Goal: Task Accomplishment & Management: Manage account settings

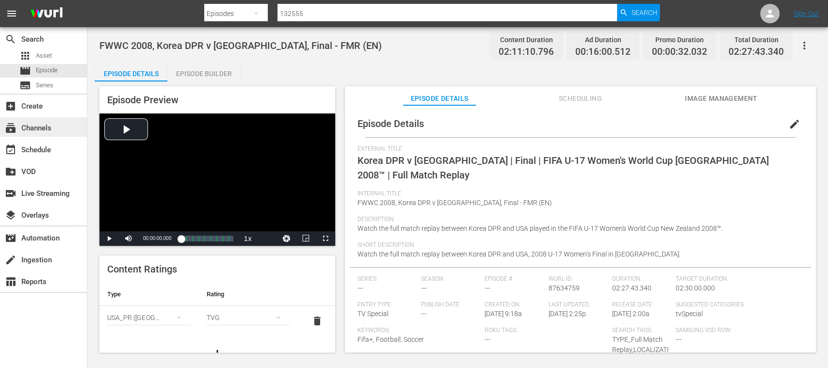
click at [45, 124] on div "subscriptions Channels" at bounding box center [27, 126] width 54 height 9
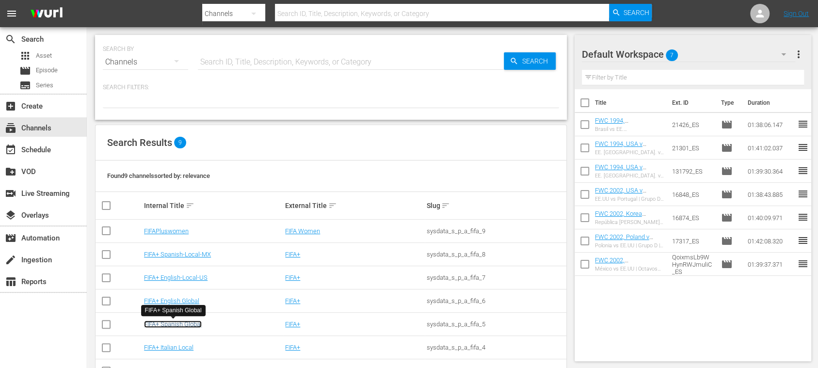
click at [193, 324] on link "FIFA+ Spanish Global" at bounding box center [173, 324] width 58 height 7
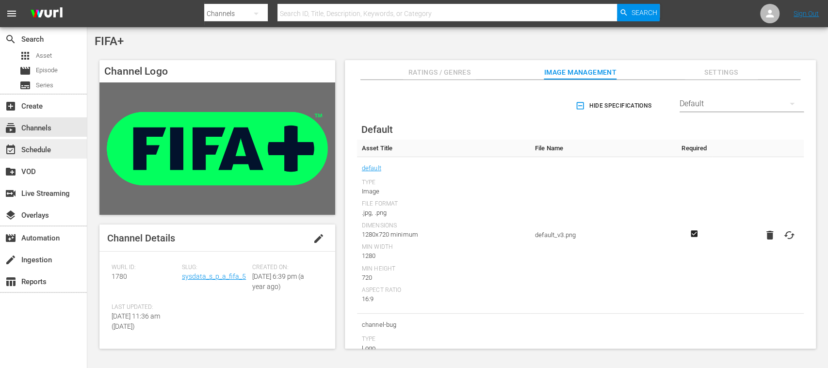
click at [44, 151] on div "event_available Schedule" at bounding box center [27, 148] width 54 height 9
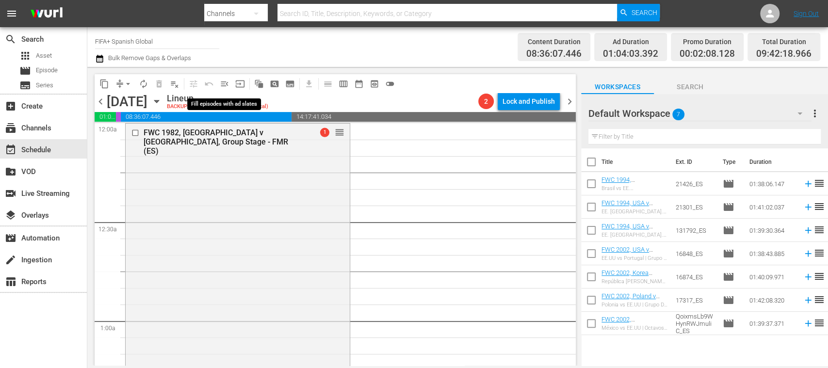
click at [226, 81] on span "menu_open" at bounding box center [225, 84] width 10 height 10
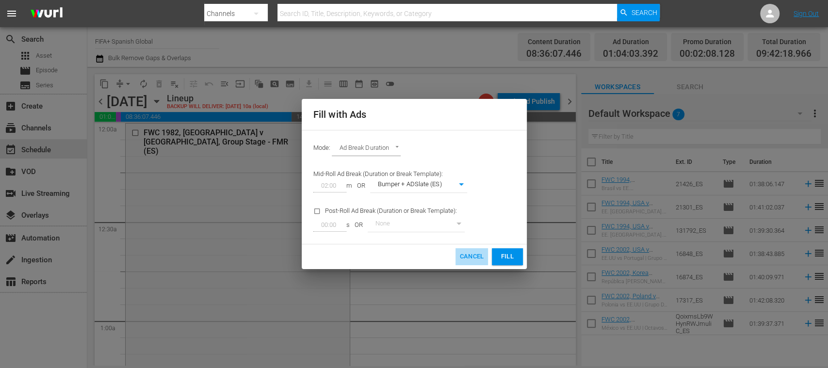
click at [472, 258] on span "Cancel" at bounding box center [471, 256] width 24 height 11
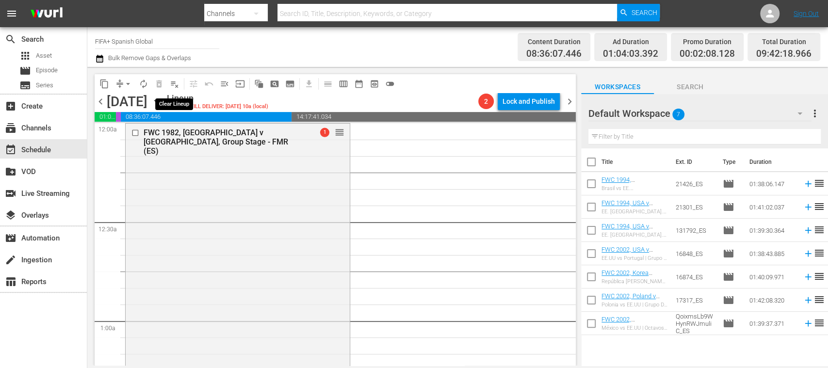
click at [176, 86] on span "playlist_remove_outlined" at bounding box center [175, 84] width 10 height 10
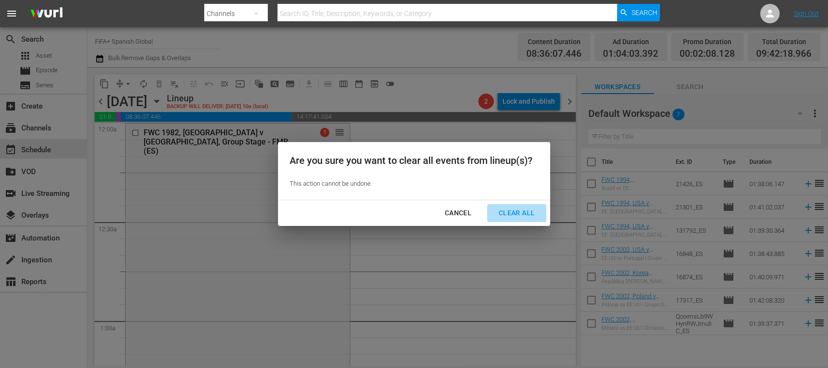
click at [523, 216] on div "Clear All" at bounding box center [516, 213] width 51 height 12
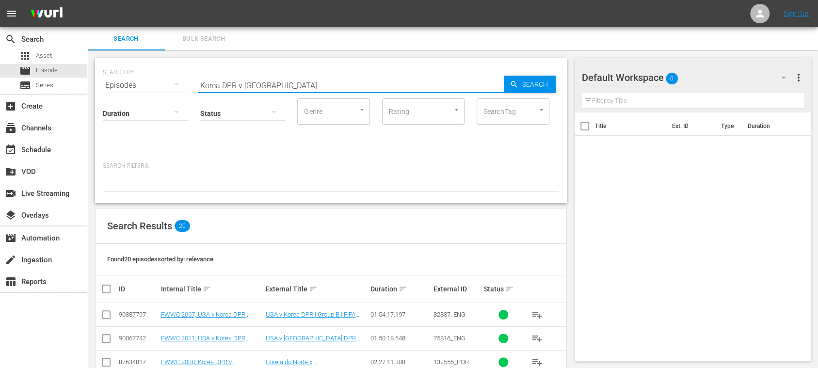
click at [203, 41] on span "Bulk Search" at bounding box center [204, 38] width 66 height 11
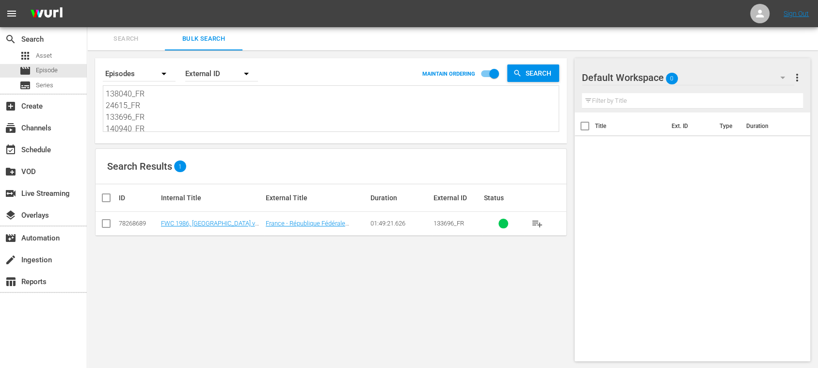
scroll to position [48, 0]
drag, startPoint x: 107, startPoint y: 93, endPoint x: 268, endPoint y: 159, distance: 174.0
click at [267, 159] on div "Search By Episodes Order By External ID MAINTAIN ORDERING Search 138040_FR 2461…" at bounding box center [330, 209] width 487 height 319
paste textarea "21426_ES 21301_ES 131792_ES 16848_ES QoixmsLb9WHynRWJmuliC_ES 16874_ES 17317_ES"
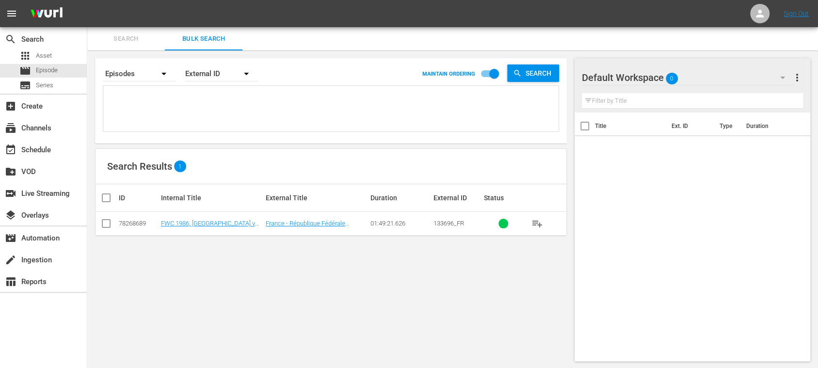
type textarea "21426_ES 21301_ES 131792_ES 16848_ES QoixmsLb9WHynRWJmuliC_ES 16874_ES 17317_ES"
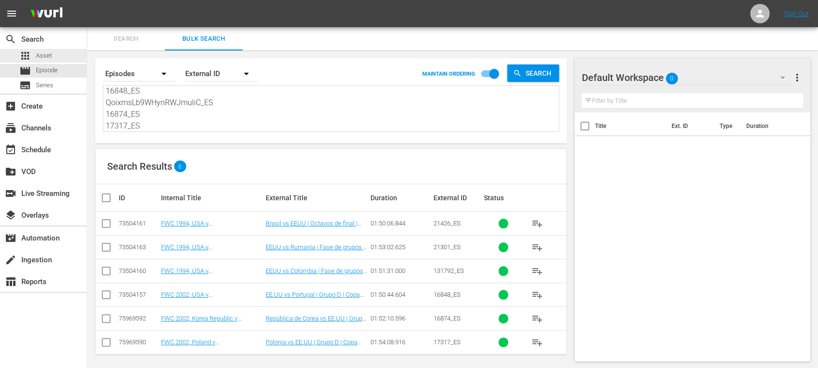
type textarea "21426_ES 21301_ES 131792_ES 16848_ES QoixmsLb9WHynRWJmuliC_ES 16874_ES 17317_ES"
click at [57, 48] on div "search Search apps Asset movie Episode subtitles Series" at bounding box center [43, 60] width 87 height 66
click at [52, 53] on div "apps Asset" at bounding box center [43, 56] width 87 height 14
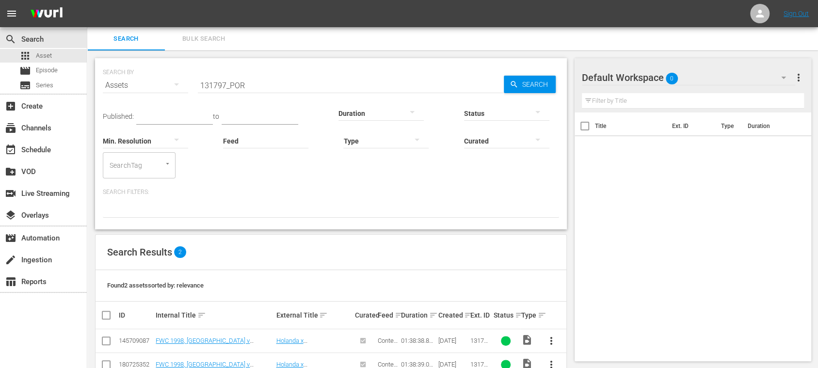
click at [185, 42] on span "Bulk Search" at bounding box center [204, 38] width 66 height 11
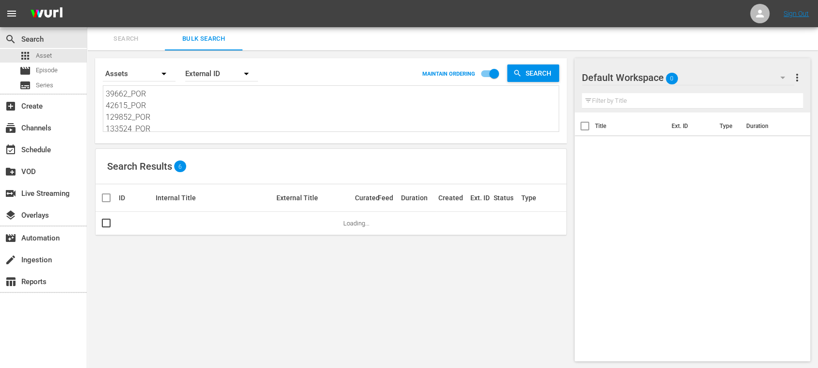
click at [226, 141] on div "Search By Assets Order By External ID MAINTAIN ORDERING Search 39662_POR 42615_…" at bounding box center [331, 100] width 472 height 85
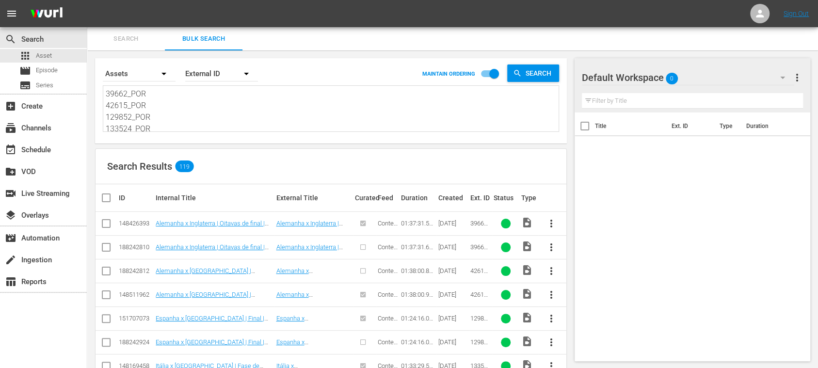
click at [126, 97] on textarea "39662_POR 42615_POR 129852_POR 133524_POR 133525_POR 133689_POR 133690_POR 1336…" at bounding box center [332, 110] width 453 height 44
drag, startPoint x: 107, startPoint y: 95, endPoint x: 224, endPoint y: 150, distance: 129.7
click at [225, 150] on div "Search Results 119" at bounding box center [331, 166] width 471 height 35
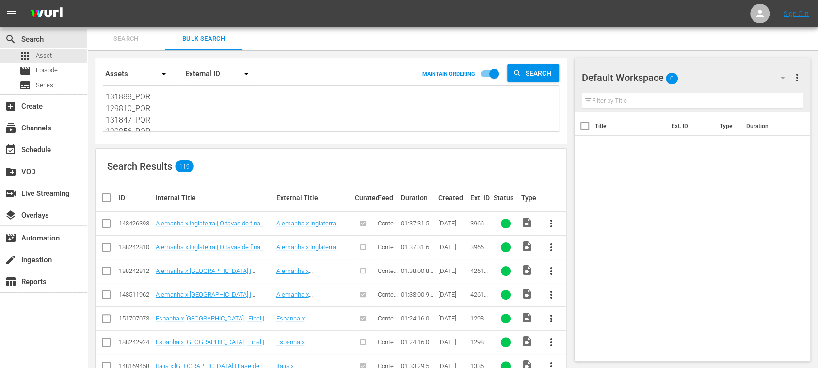
click at [131, 116] on textarea "39662_POR 42615_POR 129852_POR 133524_POR 133525_POR 133689_POR 133690_POR 1336…" at bounding box center [332, 110] width 453 height 44
drag, startPoint x: 108, startPoint y: 97, endPoint x: 268, endPoint y: 162, distance: 173.2
type textarea "39662_POR 42615_POR 129852_POR 133524_POR 133525_POR 133689_POR 133690_POR 1336…"
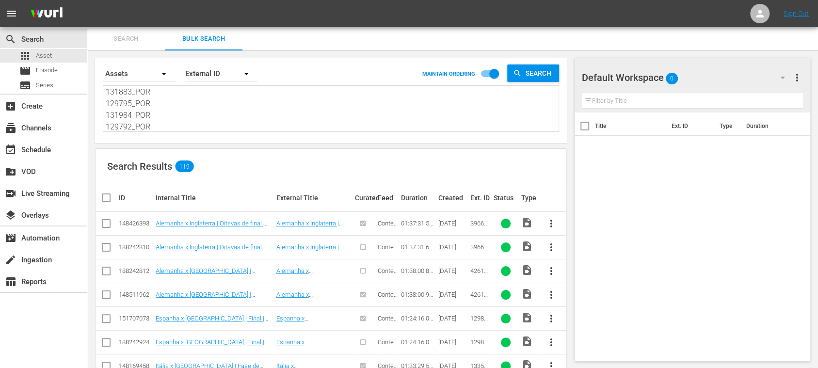
type textarea "39662_POR 42615_POR 129852_POR 133524_POR 133525_POR 133689_POR 133690_POR 1336…"
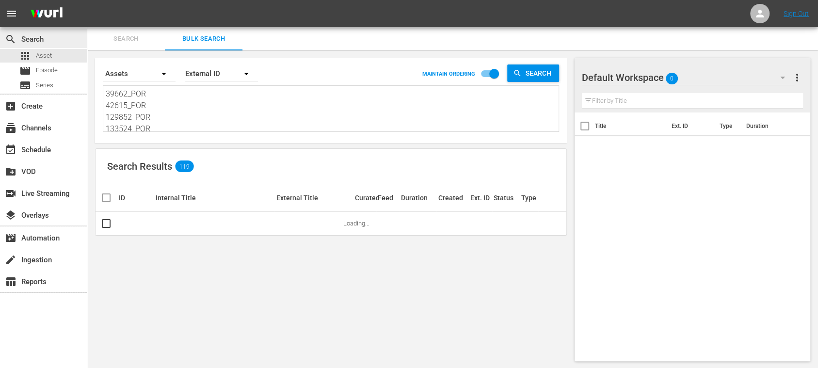
drag, startPoint x: 178, startPoint y: 121, endPoint x: 58, endPoint y: 41, distance: 143.4
click at [87, 0] on div "search Search apps Asset movie Episode subtitles Series add_box Create subscrip…" at bounding box center [452, 0] width 731 height 0
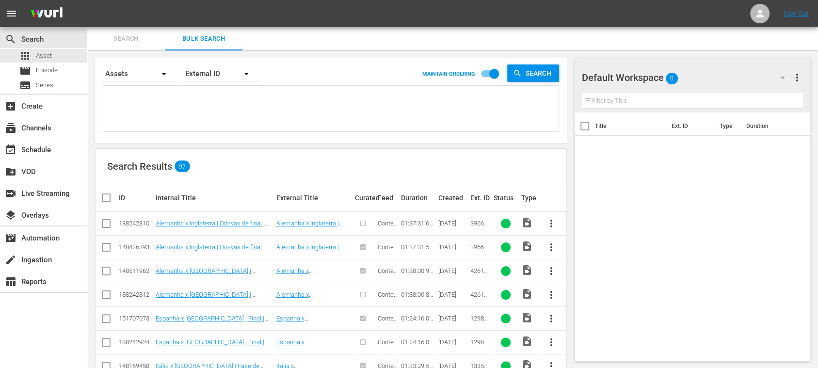
paste textarea "21426_ES 21301_ES 131792_ES 16848_ES QoixmsLb9WHynRWJmuliC_ES 16874_ES 17317_ES"
type textarea "21426_ES 21301_ES 131792_ES 16848_ES QoixmsLb9WHynRWJmuliC_ES 16874_ES 17317_ES"
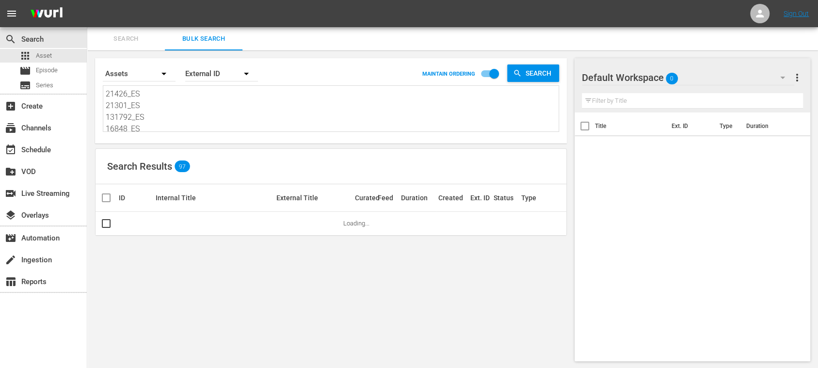
type textarea "21426_ES 21301_ES 131792_ES 16848_ES QoixmsLb9WHynRWJmuliC_ES 16874_ES 17317_ES"
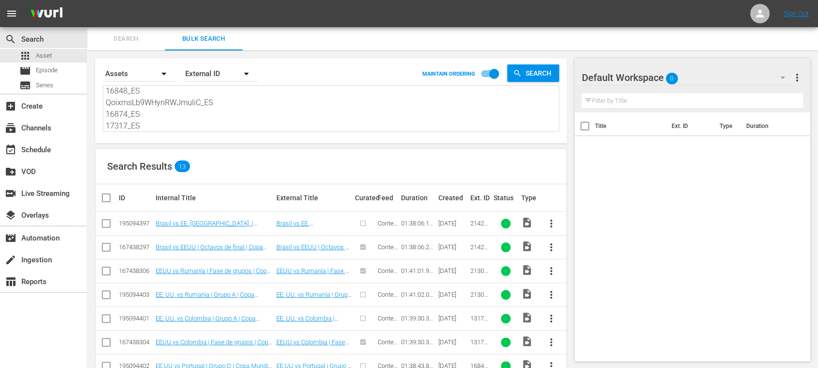
type textarea "21426_ES 21301_ES 131792_ES 16848_ES QoixmsLb9WHynRWJmuliC_ES 16874_ES 17317_ES"
click at [104, 225] on input "checkbox" at bounding box center [106, 226] width 12 height 12
checkbox input "true"
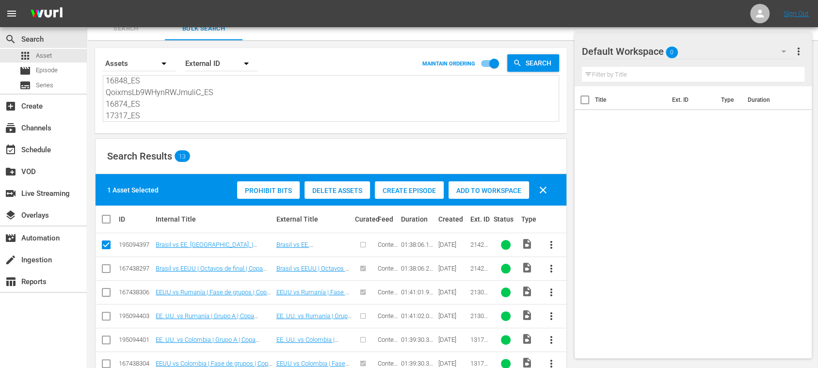
scroll to position [172, 0]
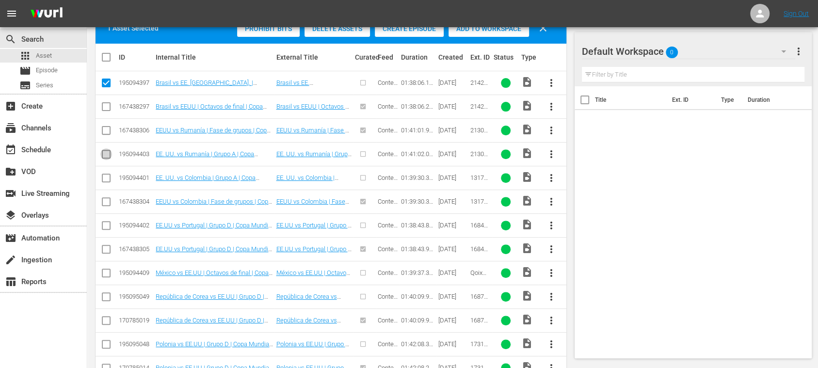
click at [105, 156] on input "checkbox" at bounding box center [106, 156] width 12 height 12
checkbox input "true"
click at [106, 178] on input "checkbox" at bounding box center [106, 180] width 12 height 12
checkbox input "true"
click at [107, 227] on input "checkbox" at bounding box center [106, 228] width 12 height 12
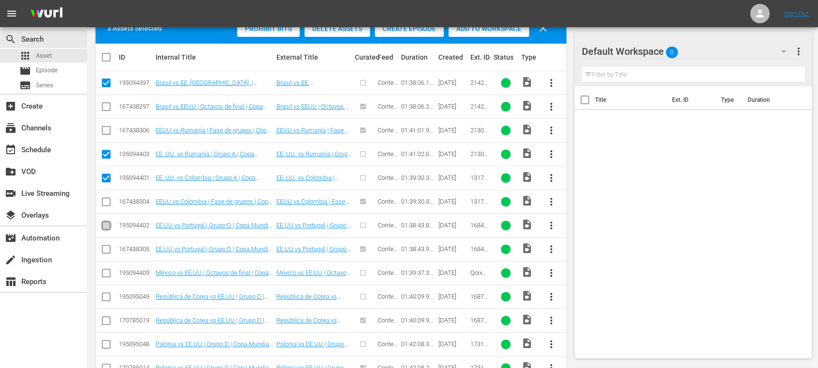
checkbox input "true"
click at [101, 295] on input "checkbox" at bounding box center [106, 299] width 12 height 12
checkbox input "true"
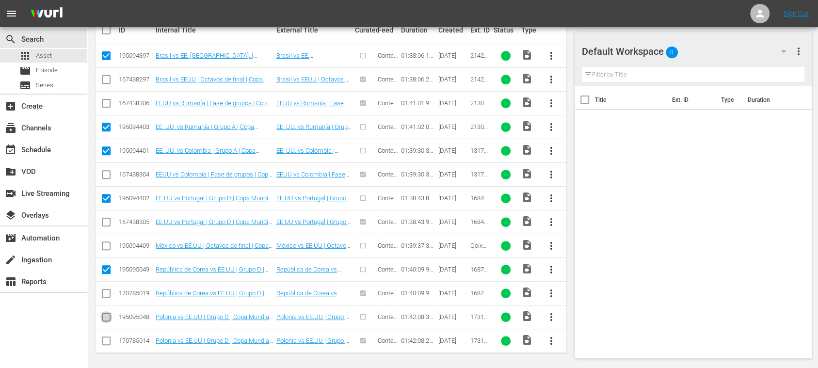
click at [107, 315] on input "checkbox" at bounding box center [106, 319] width 12 height 12
checkbox input "true"
click at [107, 244] on input "checkbox" at bounding box center [106, 248] width 12 height 12
checkbox input "true"
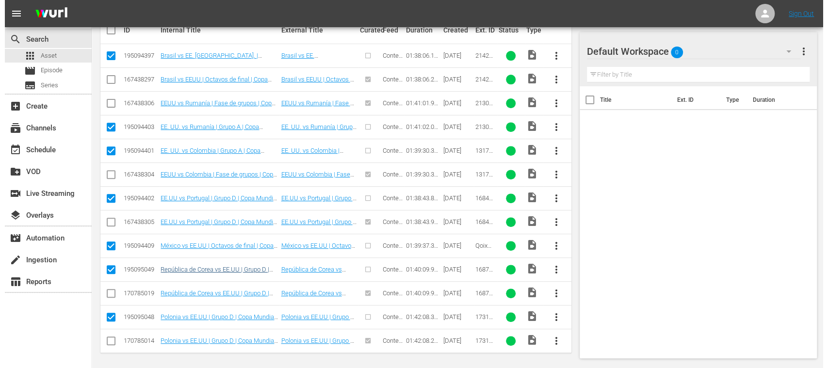
scroll to position [27, 0]
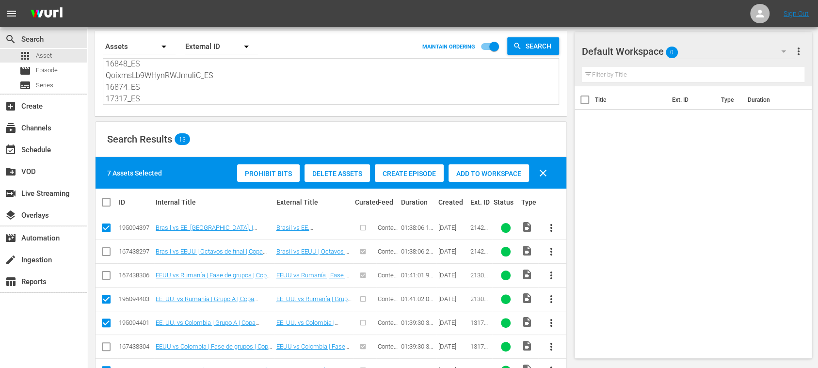
click at [404, 173] on span "Create Episode" at bounding box center [409, 174] width 69 height 8
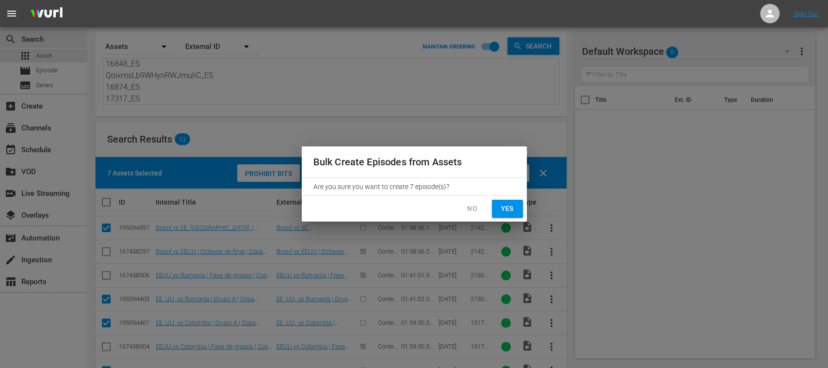
click at [513, 210] on span "Yes" at bounding box center [508, 209] width 16 height 12
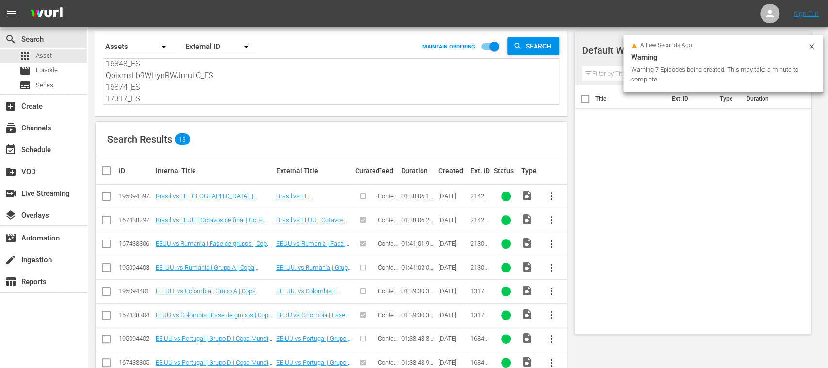
checkbox input "false"
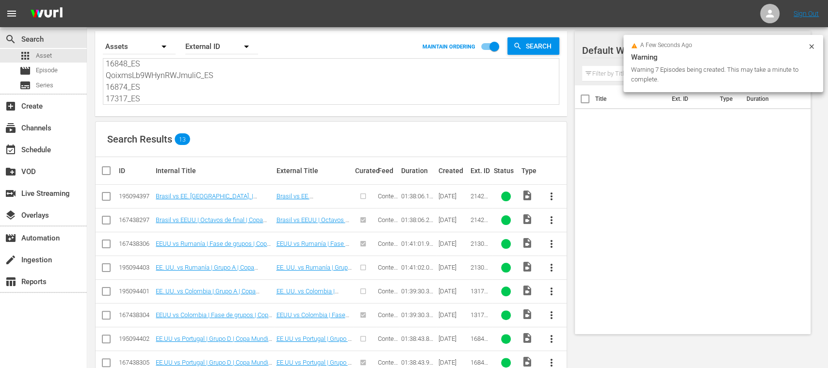
checkbox input "false"
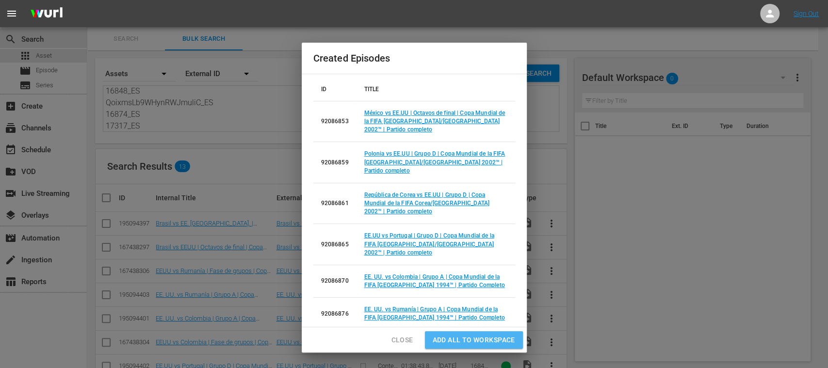
click at [481, 337] on span "Add all to Workspace" at bounding box center [474, 340] width 82 height 12
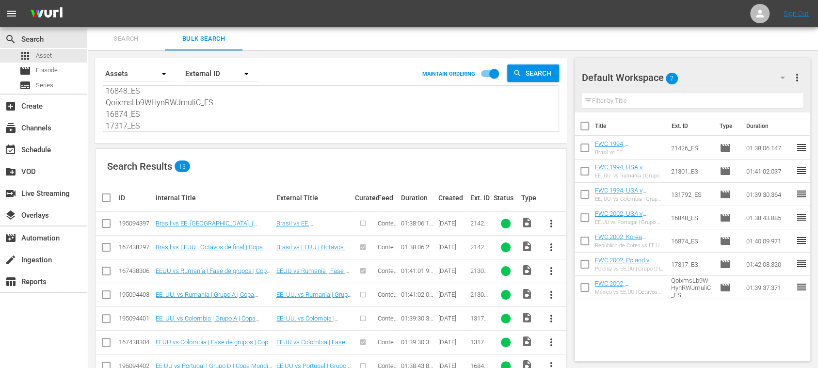
click at [588, 126] on input "checkbox" at bounding box center [585, 128] width 20 height 20
checkbox input "true"
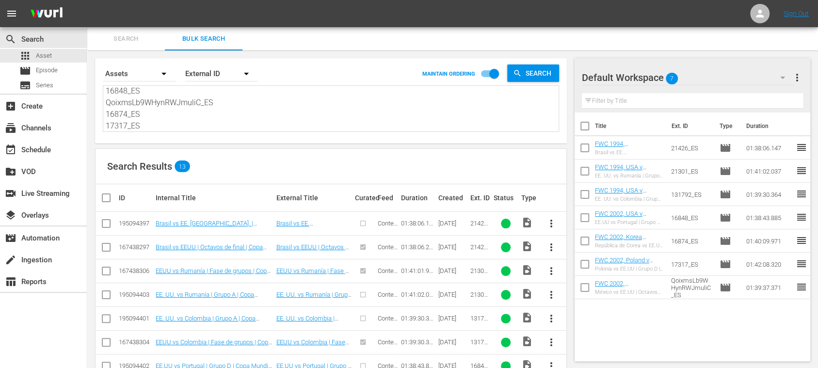
checkbox input "true"
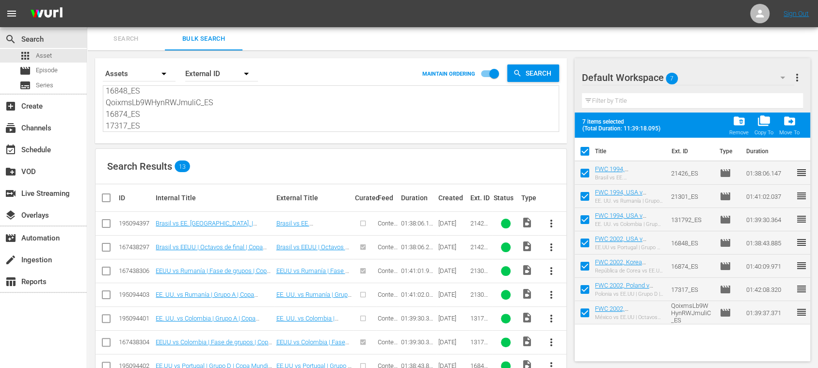
click at [797, 80] on span "more_vert" at bounding box center [797, 78] width 12 height 12
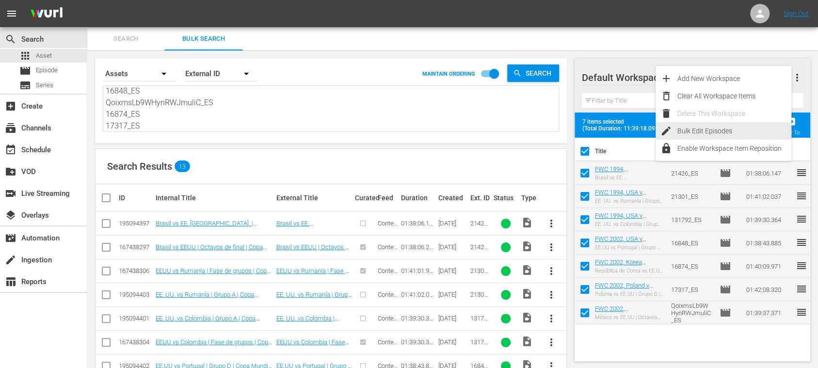
click at [718, 127] on div "Bulk Edit Episodes" at bounding box center [735, 130] width 114 height 17
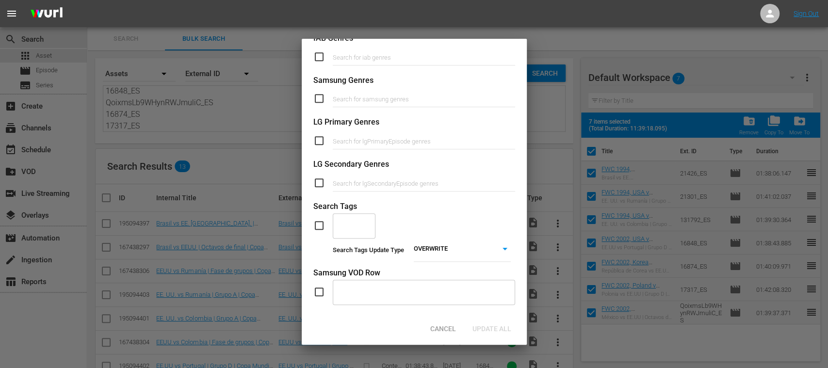
scroll to position [399, 0]
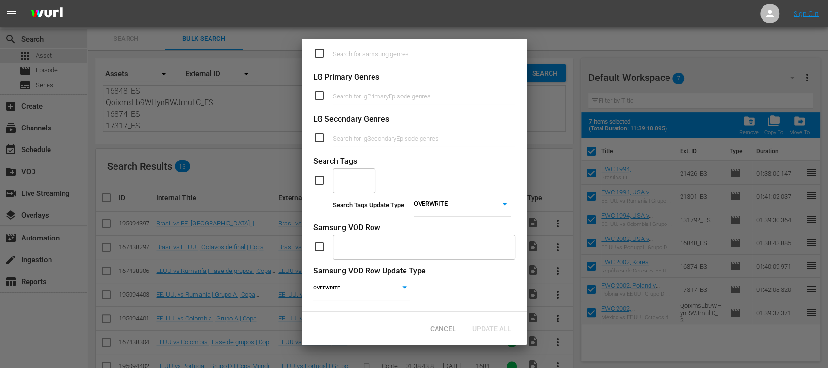
click at [318, 175] on input "checkbox" at bounding box center [322, 181] width 19 height 12
checkbox input "true"
click at [357, 171] on div "​" at bounding box center [354, 180] width 43 height 26
type input "full"
click at [358, 196] on span "TYPE_Full Match Replay" at bounding box center [355, 208] width 30 height 31
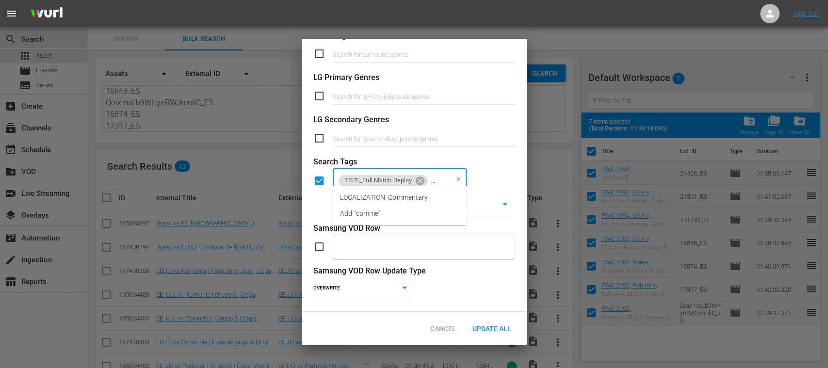
type input "commen"
click at [374, 196] on span "LOCALIZATION_Commentary" at bounding box center [384, 198] width 88 height 10
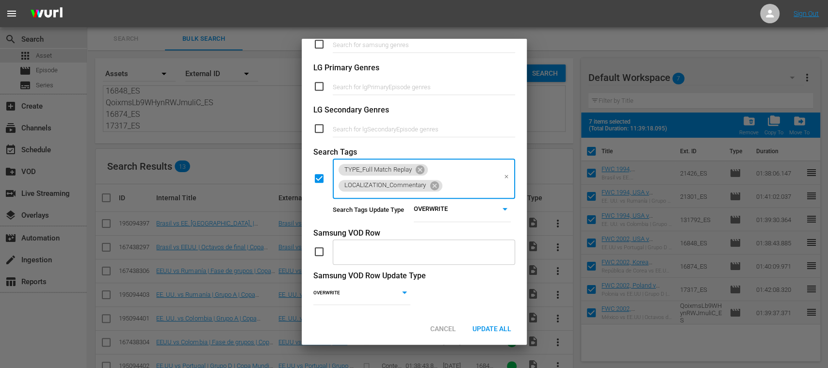
scroll to position [0, 0]
click at [503, 325] on span "Update All" at bounding box center [492, 329] width 54 height 8
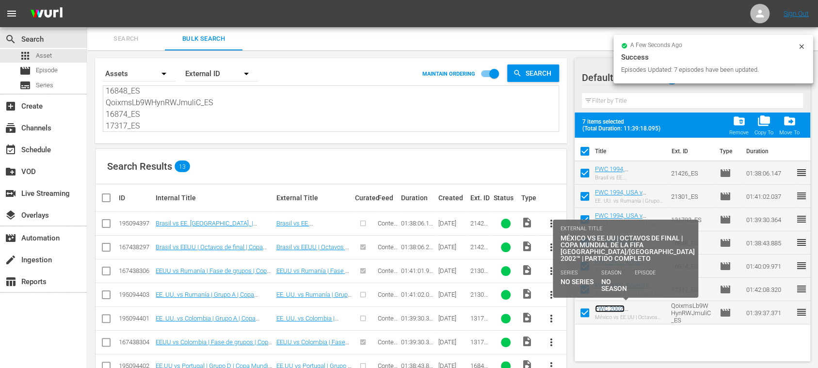
click at [630, 307] on link "FWC 2002, [GEOGRAPHIC_DATA] v [GEOGRAPHIC_DATA], Round of 16 - FMR (ES)" at bounding box center [626, 319] width 63 height 29
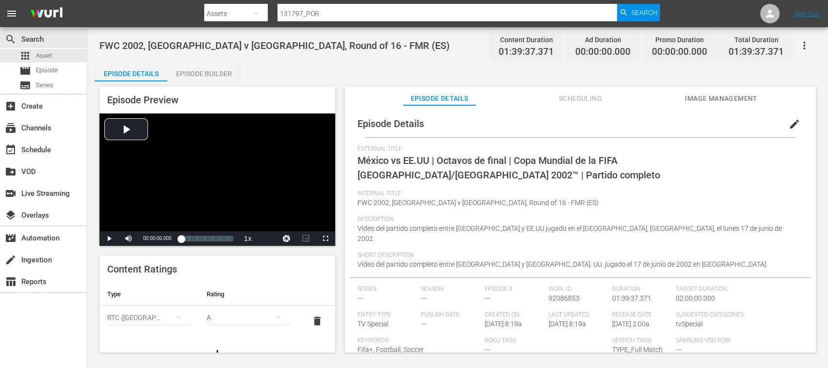
click at [789, 126] on span "edit" at bounding box center [795, 124] width 12 height 12
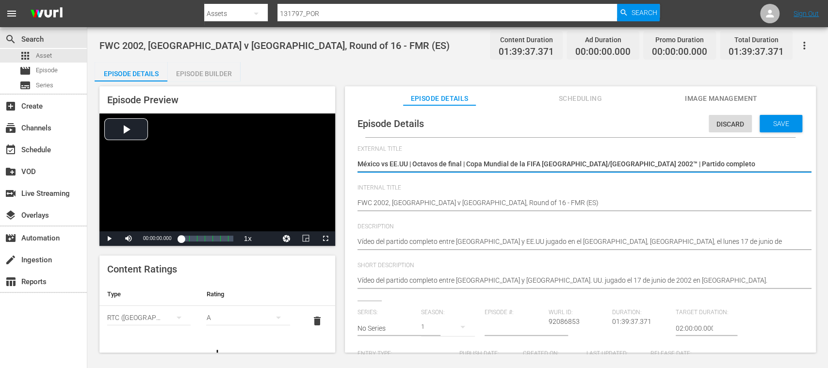
scroll to position [172, 0]
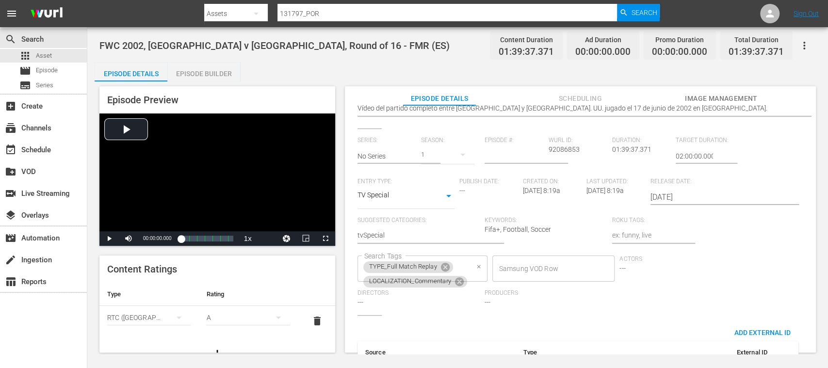
click at [476, 266] on icon "Clear" at bounding box center [479, 267] width 6 height 6
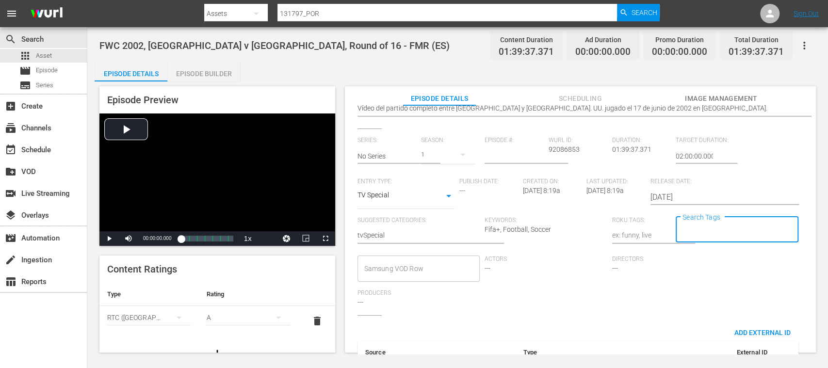
click at [710, 225] on input "Search Tags" at bounding box center [729, 229] width 99 height 17
type input "full"
click at [730, 259] on span "TYPE_Full Match Replay" at bounding box center [714, 256] width 73 height 10
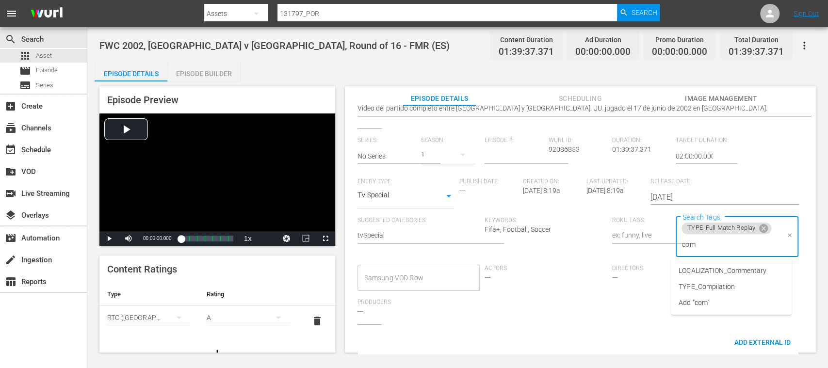
type input "comm"
click at [717, 268] on span "LOCALIZATION_Commentary" at bounding box center [722, 271] width 88 height 10
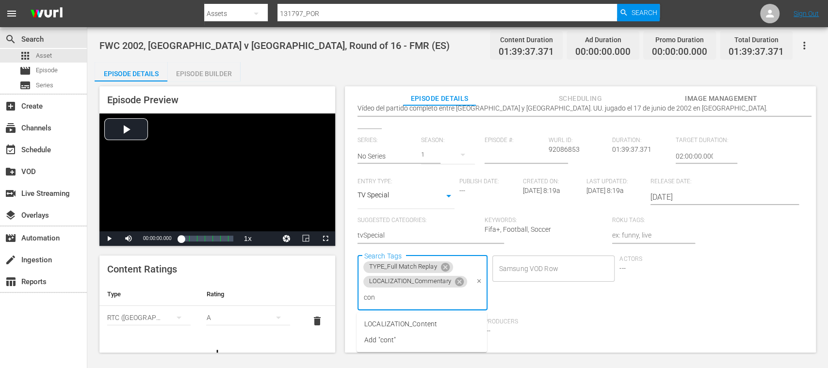
type input "co"
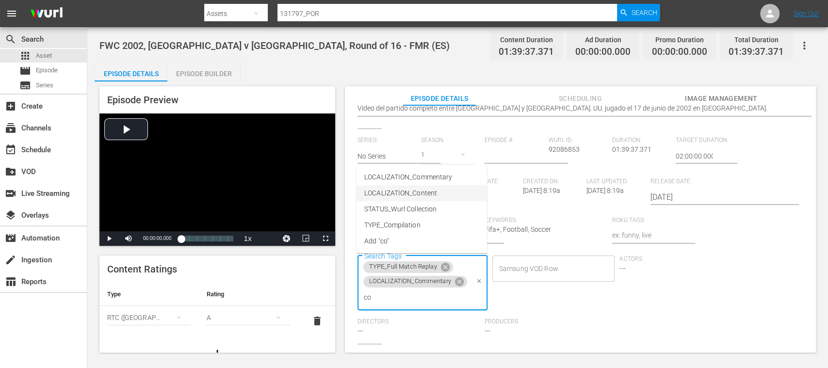
click at [418, 191] on span "LOCALIZATION_Content" at bounding box center [400, 193] width 73 height 10
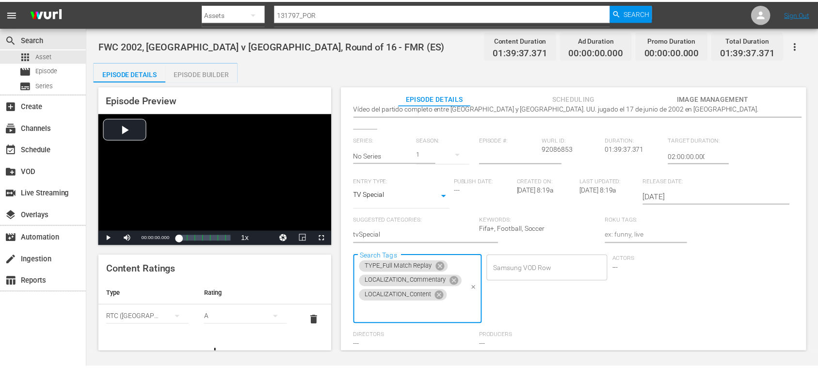
scroll to position [0, 0]
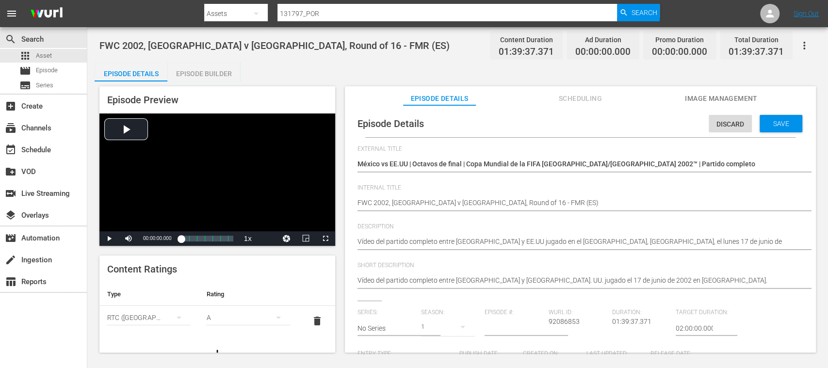
click at [787, 125] on span "Save" at bounding box center [781, 124] width 32 height 8
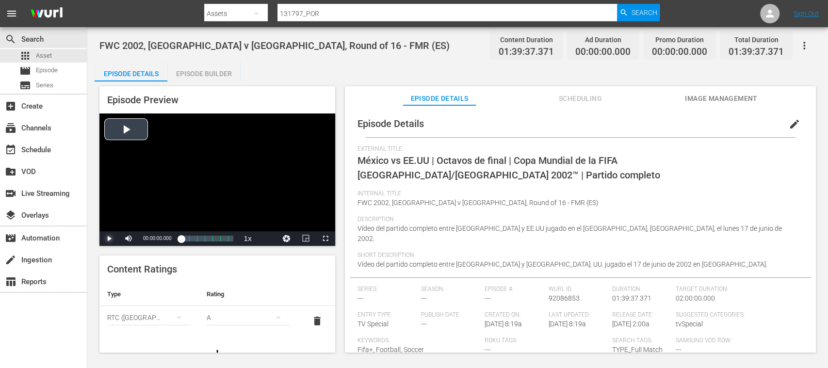
click at [109, 239] on span "Video Player" at bounding box center [109, 239] width 0 height 0
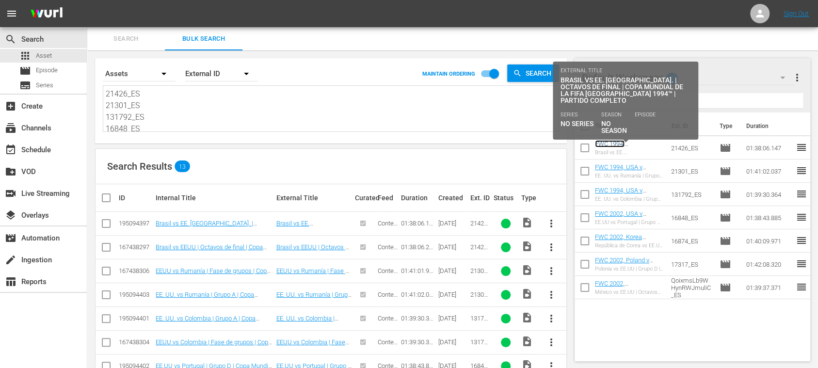
click at [618, 143] on link "FWC 1994, [GEOGRAPHIC_DATA] v [GEOGRAPHIC_DATA], Round of 16 - FMR (ES)" at bounding box center [626, 154] width 63 height 29
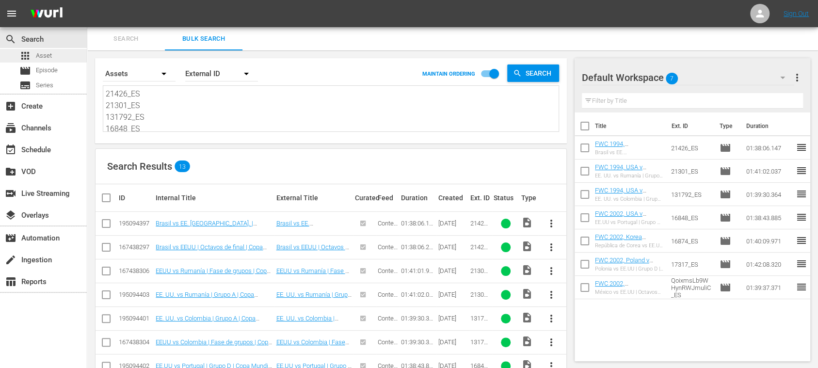
click at [54, 55] on div "apps Asset" at bounding box center [43, 56] width 87 height 14
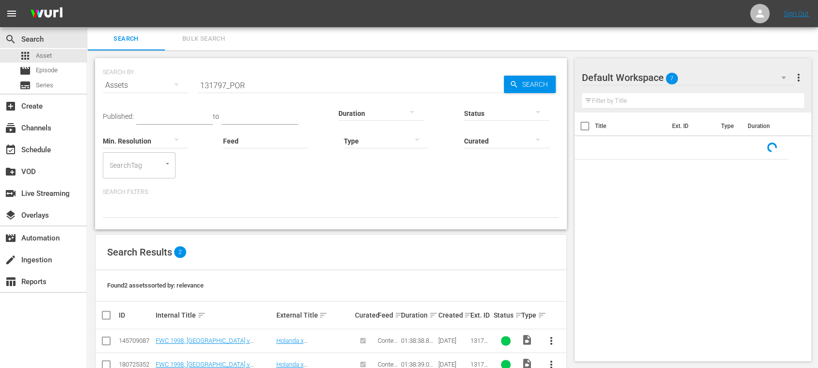
click at [201, 39] on span "Bulk Search" at bounding box center [204, 38] width 66 height 11
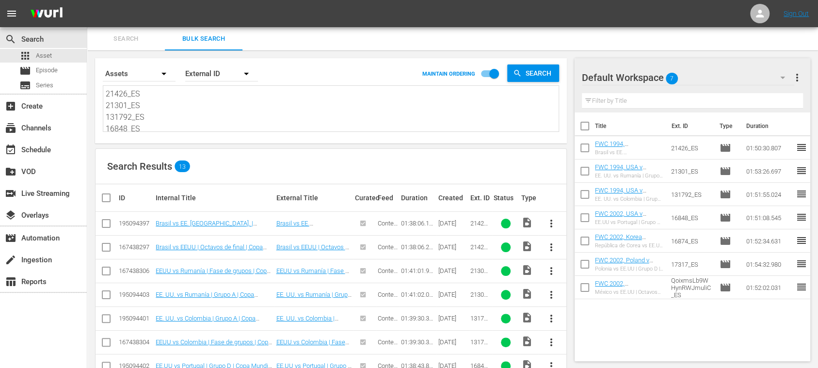
scroll to position [48, 0]
drag, startPoint x: 109, startPoint y: 95, endPoint x: 288, endPoint y: 173, distance: 195.9
click at [288, 173] on div "Search By Assets Order By External ID MAINTAIN ORDERING Search 21426_ES 21301_E…" at bounding box center [330, 294] width 487 height 488
type textarea "2"
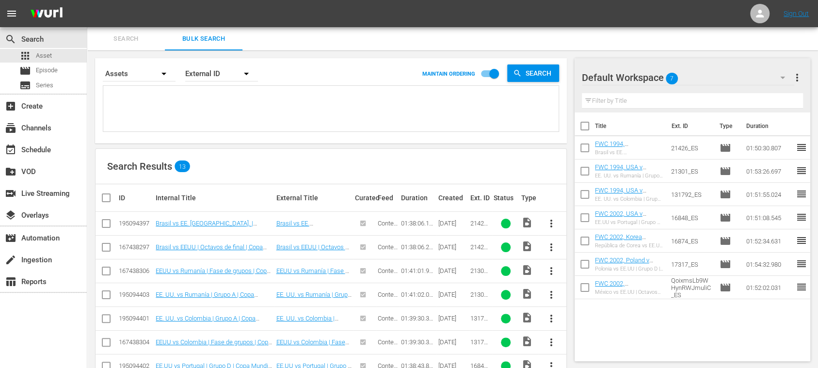
scroll to position [0, 0]
paste textarea "131984_POR 32889_POR 135173_POR"
type textarea "131984_POR 32889_POR 135173_POR"
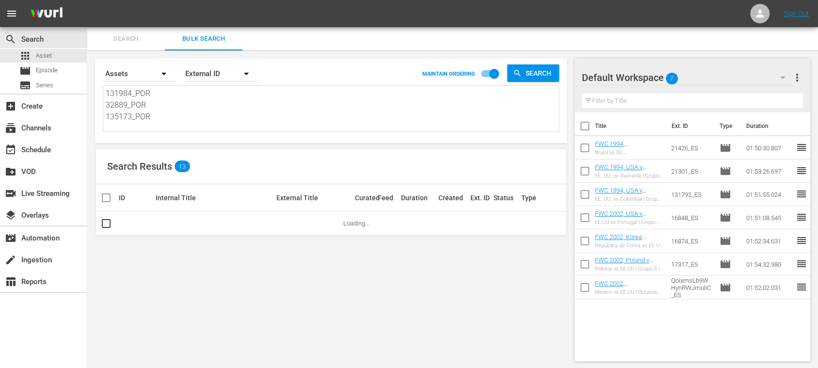
type textarea "131984_POR 32889_POR 135173_POR"
click at [793, 75] on span "more_vert" at bounding box center [797, 78] width 12 height 12
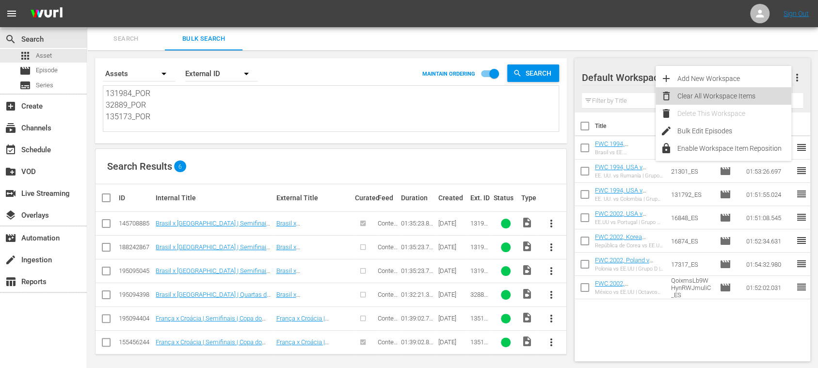
click at [727, 92] on div "Clear All Workspace Items" at bounding box center [735, 95] width 114 height 17
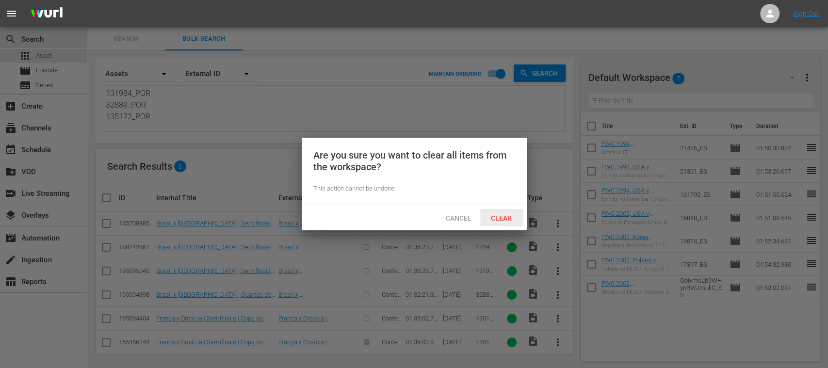
click at [503, 218] on span "Clear" at bounding box center [501, 218] width 36 height 8
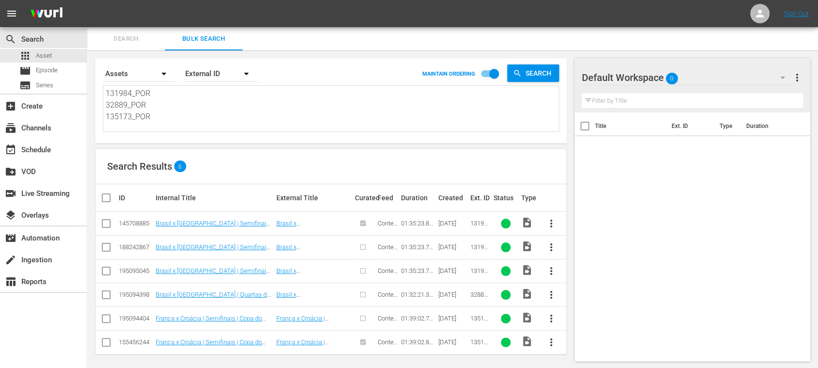
click at [107, 272] on input "checkbox" at bounding box center [106, 273] width 12 height 12
checkbox input "true"
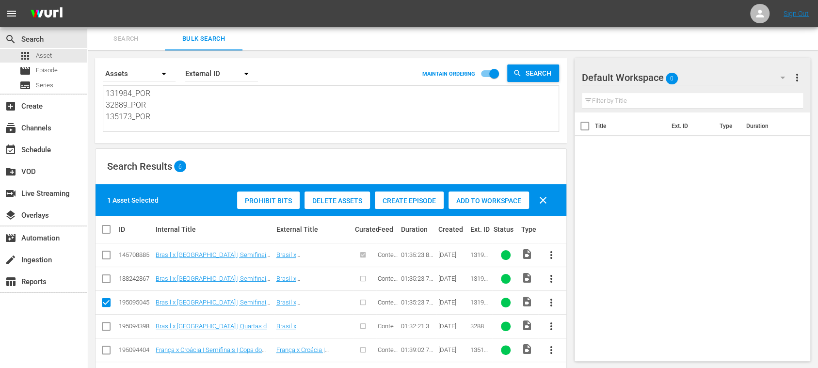
click at [106, 325] on input "checkbox" at bounding box center [106, 329] width 12 height 12
checkbox input "true"
click at [107, 349] on input "checkbox" at bounding box center [106, 352] width 12 height 12
checkbox input "true"
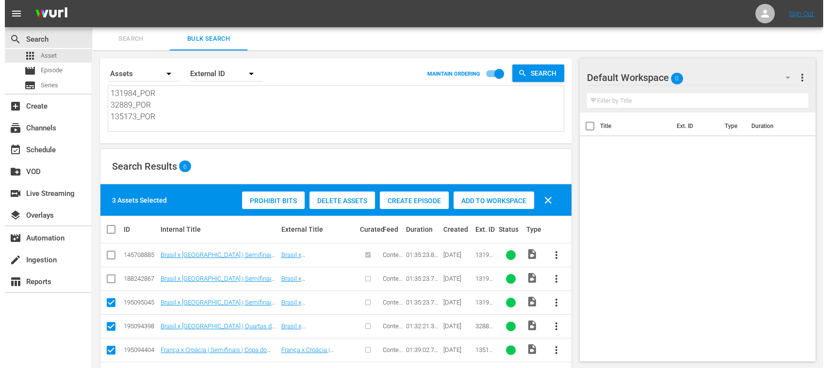
scroll to position [34, 0]
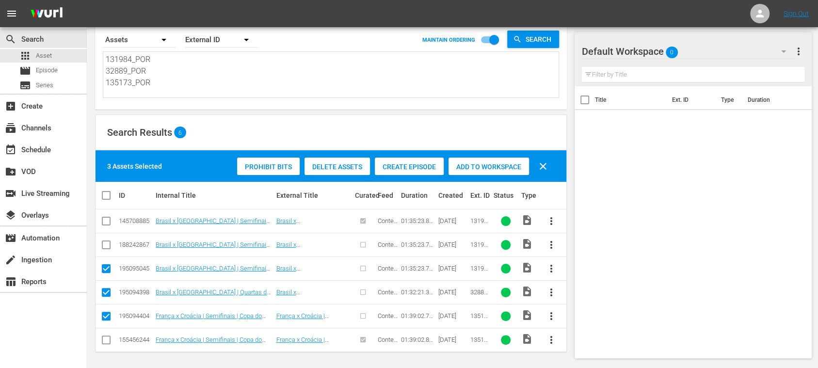
click at [417, 167] on span "Create Episode" at bounding box center [409, 167] width 69 height 8
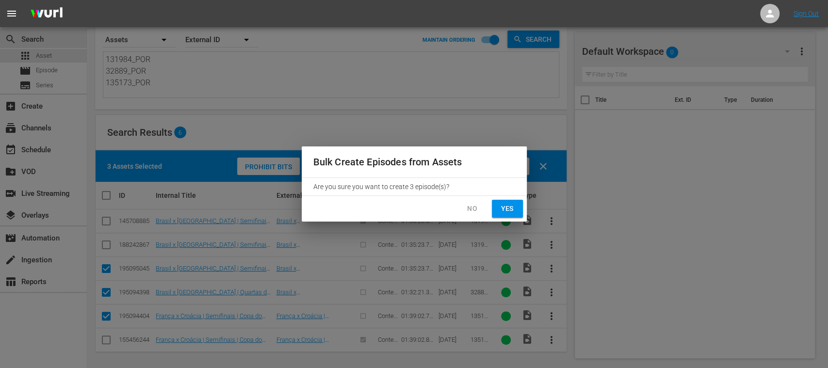
click at [510, 211] on span "Yes" at bounding box center [508, 209] width 16 height 12
checkbox input "false"
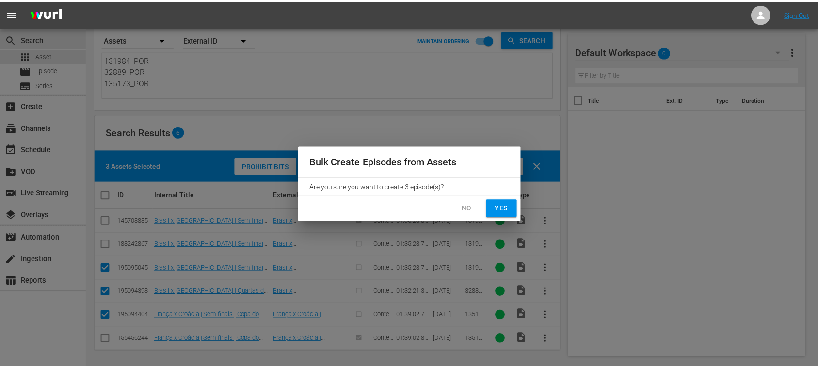
scroll to position [3, 0]
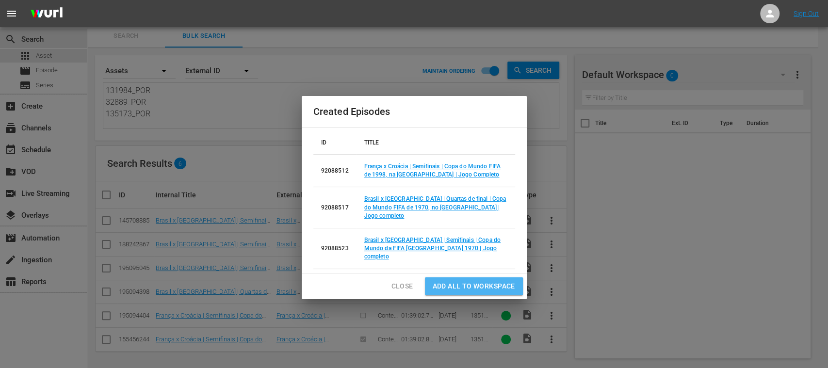
click at [500, 280] on span "Add all to Workspace" at bounding box center [474, 286] width 82 height 12
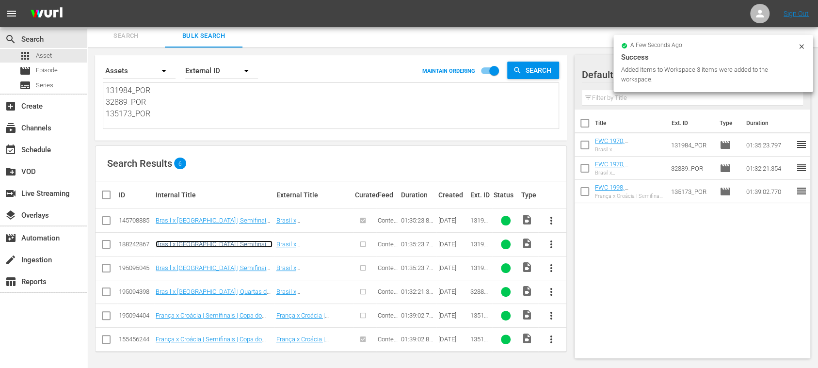
click at [176, 244] on link "Brasil x Uruguai | Semifinais | Copa do Mundo da FIFA México 1970 | Jogo comple…" at bounding box center [214, 255] width 117 height 29
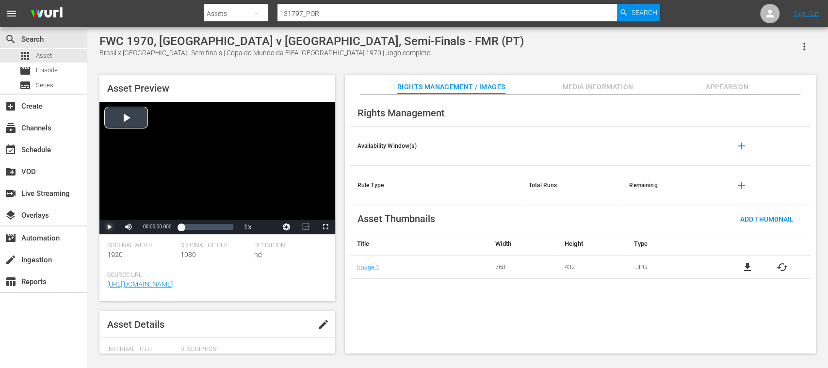
click at [109, 227] on span "Video Player" at bounding box center [109, 227] width 0 height 0
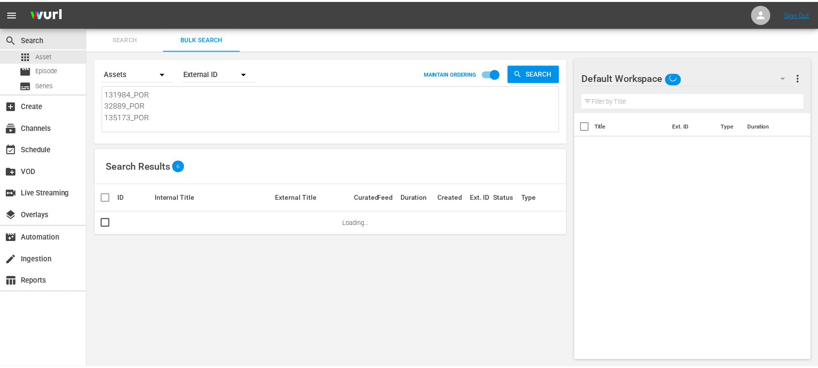
scroll to position [1, 0]
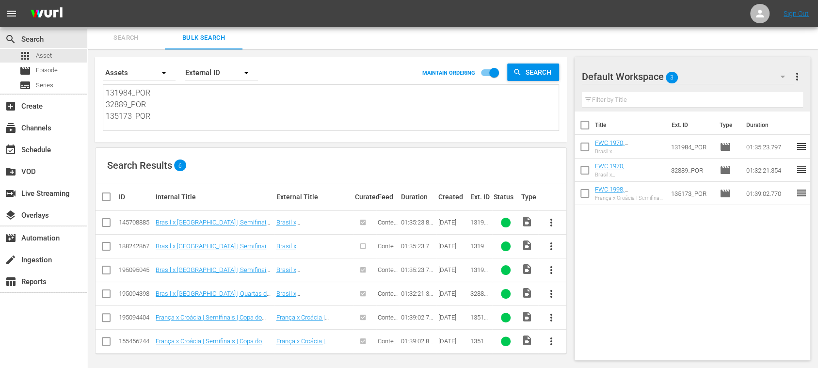
click at [107, 247] on input "checkbox" at bounding box center [106, 248] width 12 height 12
checkbox input "true"
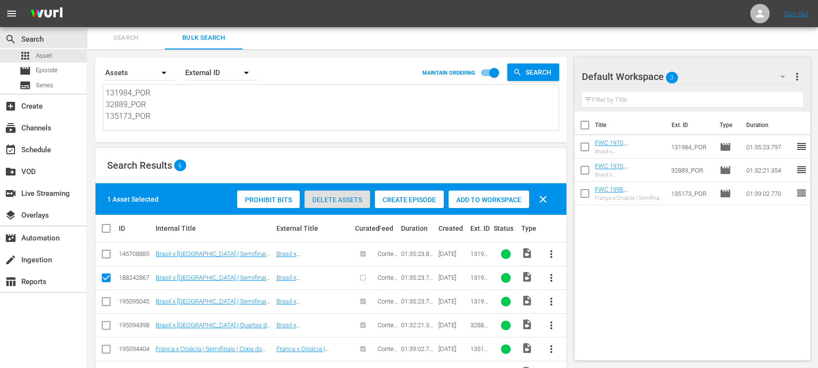
click at [339, 199] on span "Delete Assets" at bounding box center [337, 200] width 65 height 8
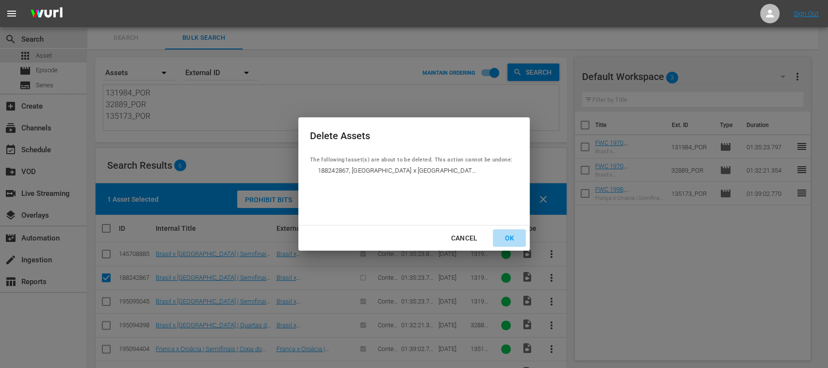
click at [516, 238] on div "OK" at bounding box center [509, 238] width 25 height 12
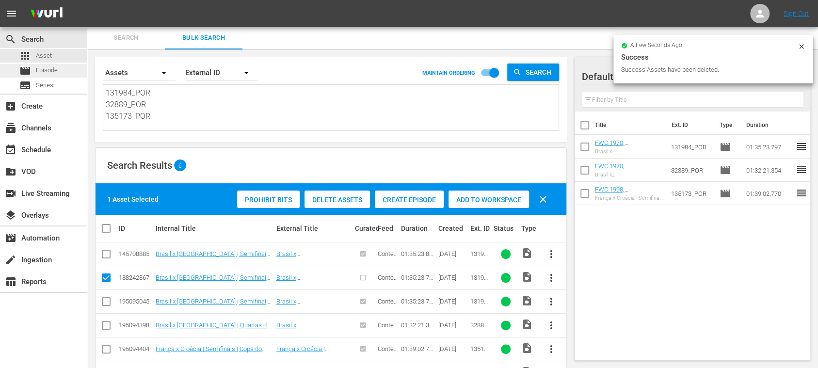
click at [48, 71] on span "Episode" at bounding box center [47, 70] width 22 height 10
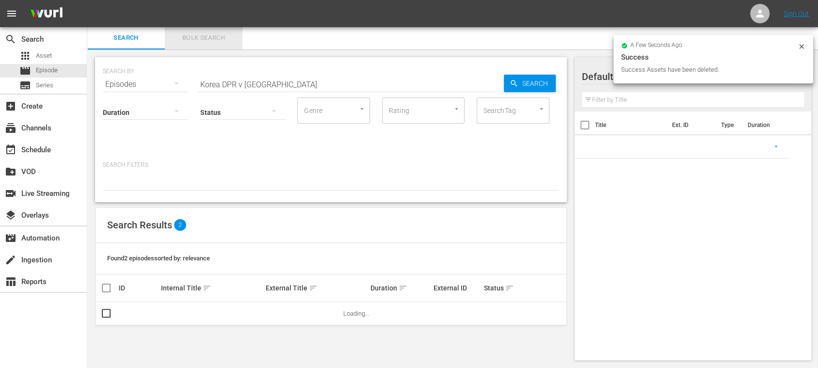
click at [205, 39] on span "Bulk Search" at bounding box center [204, 37] width 66 height 11
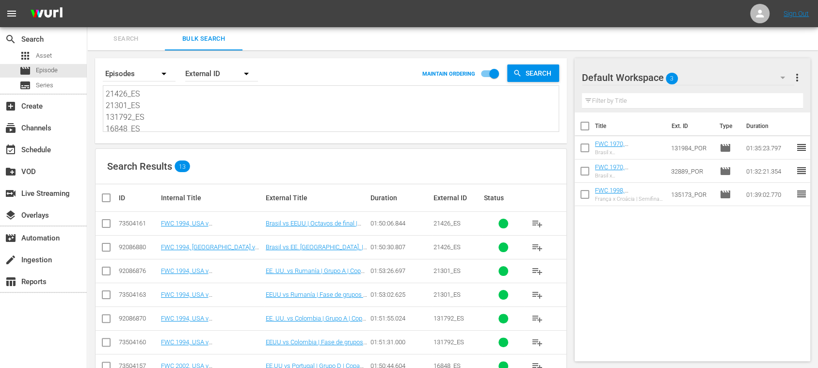
scroll to position [48, 0]
drag, startPoint x: 106, startPoint y: 91, endPoint x: 238, endPoint y: 178, distance: 157.2
click at [238, 178] on div "Search By Episodes Order By External ID MAINTAIN ORDERING Search 21426_ES 21301…" at bounding box center [330, 294] width 487 height 488
paste textarea "131984_POR 32889_POR 135173_POR"
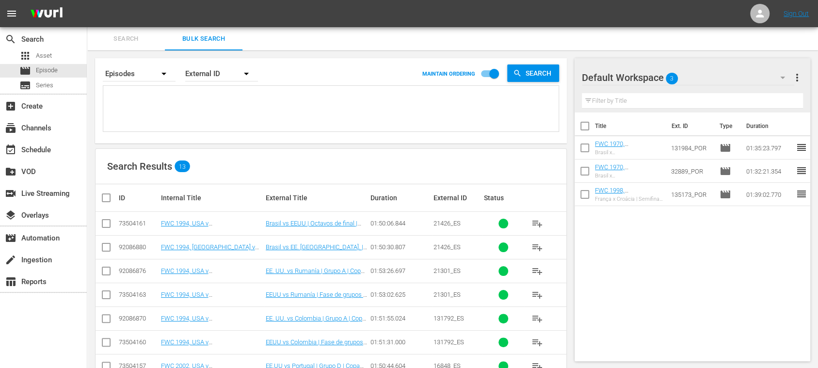
type textarea "131984_POR 32889_POR 135173_POR"
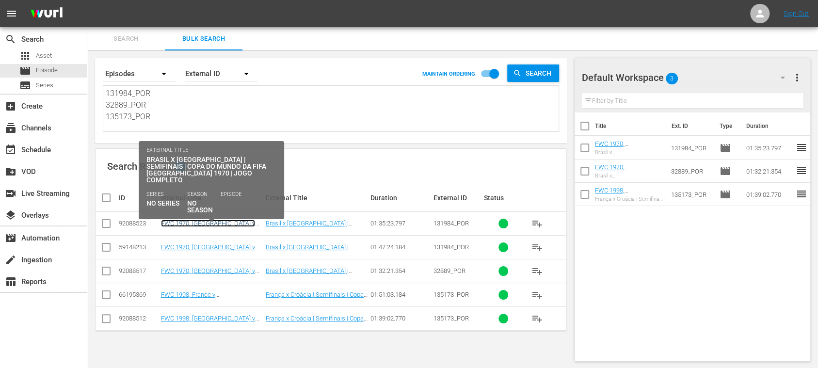
click at [193, 222] on link "FWC 1970, Brazil v Uruguay, Semi-Finals - FMR (PT)" at bounding box center [210, 231] width 98 height 22
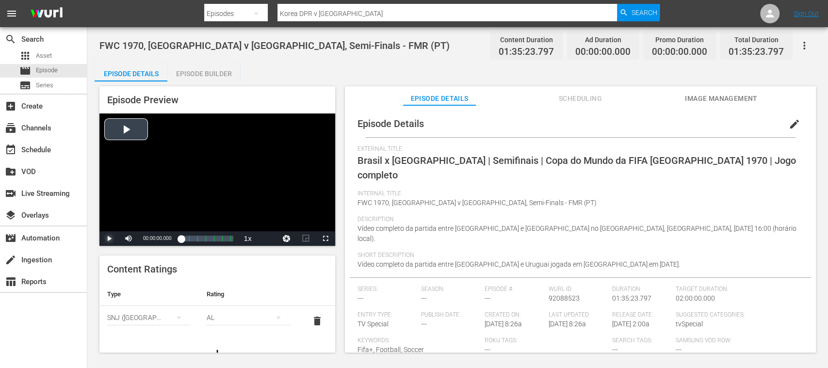
click at [109, 239] on span "Video Player" at bounding box center [109, 239] width 0 height 0
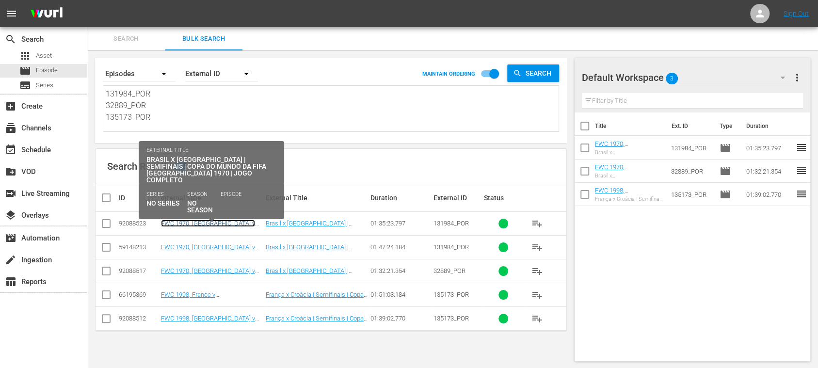
click at [178, 220] on link "FWC 1970, Brazil v Uruguay, Semi-Finals - FMR (PT)" at bounding box center [210, 231] width 98 height 22
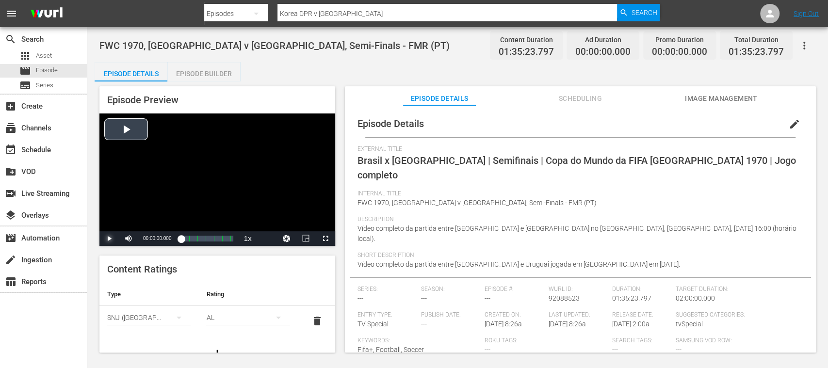
click at [109, 239] on span "Video Player" at bounding box center [109, 239] width 0 height 0
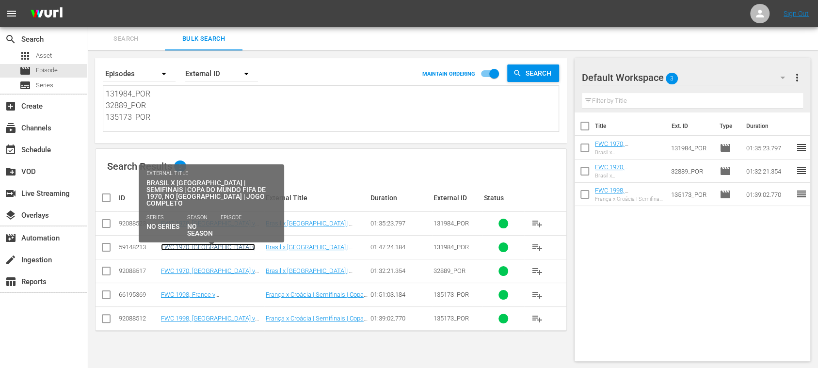
click at [173, 247] on link "FWC 1970, Brazil v Uruguay (PT)" at bounding box center [208, 250] width 94 height 15
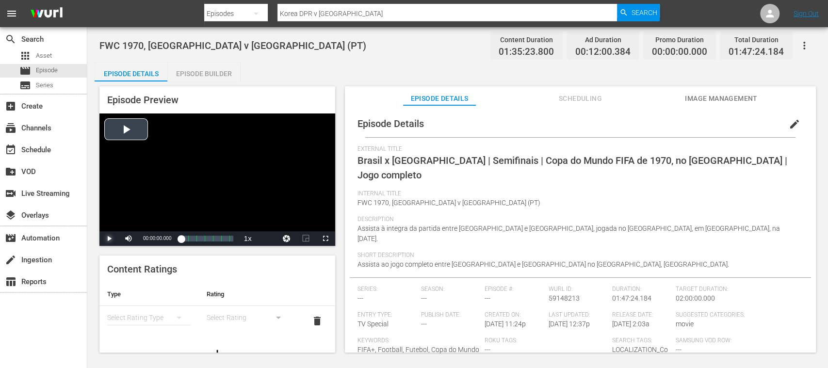
click at [109, 239] on span "Video Player" at bounding box center [109, 239] width 0 height 0
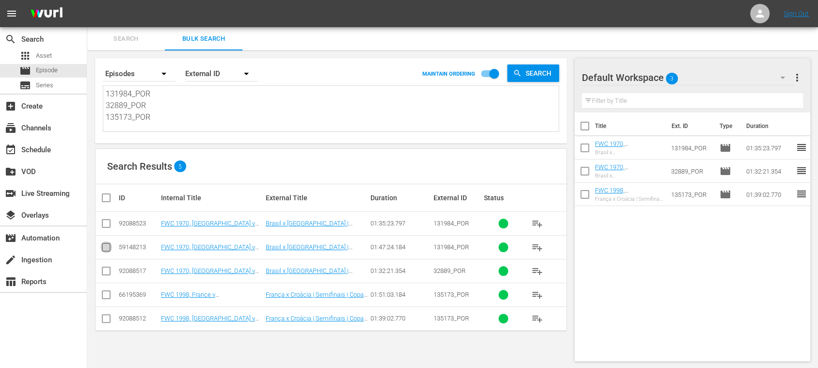
click at [106, 248] on input "checkbox" at bounding box center [106, 249] width 12 height 12
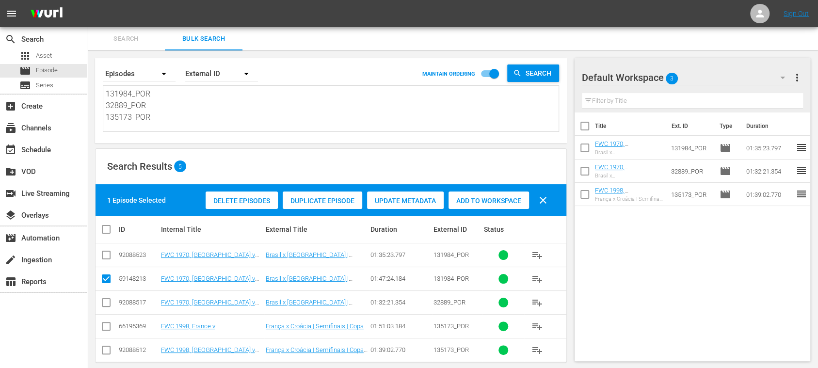
click at [234, 202] on span "Delete Episodes" at bounding box center [242, 201] width 72 height 8
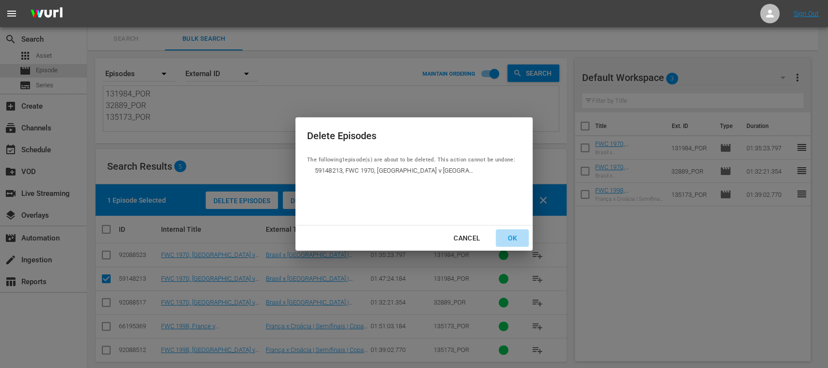
click at [517, 238] on div "OK" at bounding box center [512, 238] width 25 height 12
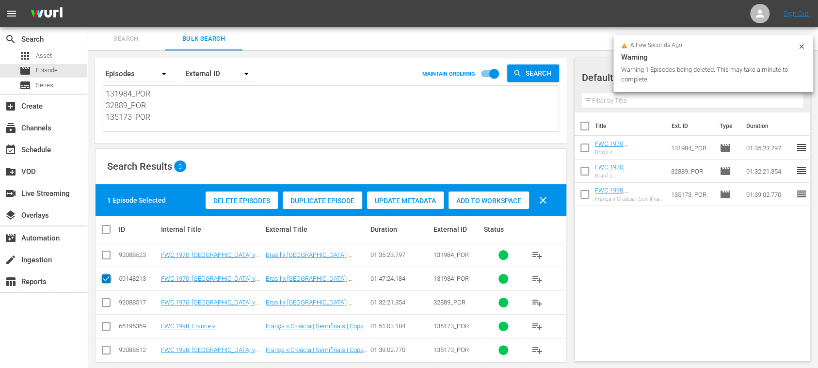
click at [106, 279] on input "checkbox" at bounding box center [106, 281] width 12 height 12
checkbox input "false"
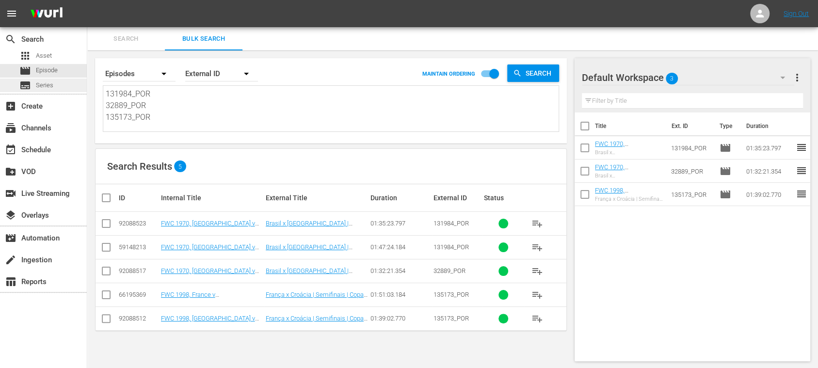
click at [49, 90] on div "subtitles Series" at bounding box center [36, 86] width 34 height 14
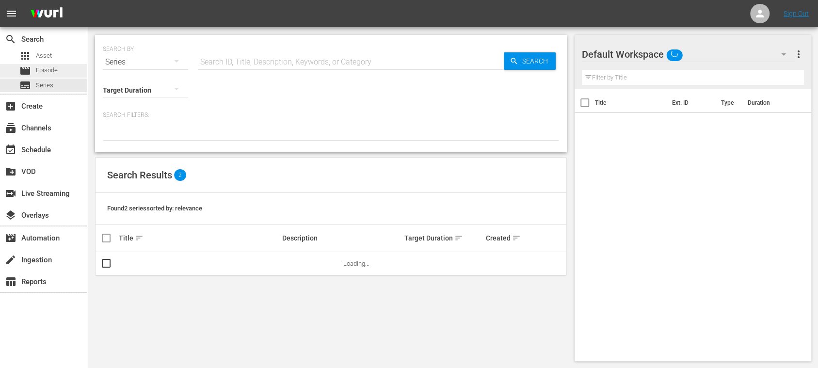
click at [48, 70] on span "Episode" at bounding box center [47, 70] width 22 height 10
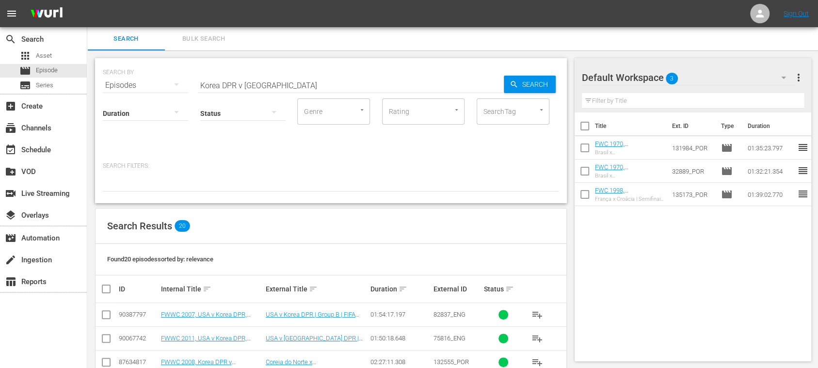
click at [198, 39] on span "Bulk Search" at bounding box center [204, 38] width 66 height 11
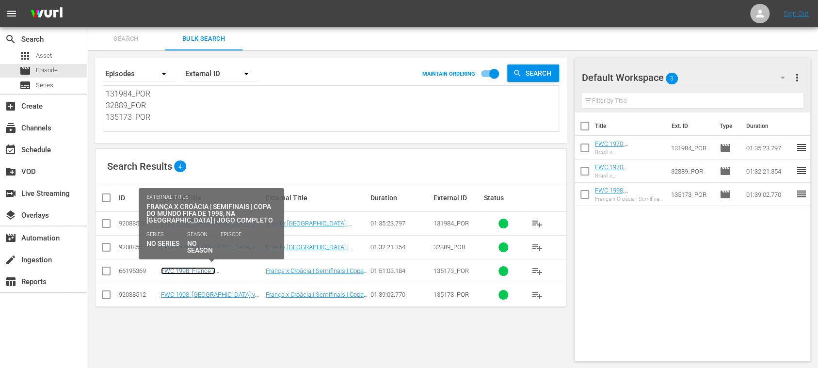
click at [209, 270] on link "FWC 1998, France v Croatia (PT)" at bounding box center [197, 274] width 72 height 15
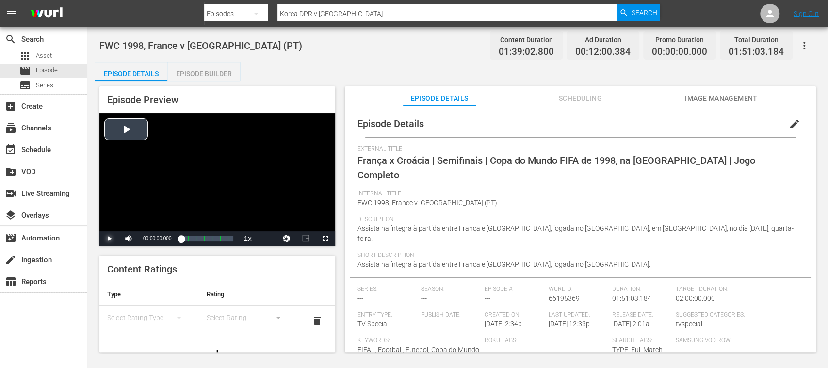
click at [109, 239] on span "Video Player" at bounding box center [109, 239] width 0 height 0
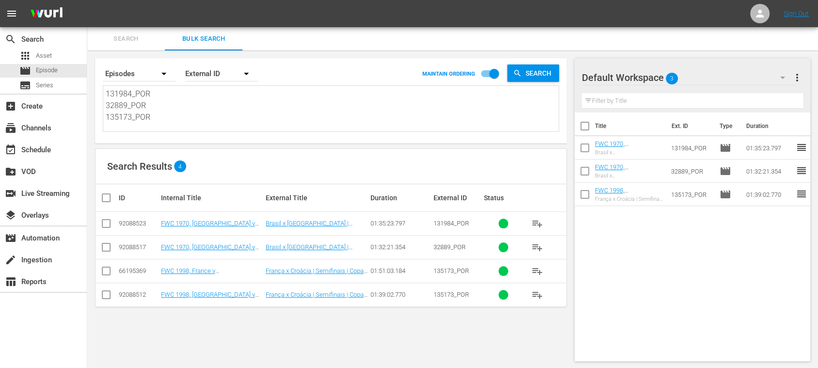
click at [108, 272] on input "checkbox" at bounding box center [106, 273] width 12 height 12
checkbox input "true"
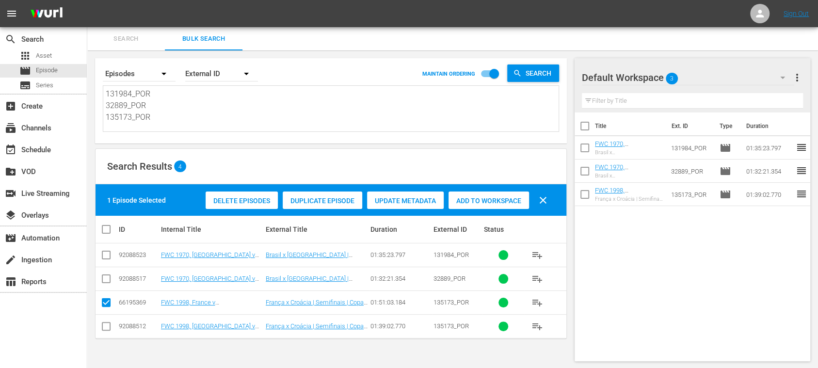
click at [221, 199] on span "Delete Episodes" at bounding box center [242, 201] width 72 height 8
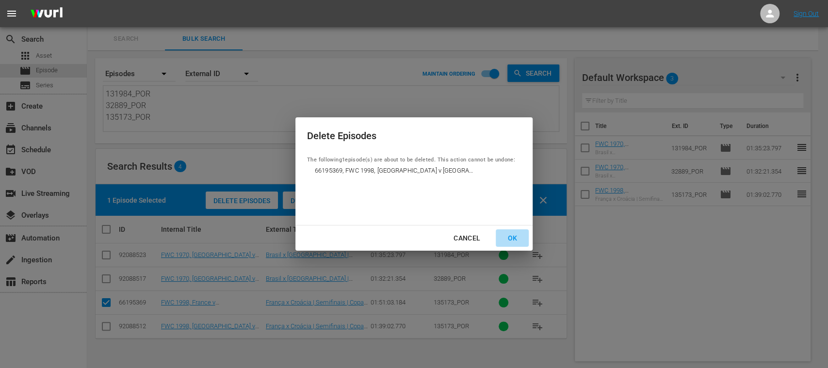
drag, startPoint x: 513, startPoint y: 238, endPoint x: 333, endPoint y: 241, distance: 179.5
click at [514, 237] on div "OK" at bounding box center [512, 238] width 25 height 12
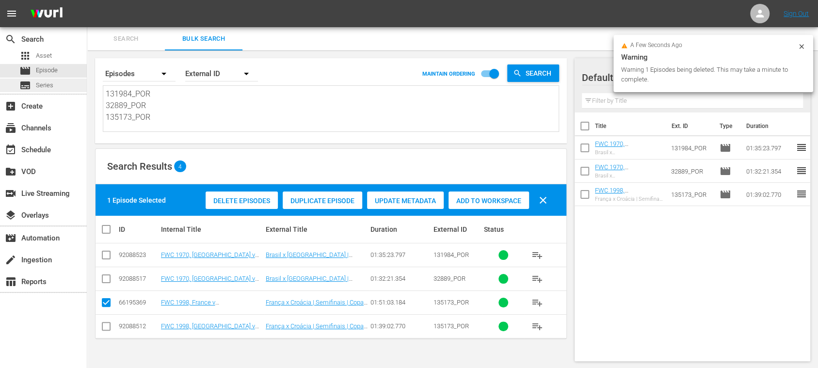
click at [53, 84] on div "subtitles Series" at bounding box center [43, 86] width 87 height 14
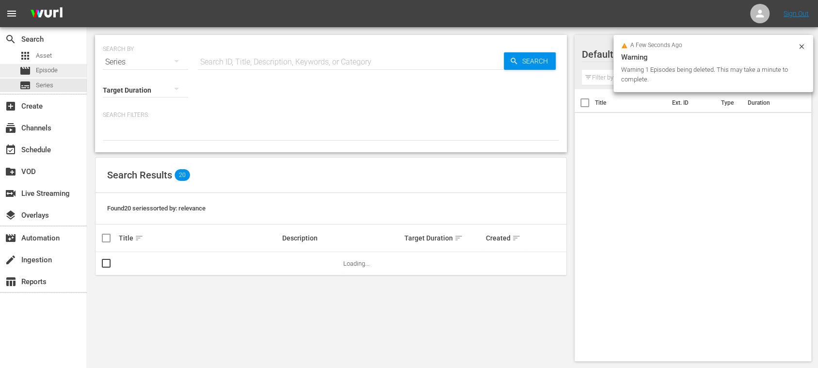
click at [54, 72] on span "Episode" at bounding box center [47, 70] width 22 height 10
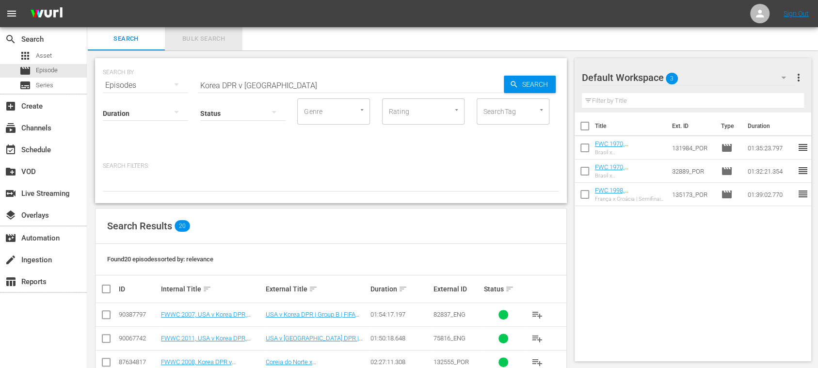
click at [205, 38] on span "Bulk Search" at bounding box center [204, 38] width 66 height 11
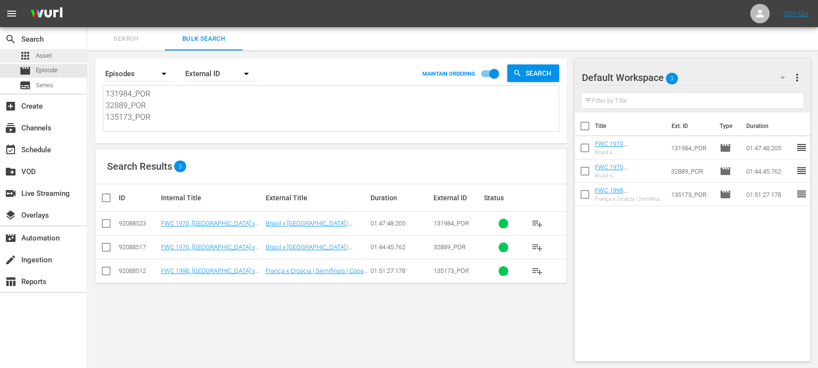
click at [49, 53] on span "Asset" at bounding box center [44, 56] width 16 height 10
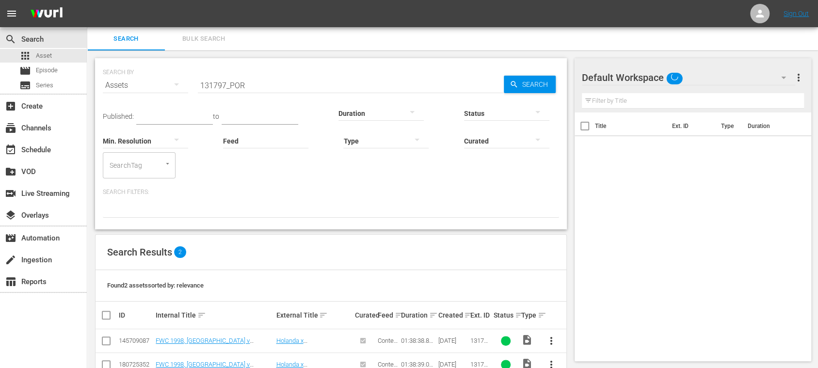
click at [199, 46] on button "Bulk Search" at bounding box center [204, 38] width 78 height 23
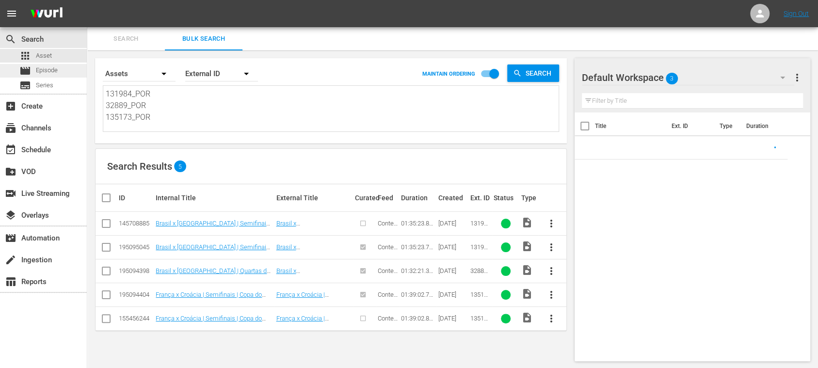
drag, startPoint x: 173, startPoint y: 118, endPoint x: 76, endPoint y: 69, distance: 108.9
click at [87, 0] on div "search Search apps Asset movie Episode subtitles Series add_box Create subscrip…" at bounding box center [452, 0] width 731 height 0
paste textarea "7327_DE 16982_DE 17402_DE"
type textarea "17327_DE 16982_DE 17402_DE"
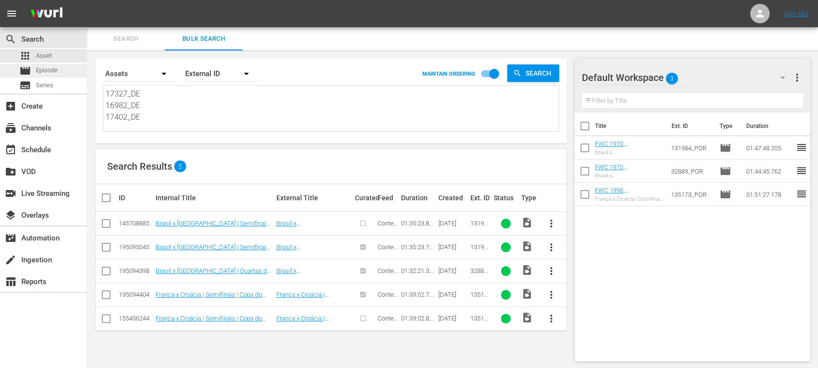
type textarea "17327_DE 16982_DE 17402_DE"
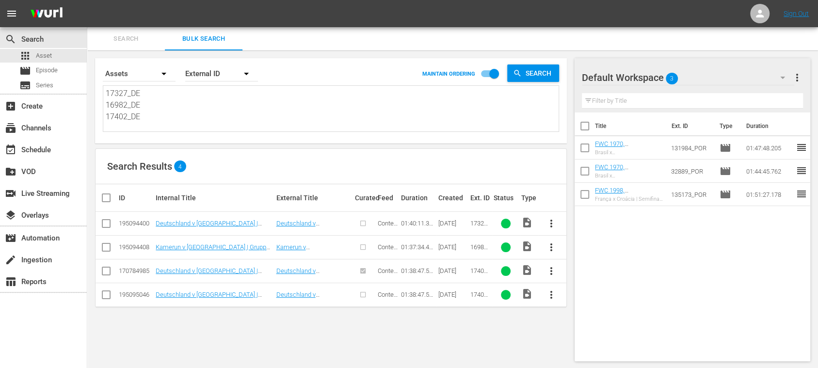
type textarea "17327_DE 16982_DE 17402_DE"
click at [799, 80] on span "more_vert" at bounding box center [797, 78] width 12 height 12
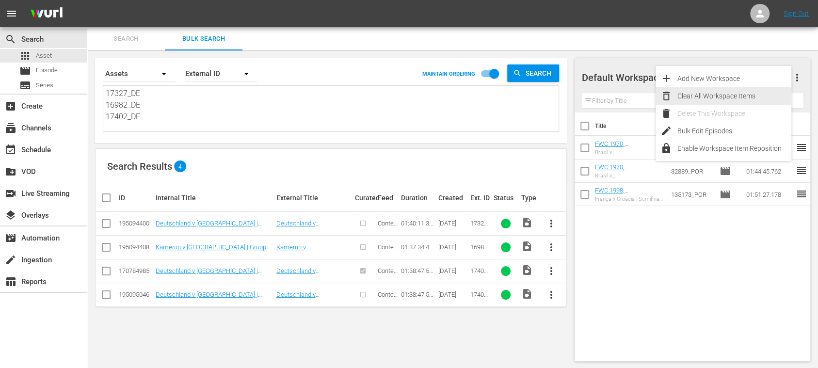
click at [717, 95] on div "Clear All Workspace Items" at bounding box center [735, 95] width 114 height 17
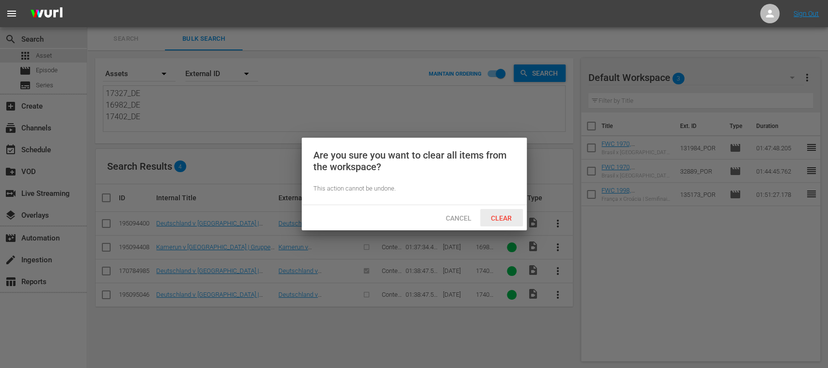
click at [505, 216] on span "Clear" at bounding box center [501, 218] width 36 height 8
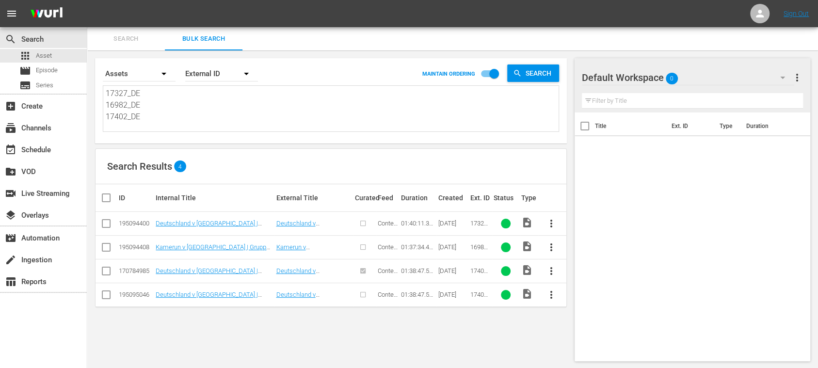
click at [106, 199] on input "checkbox" at bounding box center [109, 198] width 19 height 12
checkbox input "true"
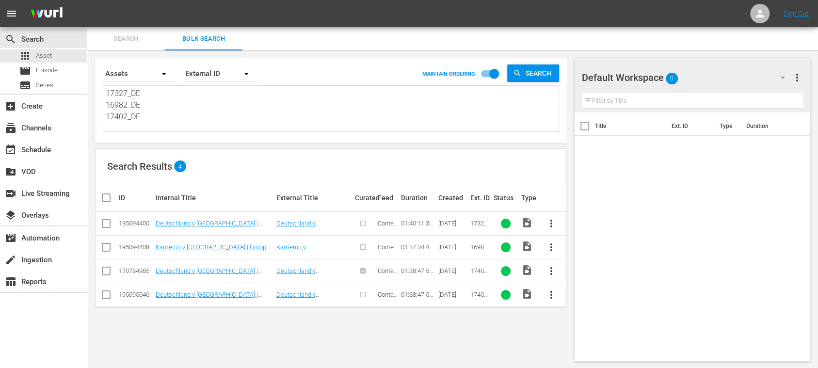
checkbox input "true"
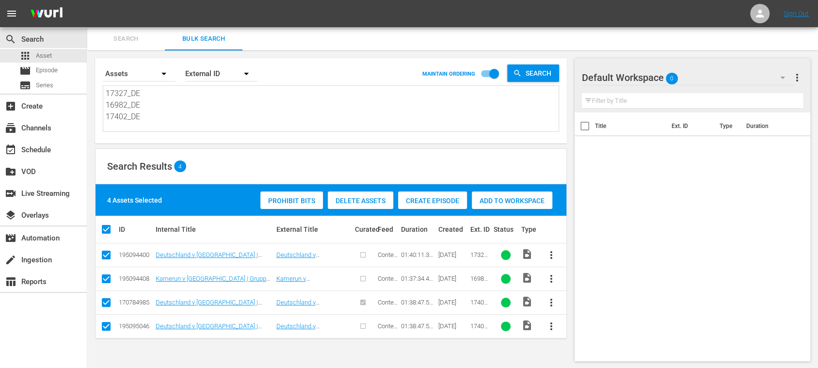
drag, startPoint x: 108, startPoint y: 299, endPoint x: 135, endPoint y: 298, distance: 27.7
click at [108, 299] on input "checkbox" at bounding box center [106, 305] width 12 height 12
checkbox input "false"
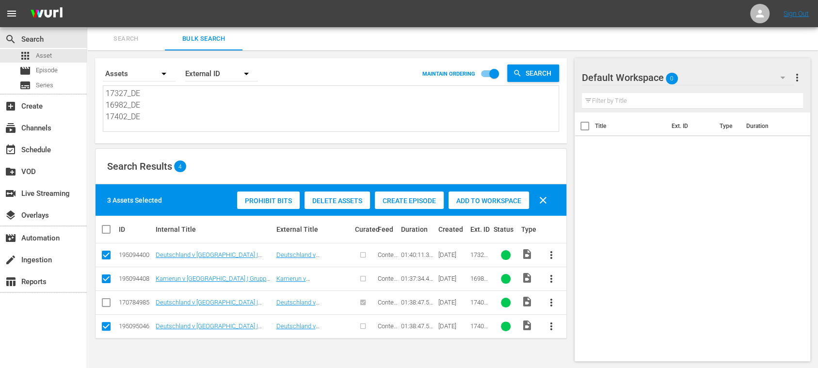
click at [396, 202] on span "Create Episode" at bounding box center [409, 201] width 69 height 8
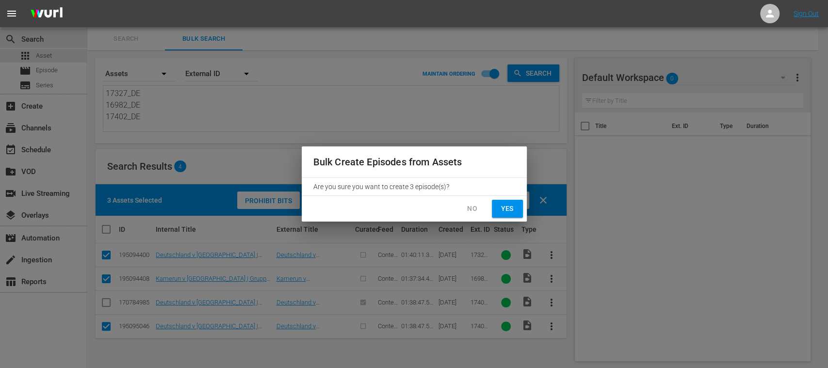
click at [505, 211] on span "Yes" at bounding box center [508, 209] width 16 height 12
checkbox input "false"
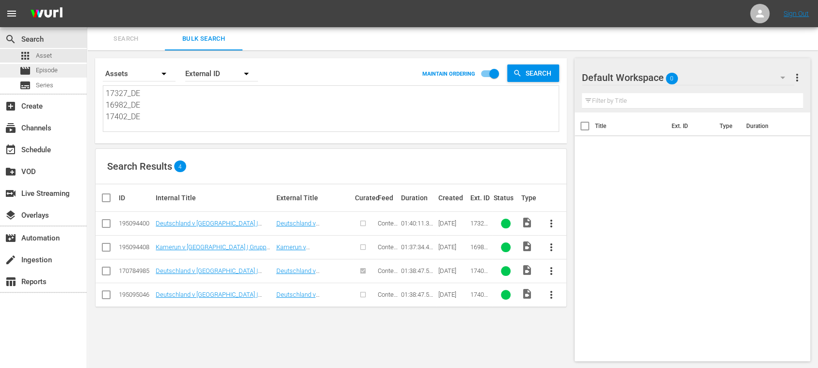
click at [53, 68] on span "Episode" at bounding box center [47, 70] width 22 height 10
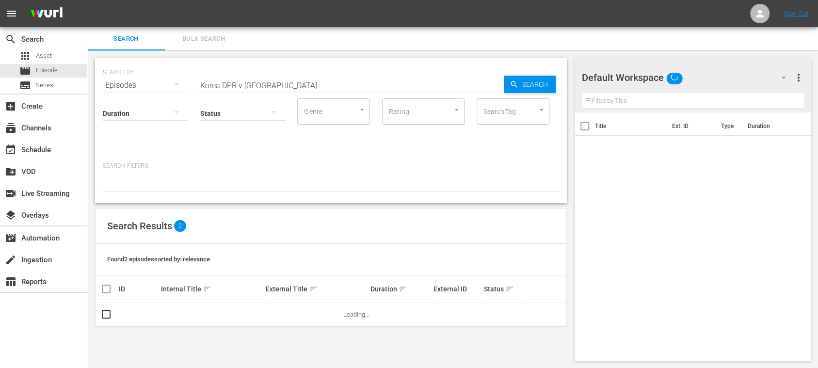
click at [218, 40] on span "Bulk Search" at bounding box center [204, 38] width 66 height 11
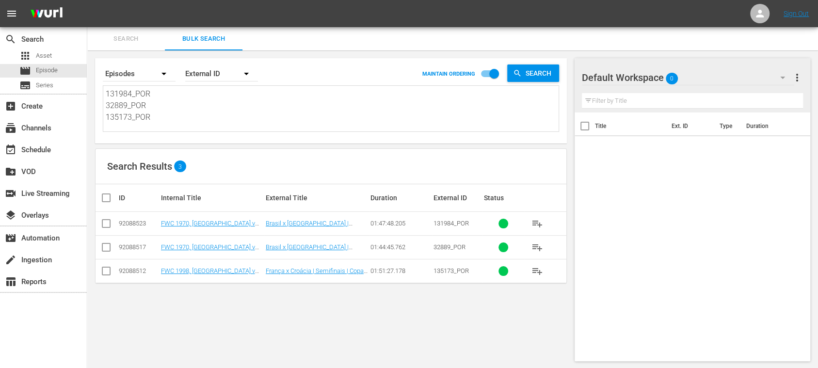
drag, startPoint x: 199, startPoint y: 121, endPoint x: 208, endPoint y: 121, distance: 8.7
click at [208, 121] on textarea "131984_POR 32889_POR 135173_POR" at bounding box center [332, 110] width 453 height 44
paste textarea "7327_DE 16982_DE 17402_DE"
type textarea "17327_DE 16982_DE 17402_DE"
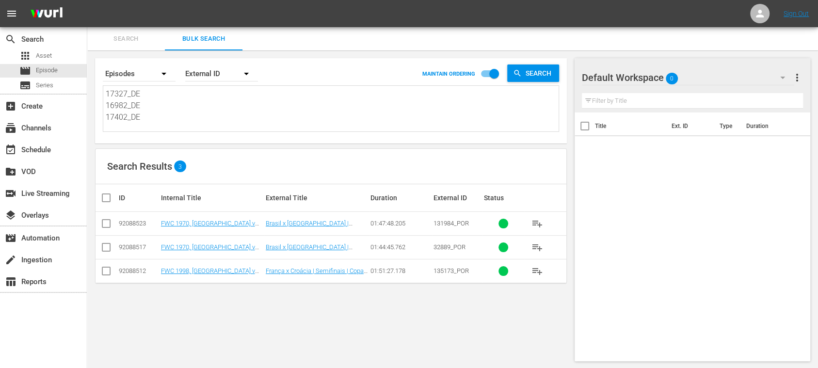
scroll to position [0, 0]
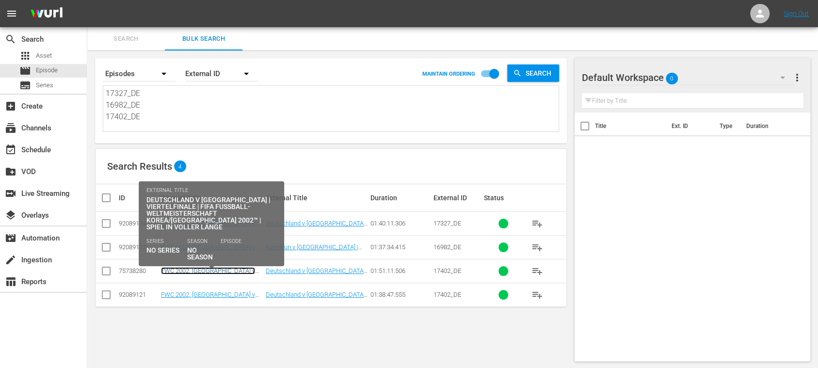
click at [219, 267] on link "FWC 2002, Germany v USA, Quarter-Finals - FMR (DE)" at bounding box center [211, 278] width 100 height 22
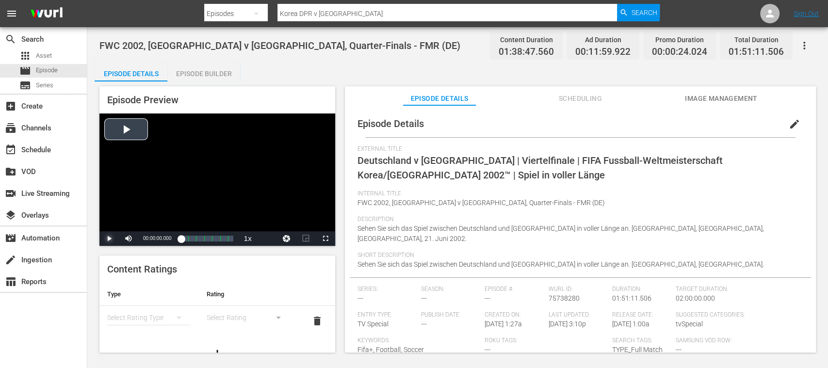
click at [109, 239] on span "Video Player" at bounding box center [109, 239] width 0 height 0
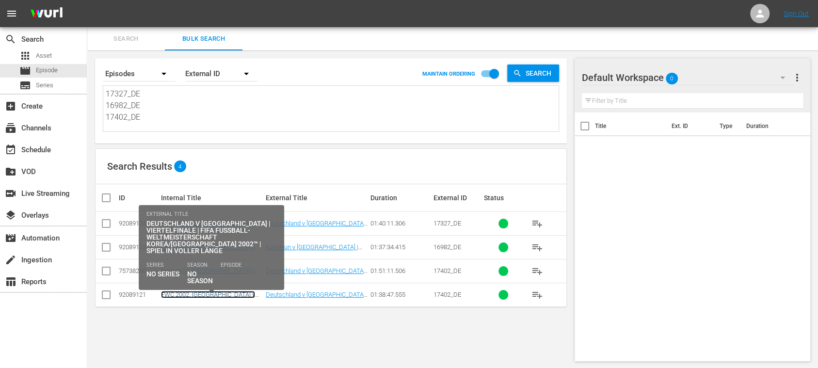
click at [182, 292] on link "FWC 2002, Germany v USA, Quarter-Finals - FMR (DE)" at bounding box center [211, 302] width 100 height 22
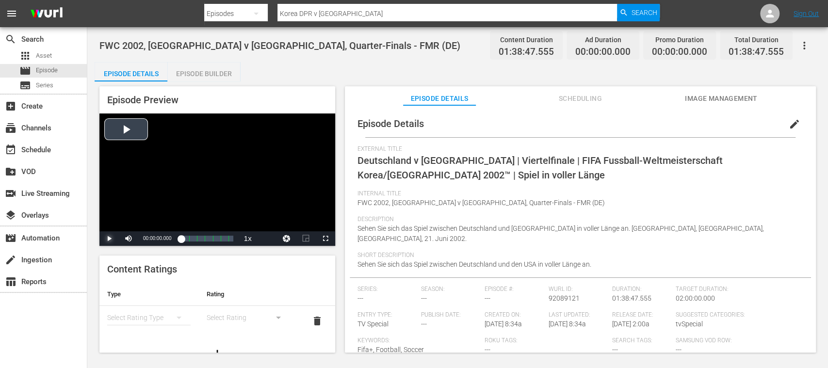
click at [109, 239] on span "Video Player" at bounding box center [109, 239] width 0 height 0
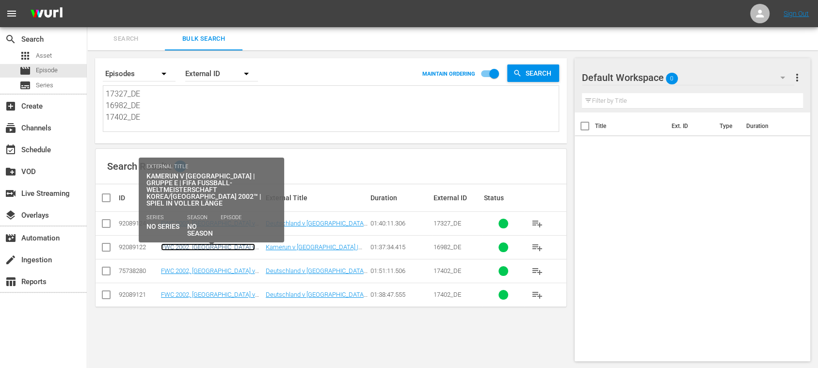
click at [185, 244] on link "FWC 2002, Cameroon v Germany, Group Stage - FMR (DE)" at bounding box center [210, 254] width 99 height 22
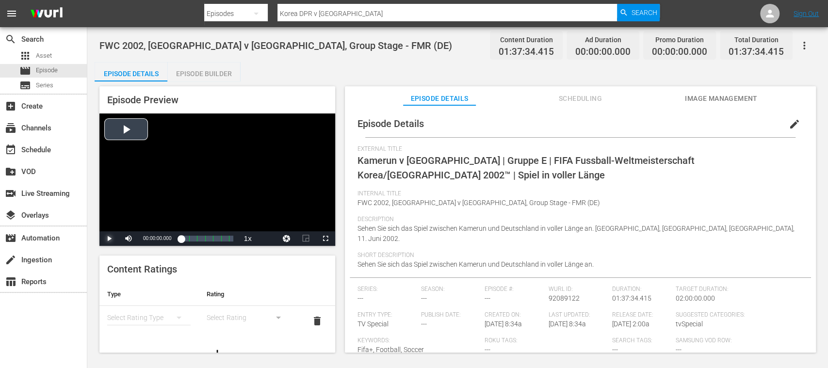
click at [109, 239] on span "Video Player" at bounding box center [109, 239] width 0 height 0
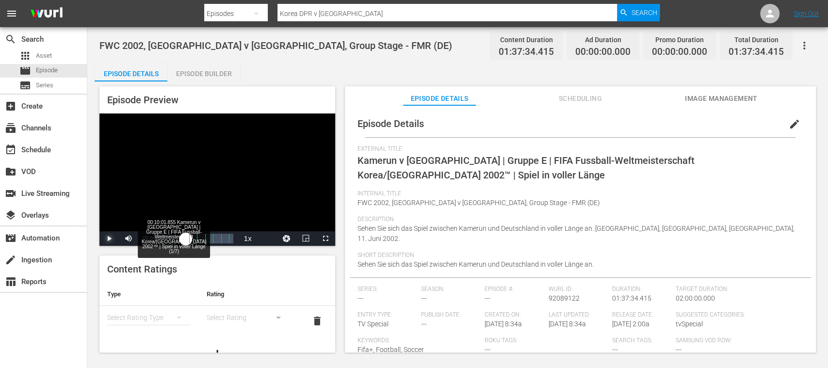
click at [186, 239] on div "00:00:03.345" at bounding box center [183, 239] width 5 height 10
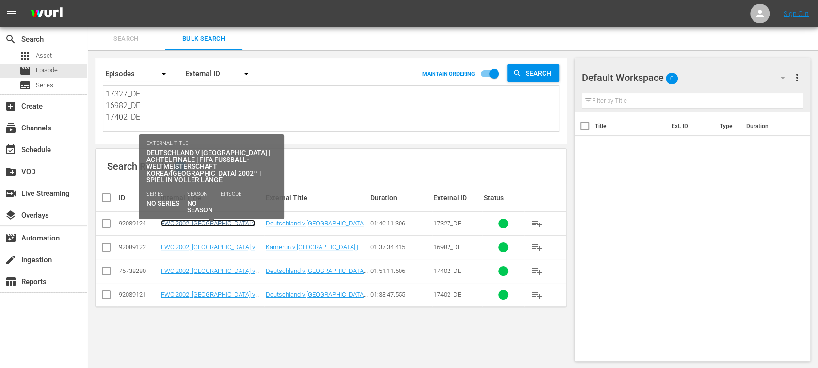
click at [184, 224] on link "FWC 2002, Germany v Paraguay, Round of 16 - FMR (DE)" at bounding box center [209, 231] width 97 height 22
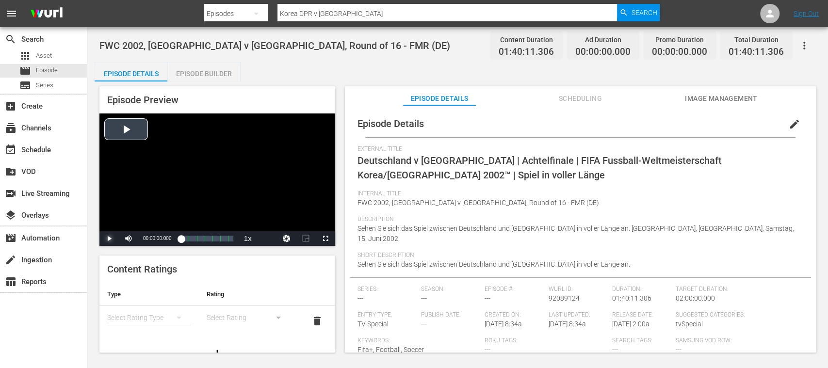
click at [109, 239] on span "Video Player" at bounding box center [109, 239] width 0 height 0
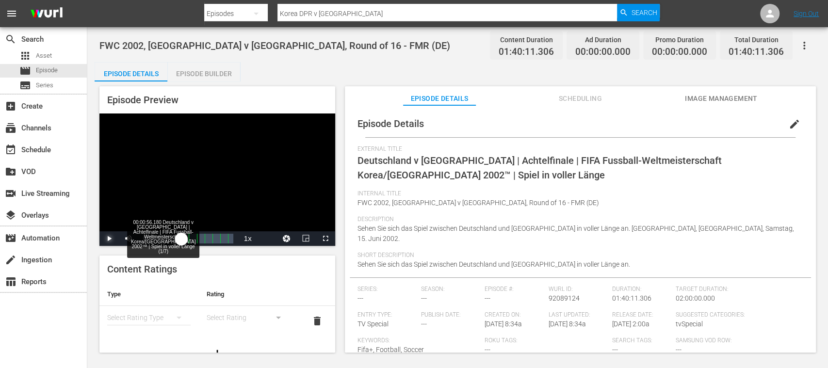
click at [185, 236] on div "Loaded : 0.10% 00:00:56.180 Deutschland v Paraguay | Achtelfinale | FIFA Fussba…" at bounding box center [207, 238] width 62 height 15
click at [185, 235] on div "00:07:29.443" at bounding box center [183, 239] width 4 height 10
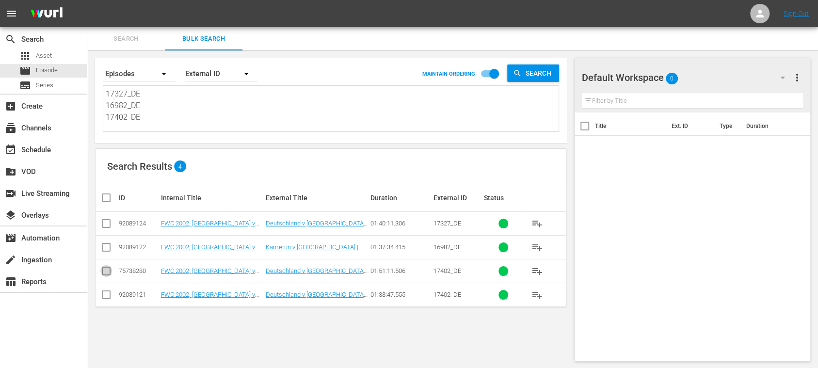
click at [104, 271] on input "checkbox" at bounding box center [106, 273] width 12 height 12
checkbox input "true"
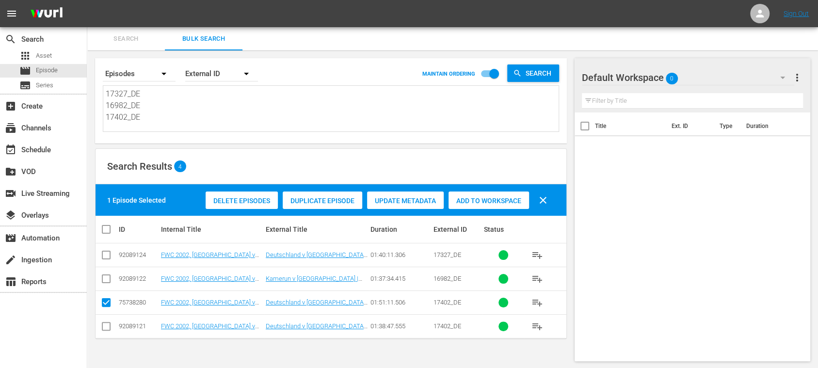
click at [231, 200] on span "Delete Episodes" at bounding box center [242, 201] width 72 height 8
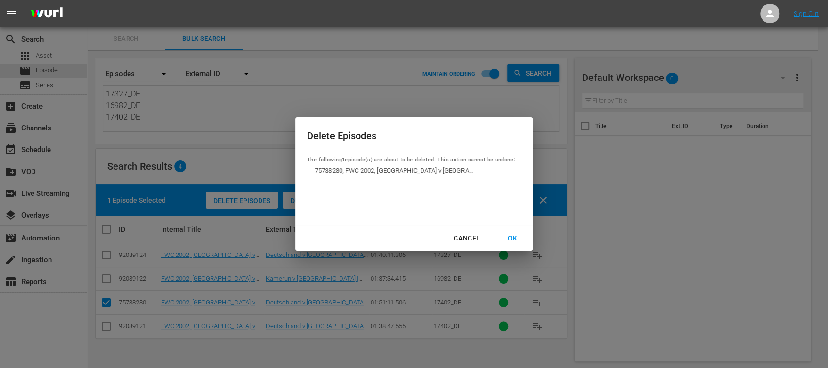
click at [512, 235] on div "OK" at bounding box center [512, 238] width 25 height 12
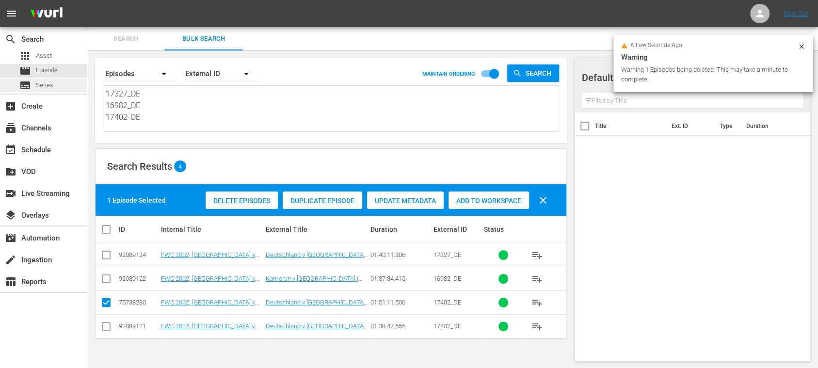
click at [44, 85] on span "Series" at bounding box center [44, 86] width 17 height 10
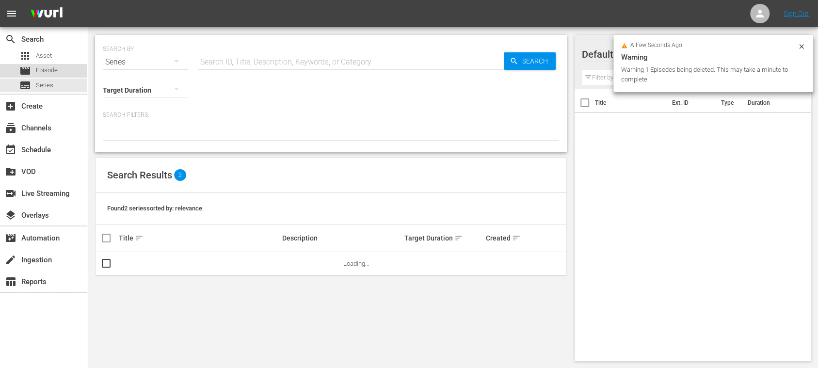
click at [48, 70] on span "Episode" at bounding box center [47, 70] width 22 height 10
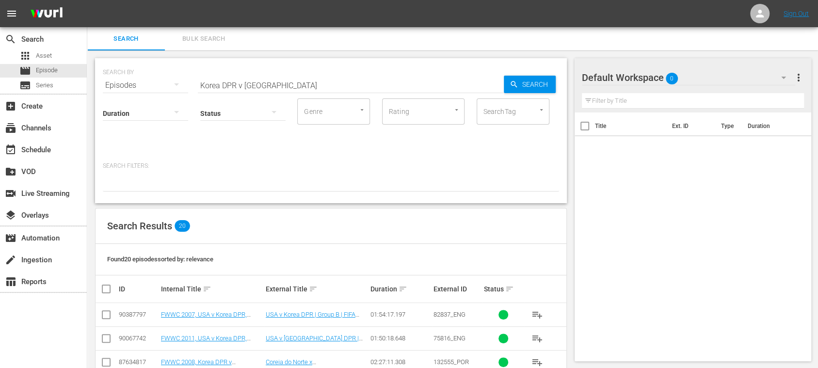
click at [207, 39] on span "Bulk Search" at bounding box center [204, 38] width 66 height 11
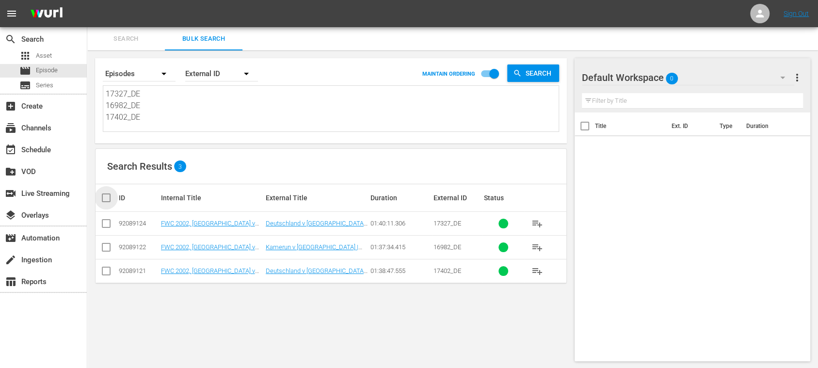
click at [109, 195] on input "checkbox" at bounding box center [109, 198] width 19 height 12
checkbox input "true"
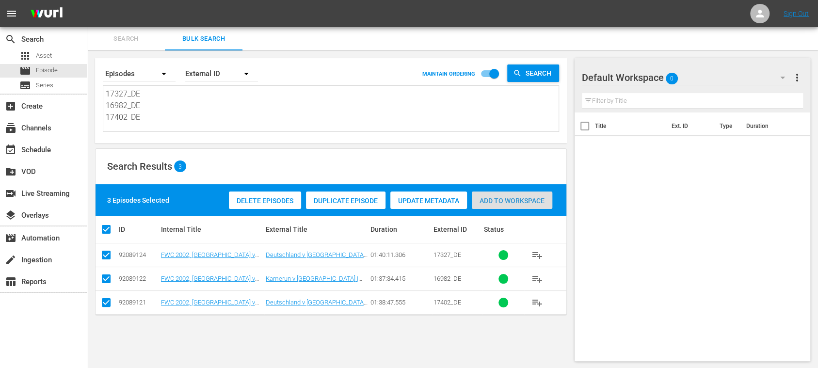
click at [533, 201] on span "Add to Workspace" at bounding box center [512, 201] width 81 height 8
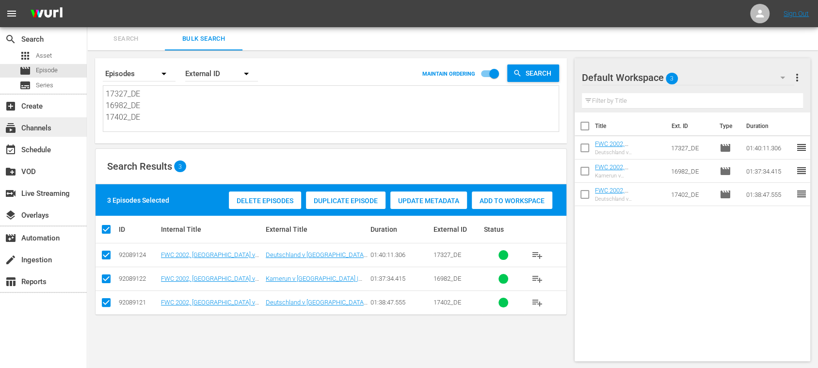
click at [47, 122] on div "subscriptions Channels" at bounding box center [27, 126] width 54 height 9
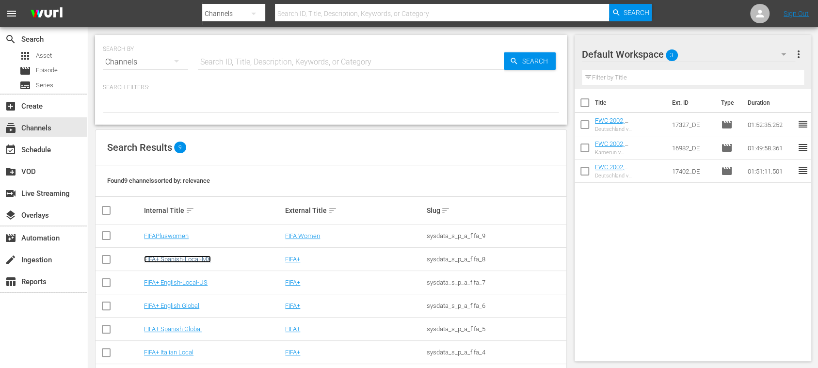
click at [211, 259] on link "FIFA+ Spanish-Local-MX" at bounding box center [177, 259] width 67 height 7
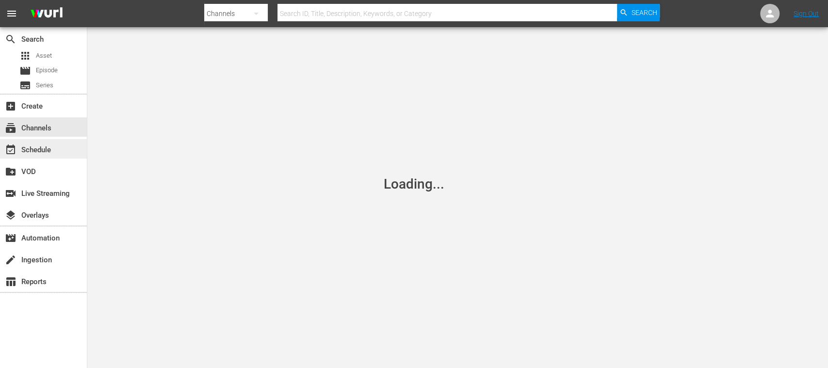
click at [57, 152] on div "event_available Schedule" at bounding box center [43, 148] width 87 height 19
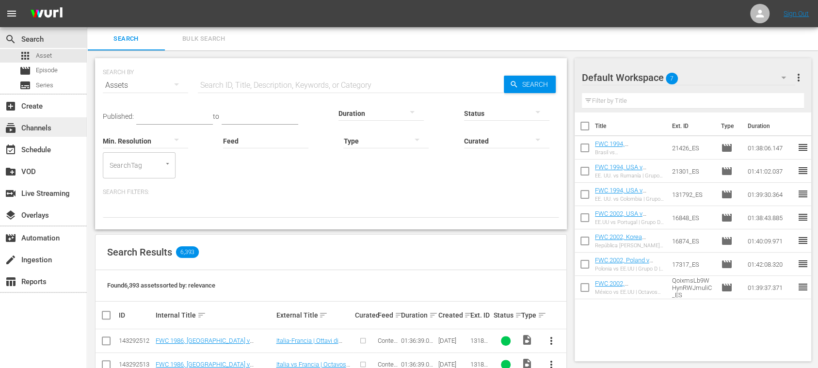
click at [51, 124] on div "subscriptions Channels" at bounding box center [27, 126] width 54 height 9
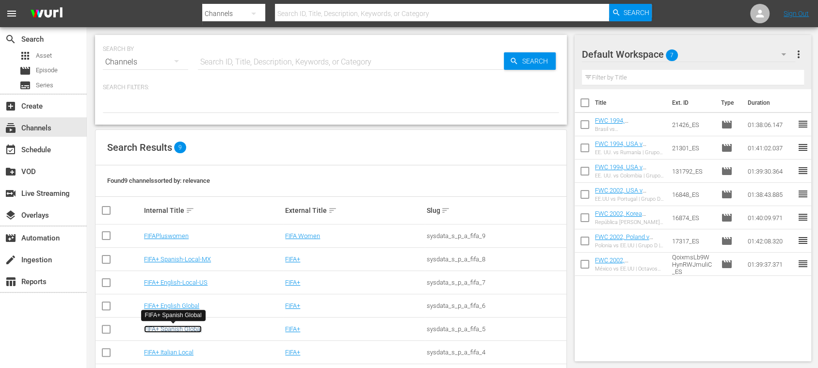
click at [189, 332] on link "FIFA+ Spanish Global" at bounding box center [173, 328] width 58 height 7
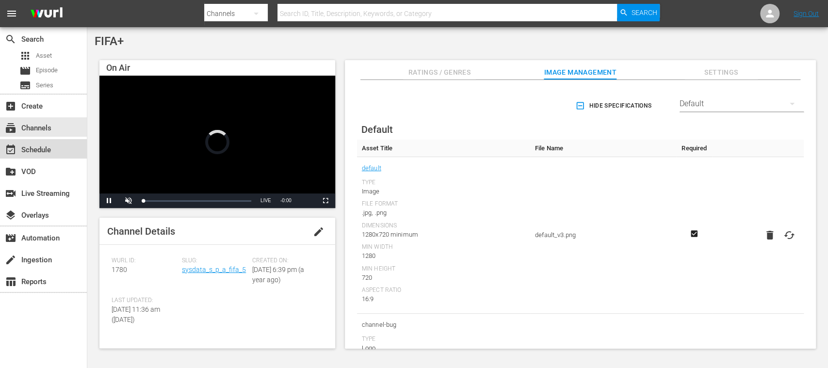
click at [50, 149] on div "event_available Schedule" at bounding box center [27, 148] width 54 height 9
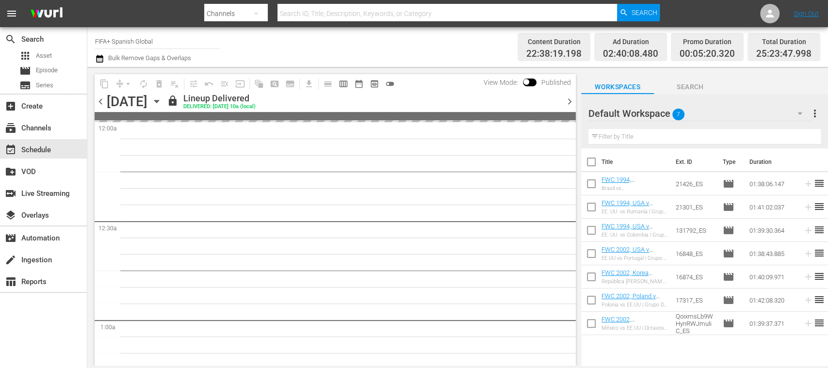
click at [567, 98] on span "chevron_right" at bounding box center [570, 102] width 12 height 12
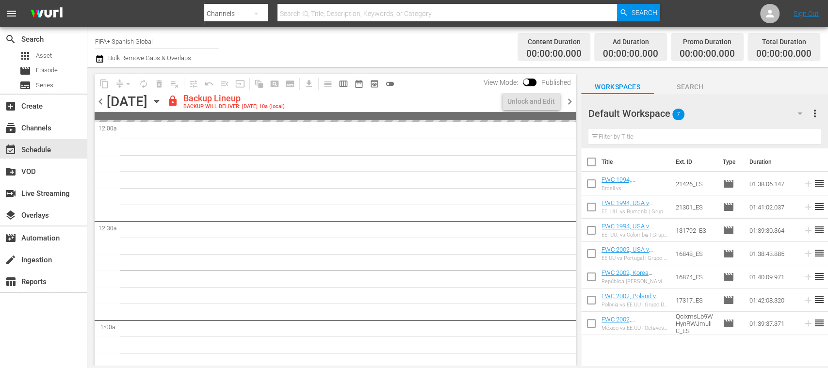
click at [567, 98] on span "chevron_right" at bounding box center [570, 102] width 12 height 12
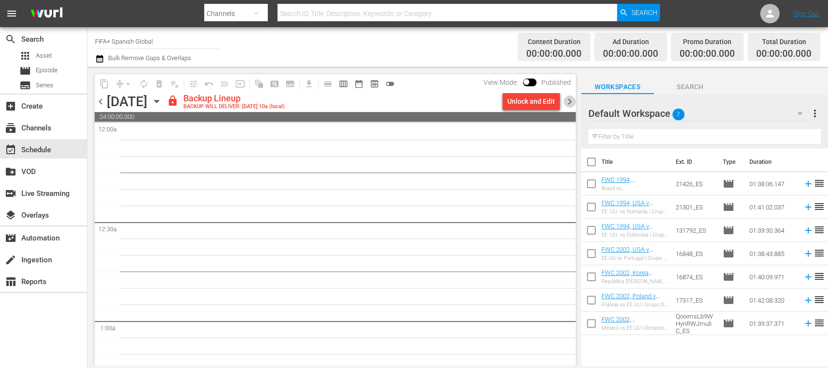
click at [567, 98] on span "chevron_right" at bounding box center [570, 102] width 12 height 12
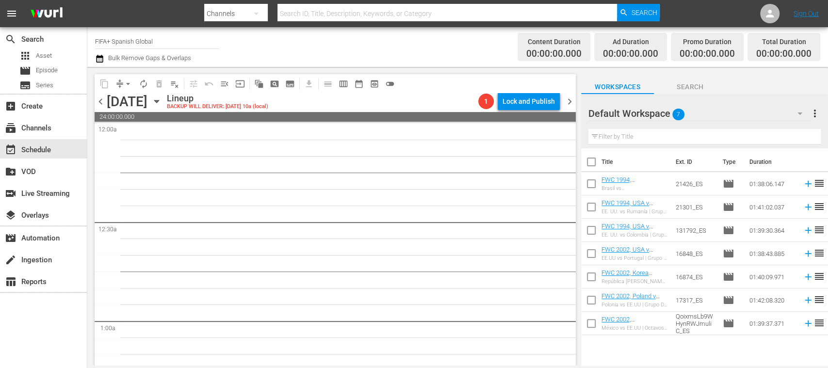
click at [592, 159] on input "checkbox" at bounding box center [591, 164] width 20 height 20
checkbox input "true"
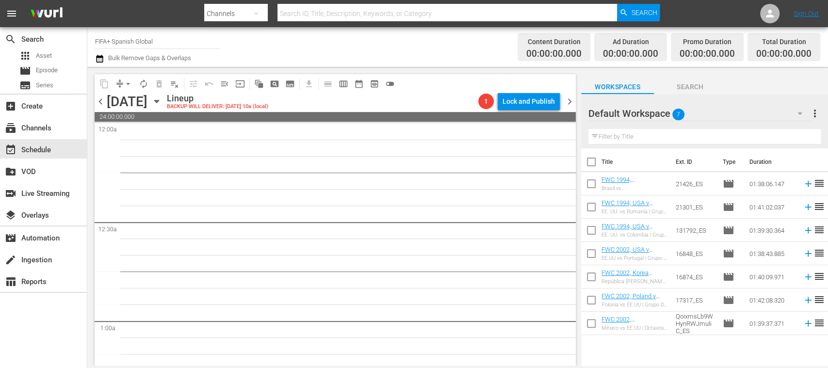
checkbox input "true"
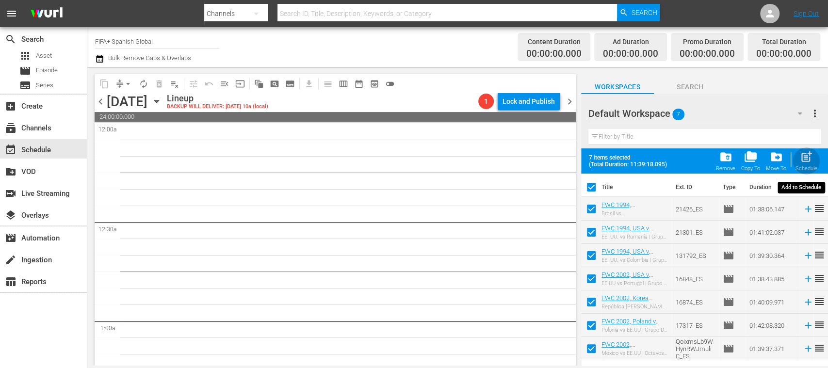
click at [808, 163] on span "post_add" at bounding box center [806, 156] width 13 height 13
checkbox input "false"
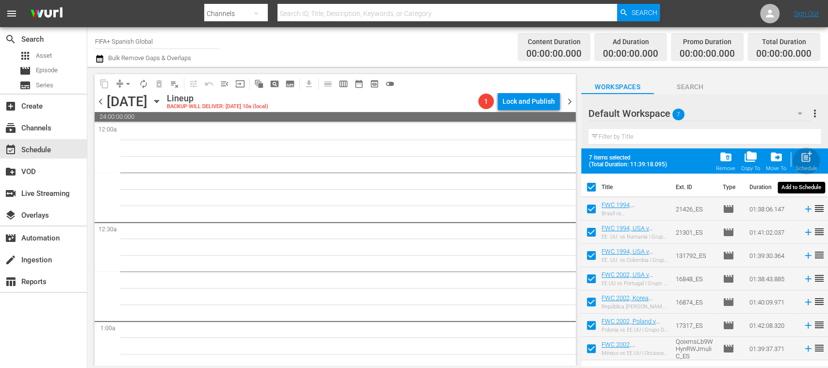
checkbox input "false"
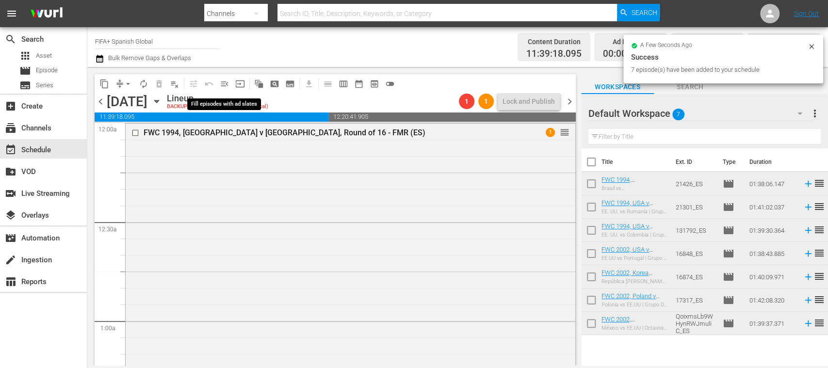
click at [228, 82] on span "menu_open" at bounding box center [225, 84] width 10 height 10
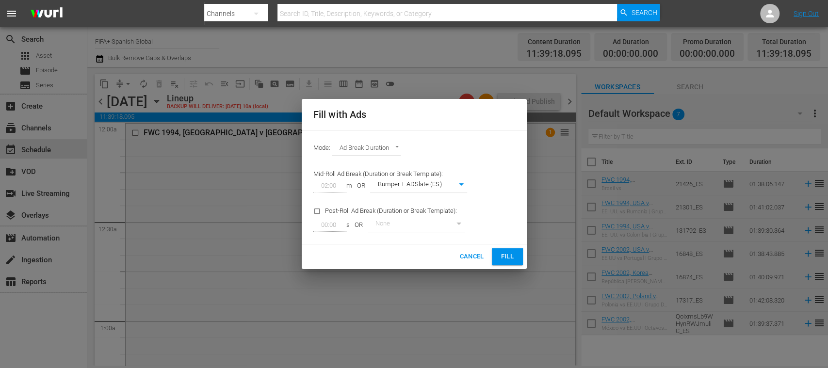
click at [503, 254] on span "Fill" at bounding box center [508, 256] width 16 height 11
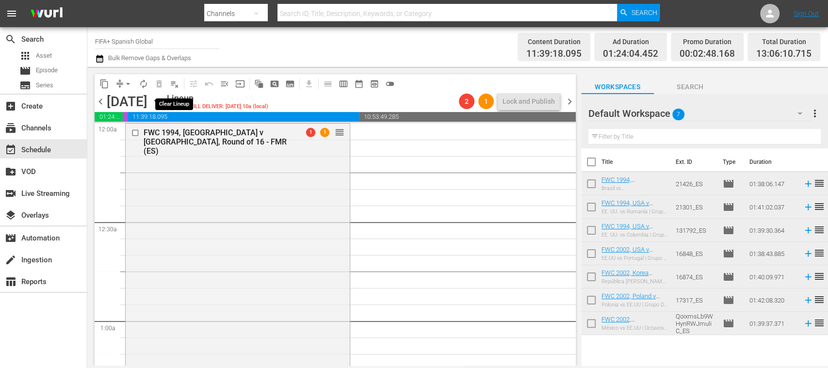
click at [174, 81] on span "playlist_remove_outlined" at bounding box center [175, 84] width 10 height 10
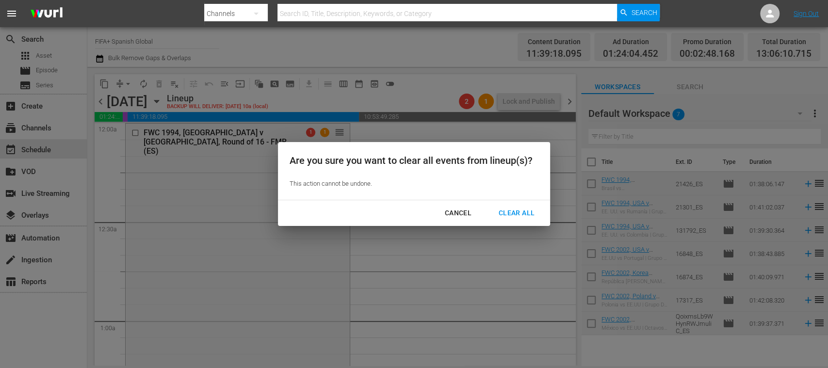
click at [523, 209] on div "Clear All" at bounding box center [516, 213] width 51 height 12
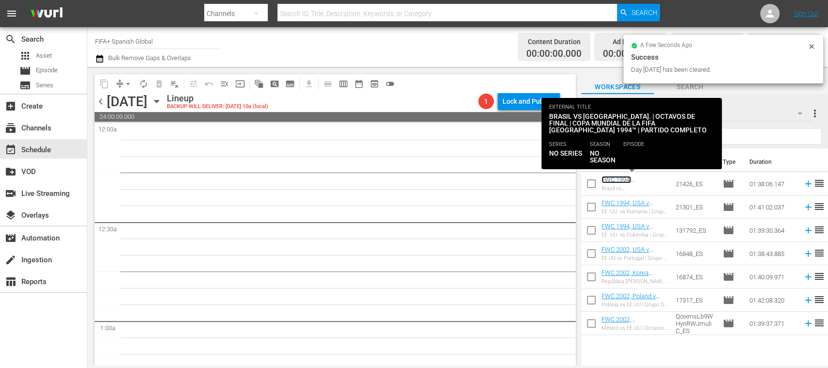
click at [641, 179] on link "FWC 1994, [GEOGRAPHIC_DATA] v [GEOGRAPHIC_DATA], Round of 16 - FMR (ES)" at bounding box center [632, 190] width 63 height 29
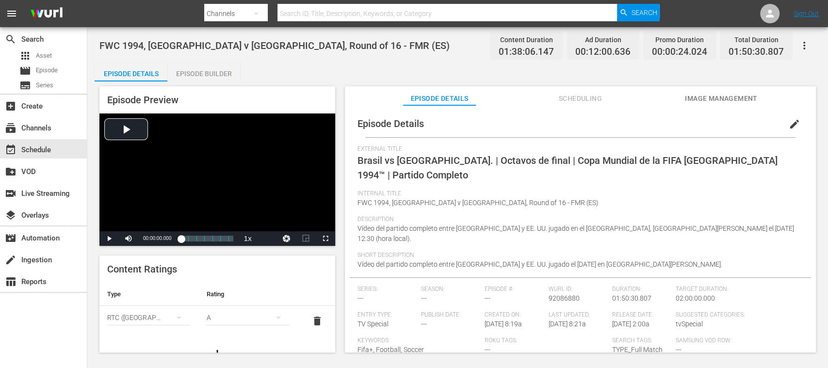
click at [721, 96] on span "Image Management" at bounding box center [721, 99] width 73 height 12
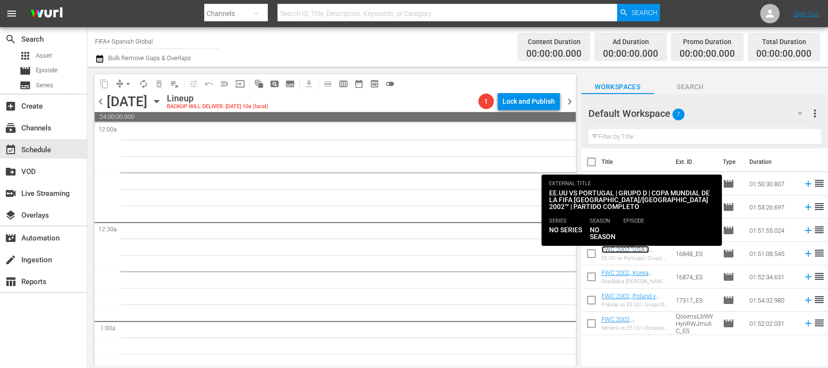
click at [638, 249] on link "FWC 2002, USA v [GEOGRAPHIC_DATA], Group Stage - FMR (ES)" at bounding box center [633, 257] width 64 height 22
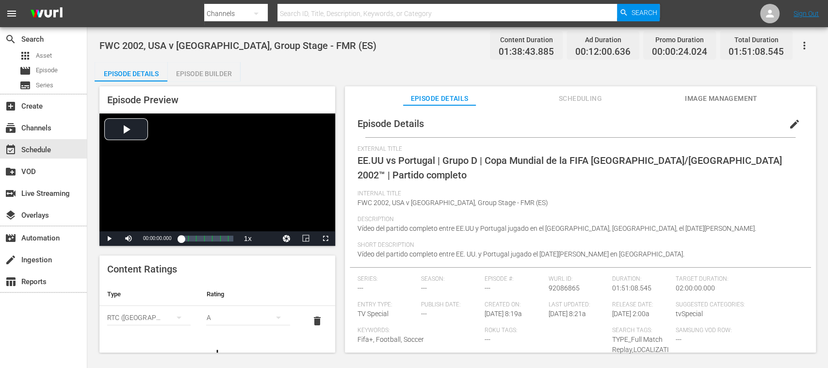
click at [727, 97] on span "Image Management" at bounding box center [721, 99] width 73 height 12
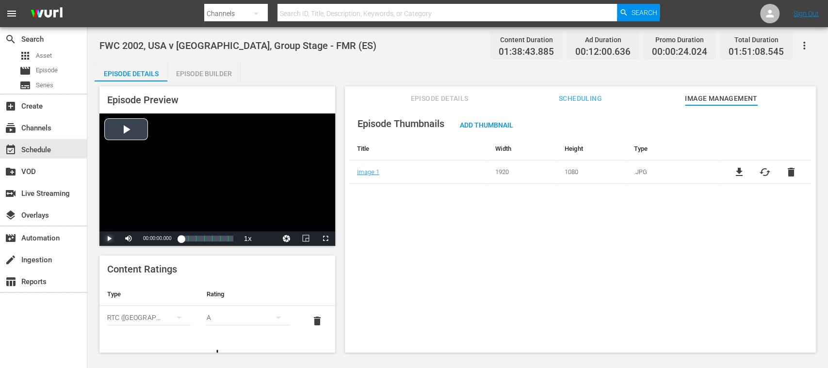
click at [109, 239] on span "Video Player" at bounding box center [109, 239] width 0 height 0
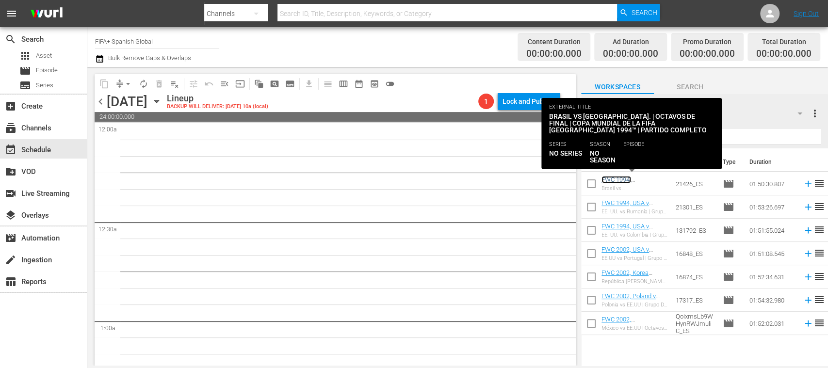
click at [629, 178] on link "FWC 1994, [GEOGRAPHIC_DATA] v [GEOGRAPHIC_DATA], Round of 16 - FMR (ES)" at bounding box center [632, 190] width 63 height 29
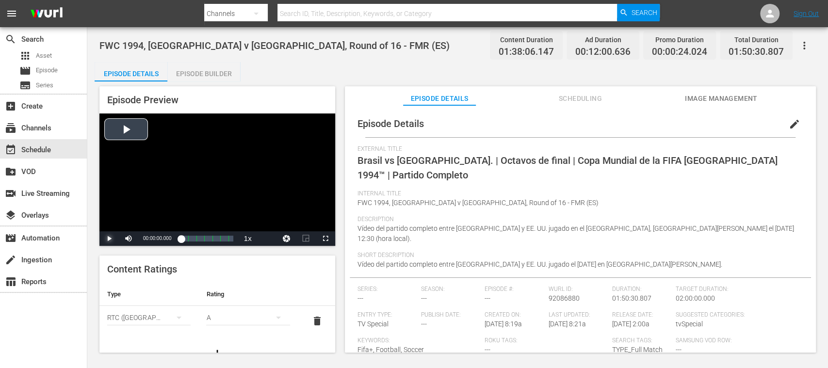
click at [109, 239] on span "Video Player" at bounding box center [109, 239] width 0 height 0
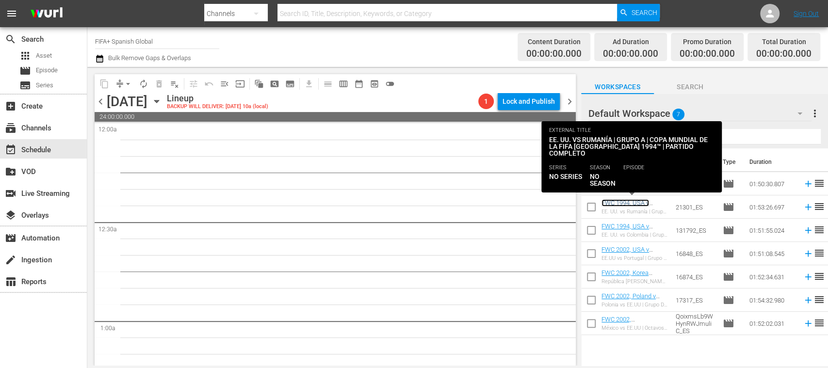
click at [629, 200] on link "FWC 1994, USA v [GEOGRAPHIC_DATA], Group Stage - FMR (ES)" at bounding box center [633, 210] width 64 height 22
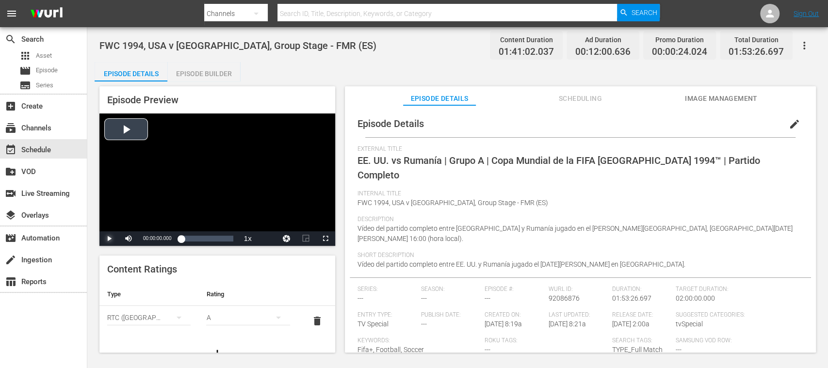
click at [109, 239] on span "Video Player" at bounding box center [109, 239] width 0 height 0
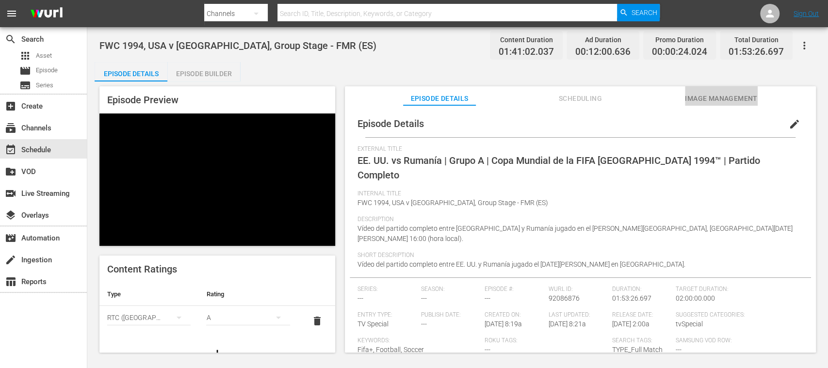
click at [731, 91] on button "Image Management" at bounding box center [721, 95] width 73 height 19
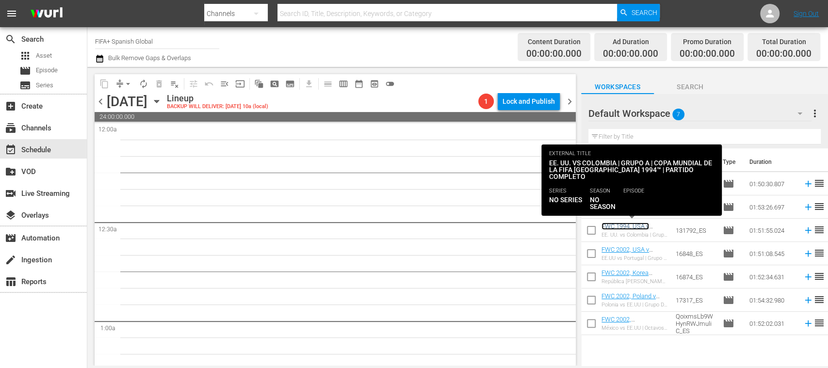
click at [634, 226] on link "FWC 1994, USA v [GEOGRAPHIC_DATA], Group Stage - FMR (ES)" at bounding box center [633, 234] width 64 height 22
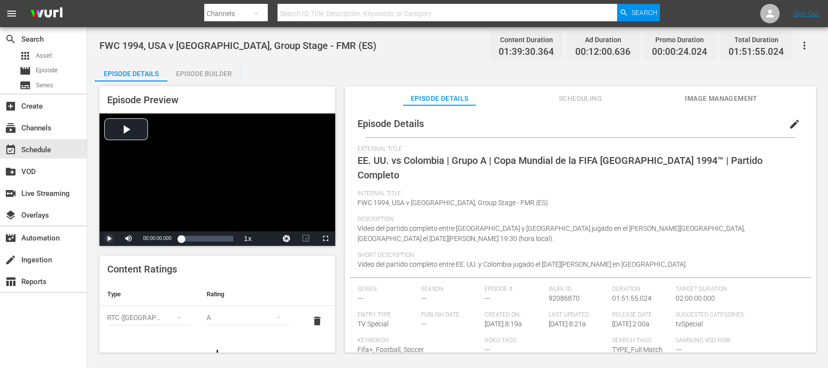
drag, startPoint x: 109, startPoint y: 234, endPoint x: 93, endPoint y: 197, distance: 40.2
click at [109, 239] on span "Video Player" at bounding box center [109, 239] width 0 height 0
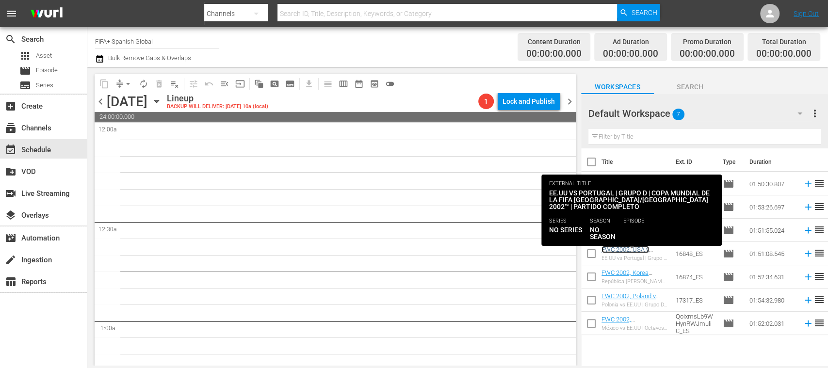
click at [632, 248] on link "FWC 2002, USA v [GEOGRAPHIC_DATA], Group Stage - FMR (ES)" at bounding box center [633, 257] width 64 height 22
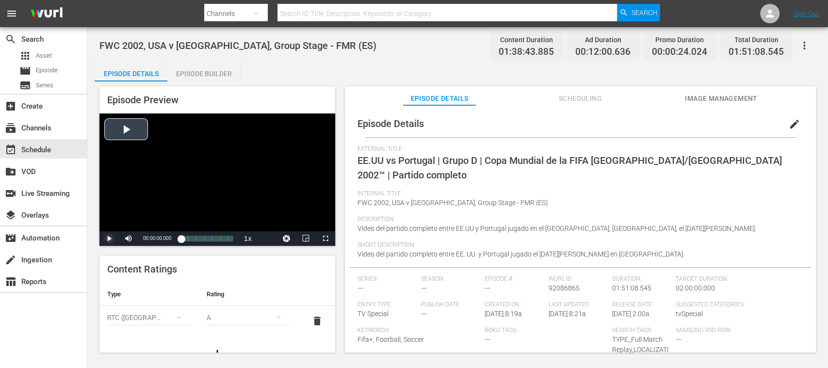
click at [109, 239] on span "Video Player" at bounding box center [109, 239] width 0 height 0
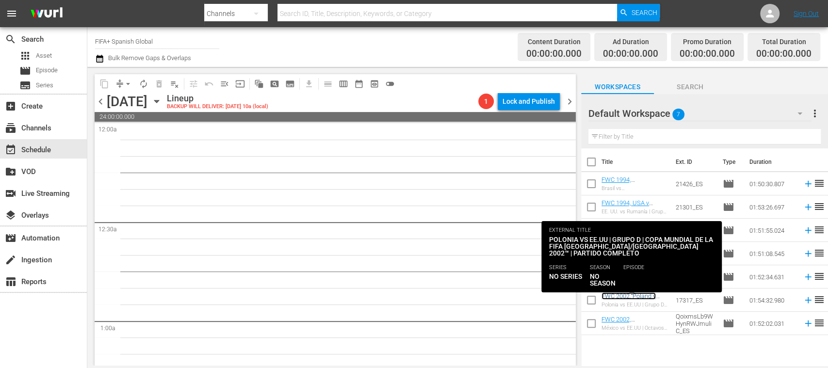
click at [629, 296] on link "FWC 2002, Poland v [GEOGRAPHIC_DATA], Group Stage - FMR (ES)" at bounding box center [633, 303] width 64 height 22
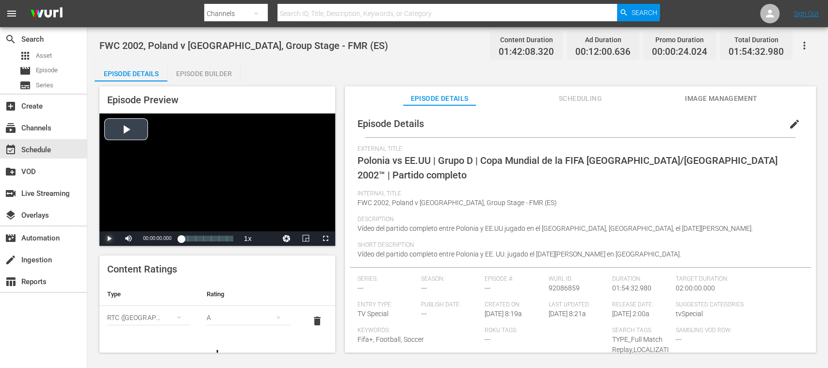
click at [109, 239] on span "Video Player" at bounding box center [109, 239] width 0 height 0
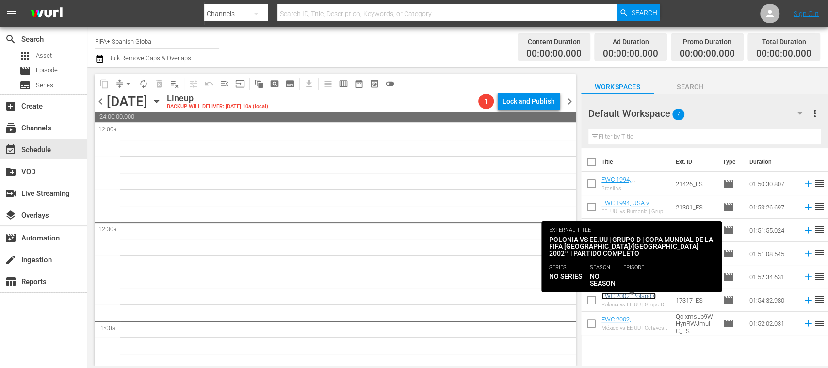
click at [638, 299] on link "FWC 2002, Poland v [GEOGRAPHIC_DATA], Group Stage - FMR (ES)" at bounding box center [633, 303] width 64 height 22
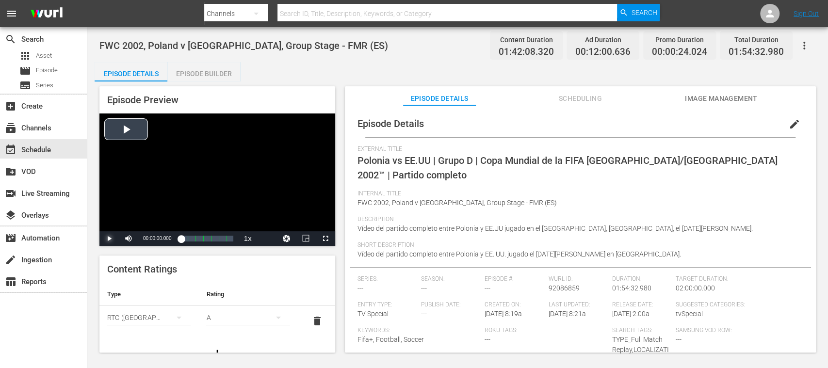
click at [109, 239] on span "Video Player" at bounding box center [109, 239] width 0 height 0
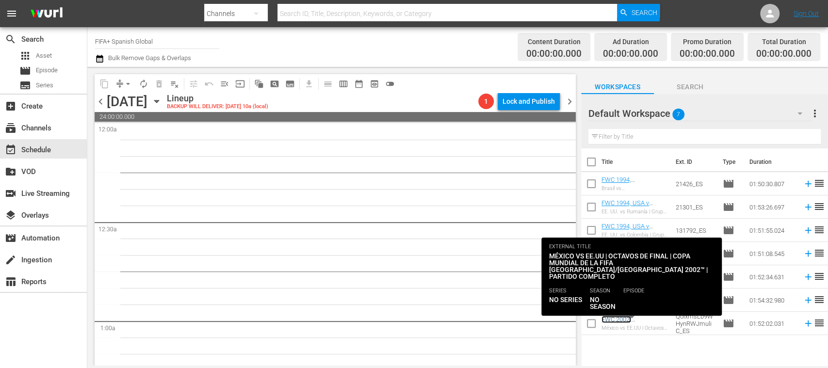
click at [638, 319] on link "FWC 2002, Mexico v USA, Round of 16 - FMR (ES)" at bounding box center [632, 330] width 63 height 29
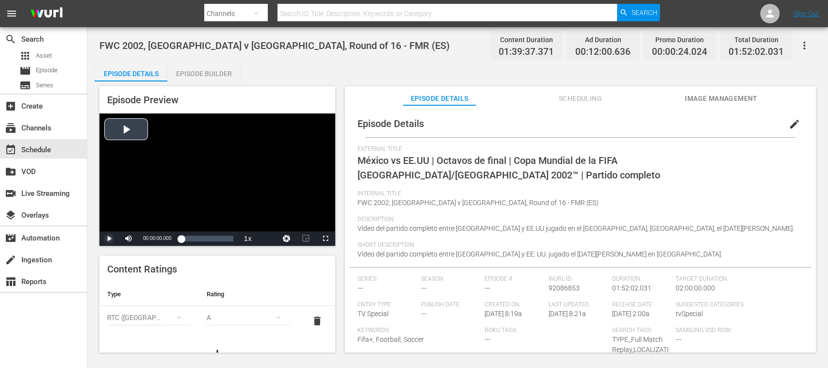
click at [109, 239] on span "Video Player" at bounding box center [109, 239] width 0 height 0
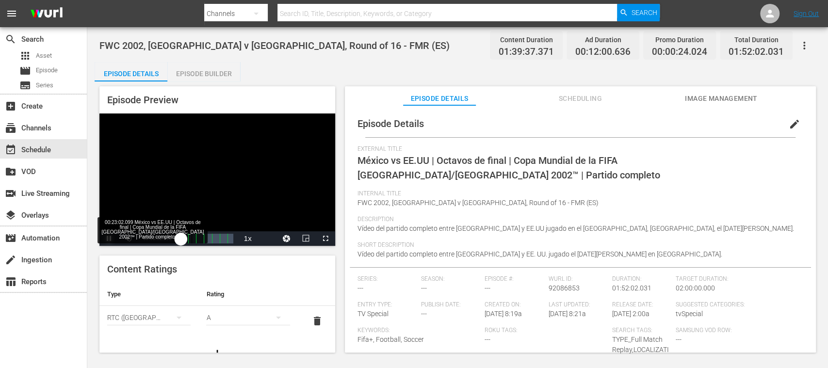
click at [181, 238] on div "00:00:02.199" at bounding box center [181, 239] width 0 height 10
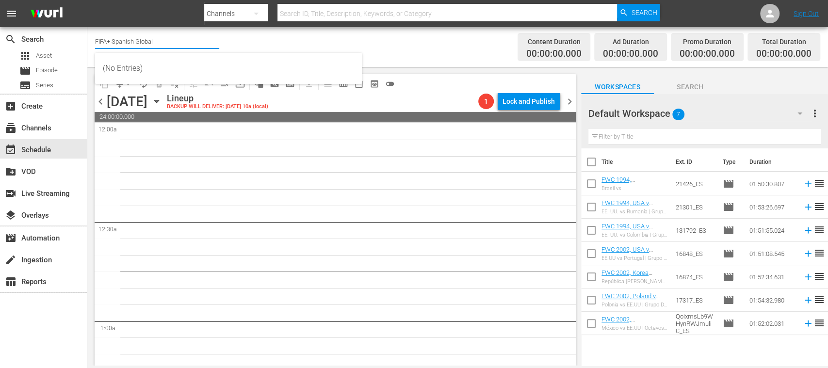
drag, startPoint x: 118, startPoint y: 40, endPoint x: 185, endPoint y: 38, distance: 66.5
click at [185, 38] on input "FIFA+ Spanish Global" at bounding box center [157, 41] width 124 height 23
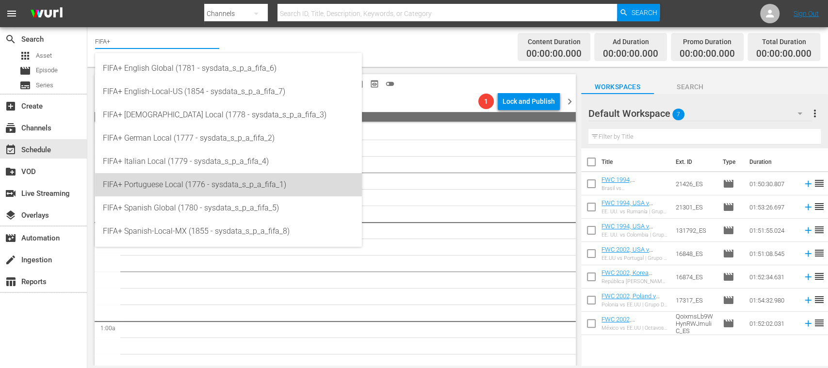
click at [175, 185] on div "FIFA+ Portuguese Local (1776 - sysdata_s_p_a_fifa_1)" at bounding box center [228, 184] width 251 height 23
type input "FIFA+ Portuguese Local (1776 - sysdata_s_p_a_fifa_1)"
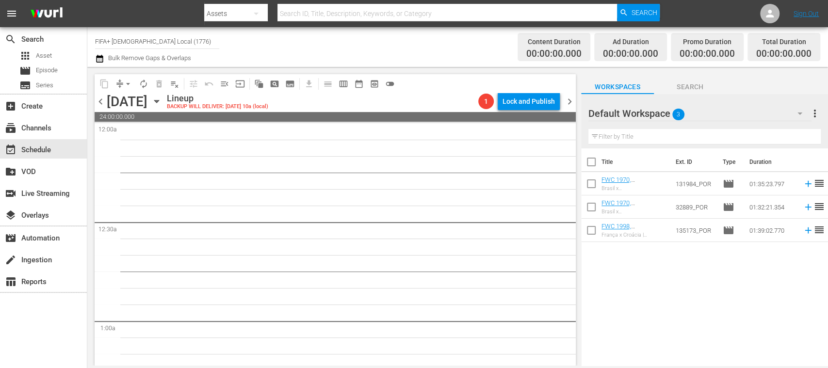
click at [592, 160] on input "checkbox" at bounding box center [591, 164] width 20 height 20
checkbox input "true"
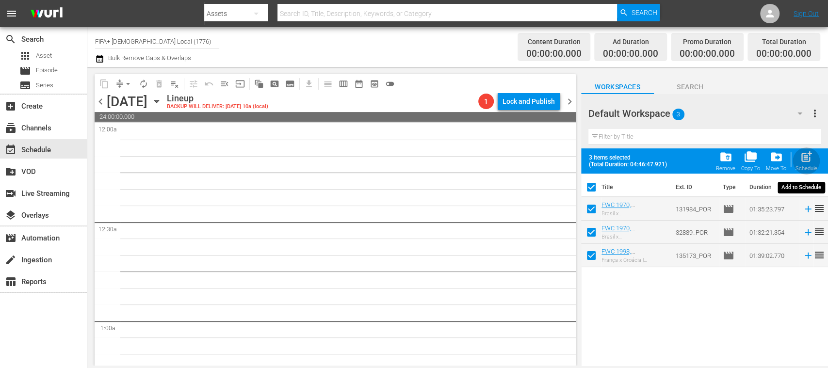
click at [808, 161] on span "post_add" at bounding box center [806, 156] width 13 height 13
checkbox input "false"
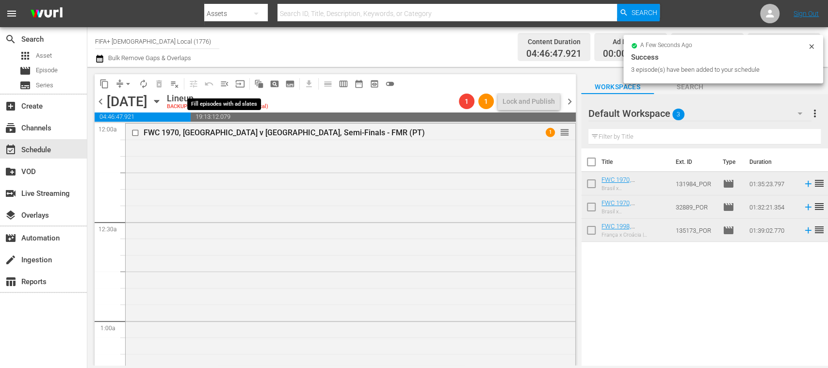
click at [226, 85] on span "menu_open" at bounding box center [225, 84] width 10 height 10
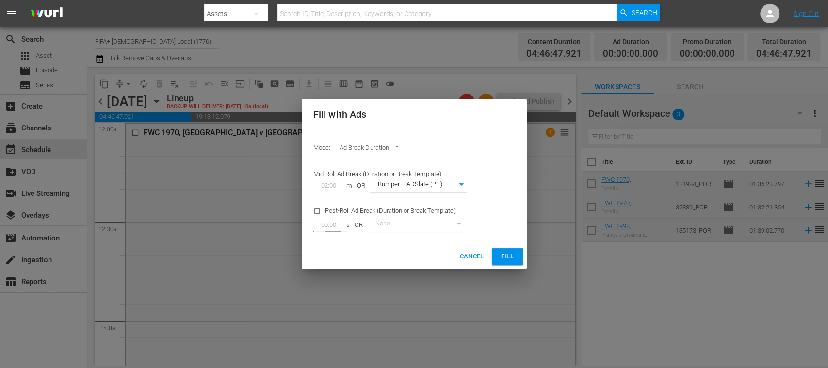
click at [509, 259] on span "Fill" at bounding box center [508, 256] width 16 height 11
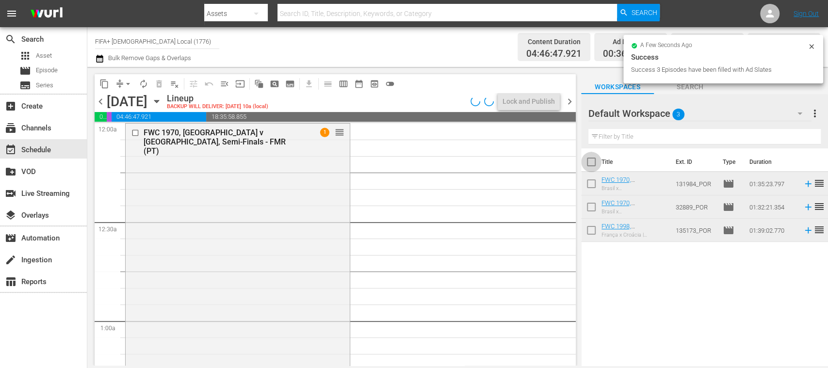
click at [592, 160] on input "checkbox" at bounding box center [591, 164] width 20 height 20
checkbox input "true"
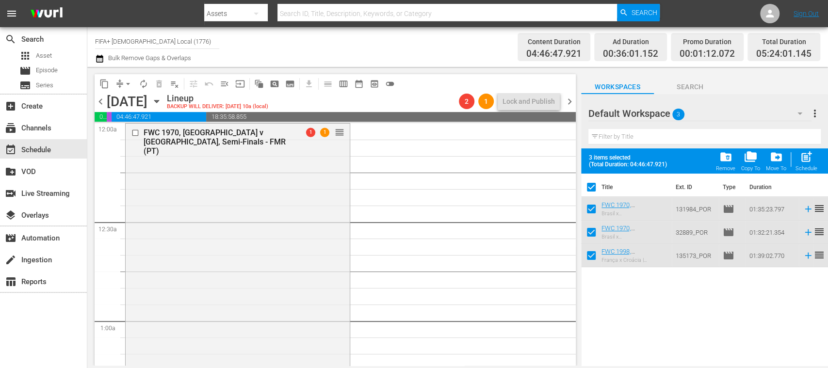
click at [813, 111] on span "more_vert" at bounding box center [815, 114] width 12 height 12
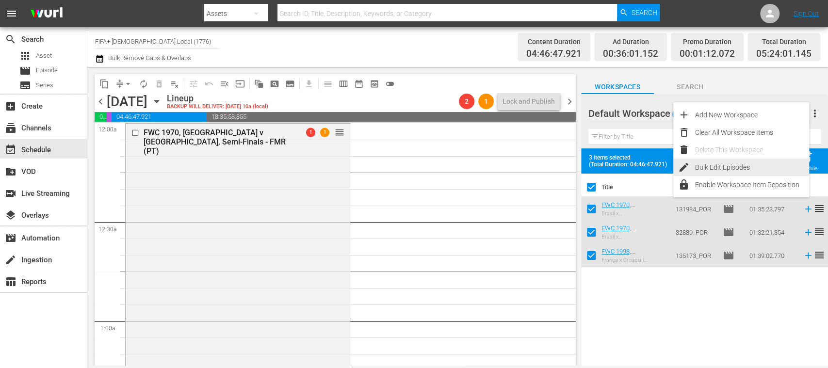
click at [735, 164] on div "Bulk Edit Episodes" at bounding box center [752, 167] width 114 height 17
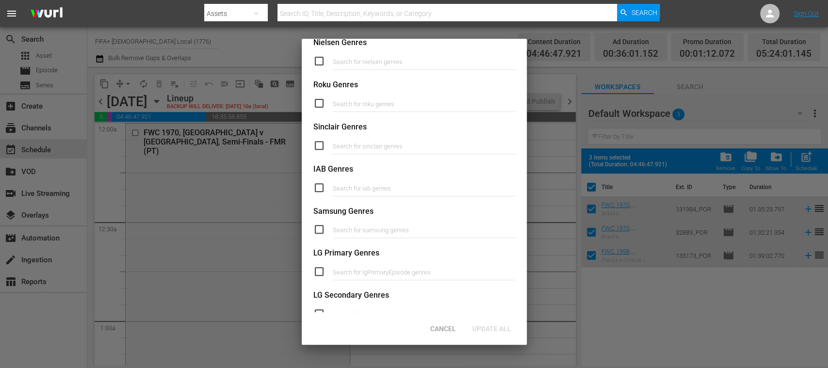
scroll to position [345, 0]
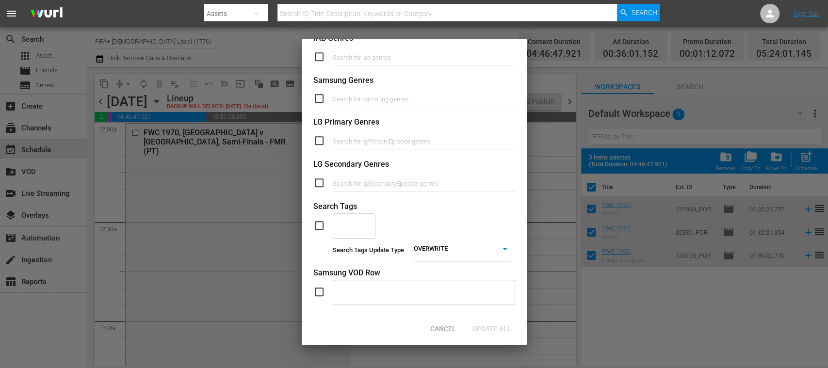
click at [317, 224] on input "checkbox" at bounding box center [322, 226] width 19 height 12
checkbox input "true"
click at [342, 223] on input "text" at bounding box center [346, 225] width 19 height 17
type input "full"
click at [349, 257] on span "TYPE_Full Match Replay" at bounding box center [355, 262] width 30 height 31
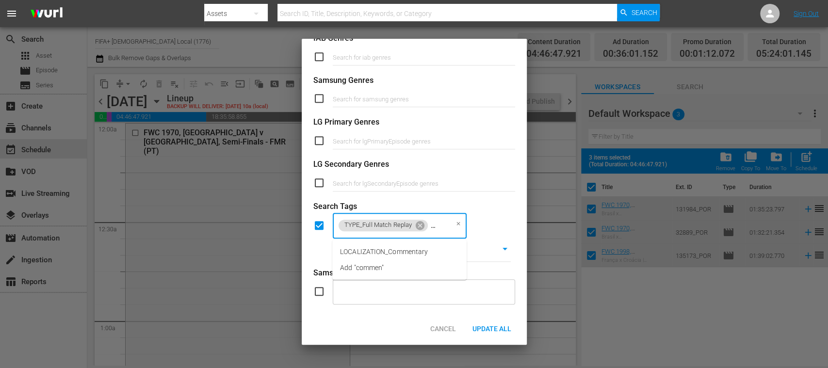
scroll to position [0, 15]
type input "comment"
click at [390, 251] on span "LOCALIZATION_Commentary" at bounding box center [384, 252] width 88 height 10
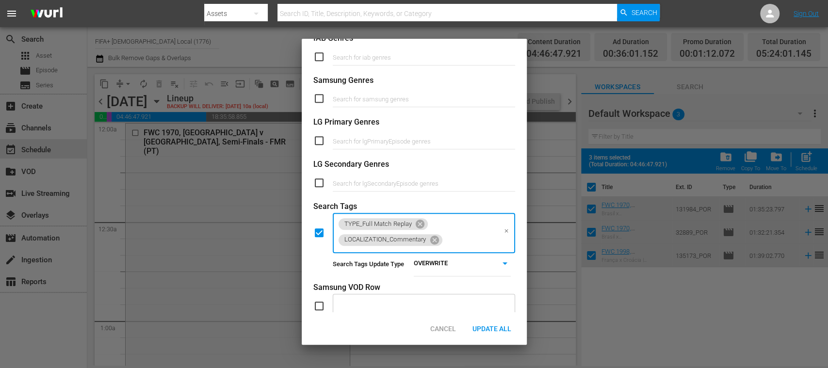
scroll to position [0, 0]
click at [510, 331] on span "Update All" at bounding box center [492, 329] width 54 height 8
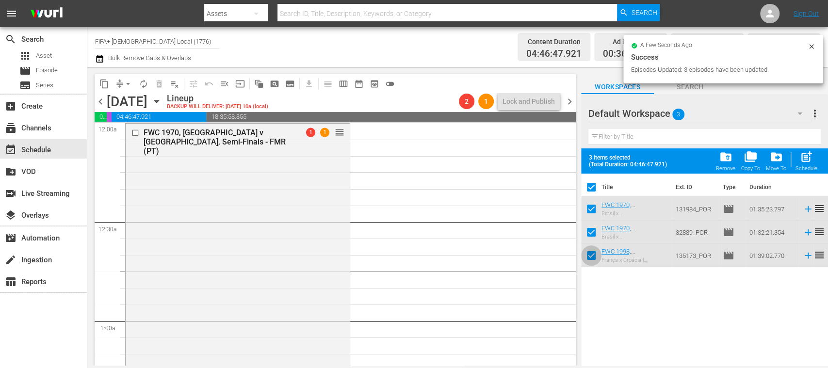
click at [593, 257] on input "checkbox" at bounding box center [591, 257] width 20 height 20
checkbox input "false"
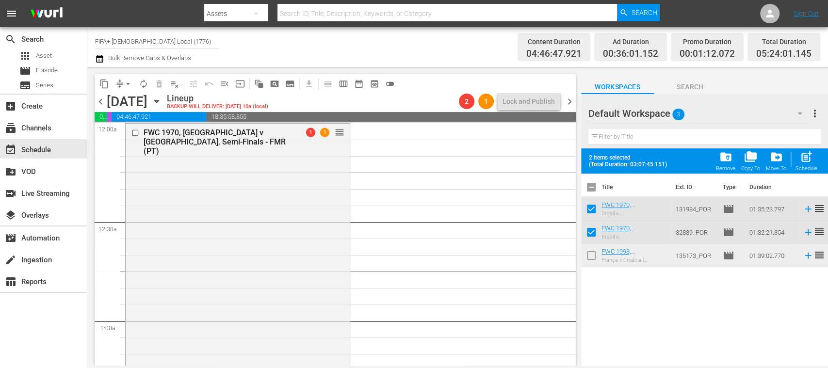
click at [816, 112] on span "more_vert" at bounding box center [815, 114] width 12 height 12
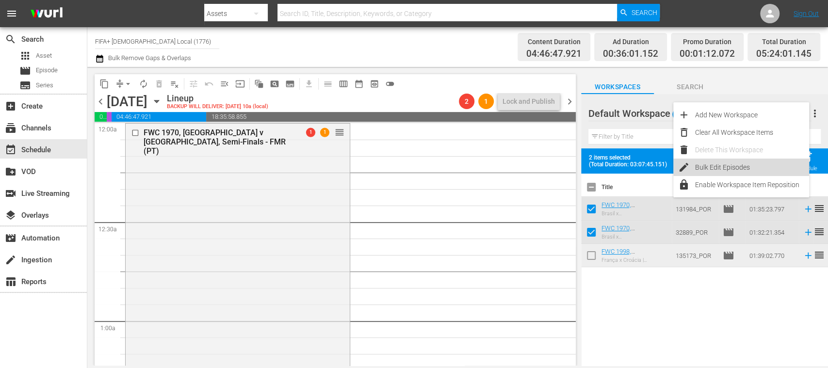
click at [743, 164] on div "Bulk Edit Episodes" at bounding box center [752, 167] width 114 height 17
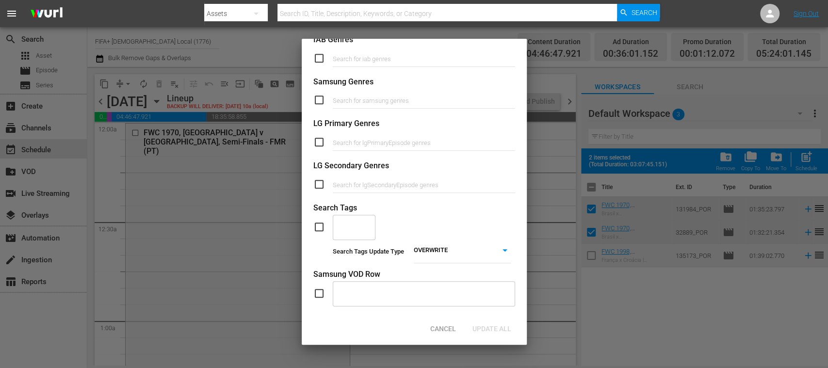
scroll to position [399, 0]
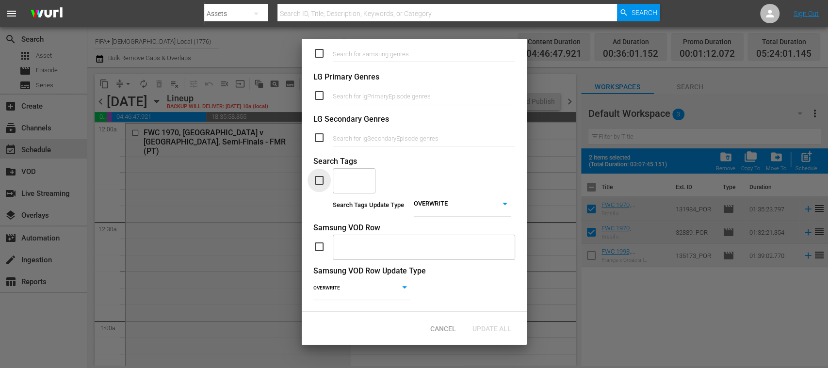
click at [321, 175] on input "checkbox" at bounding box center [322, 181] width 19 height 12
checkbox input "true"
click at [350, 172] on input "text" at bounding box center [346, 180] width 19 height 17
type input "content"
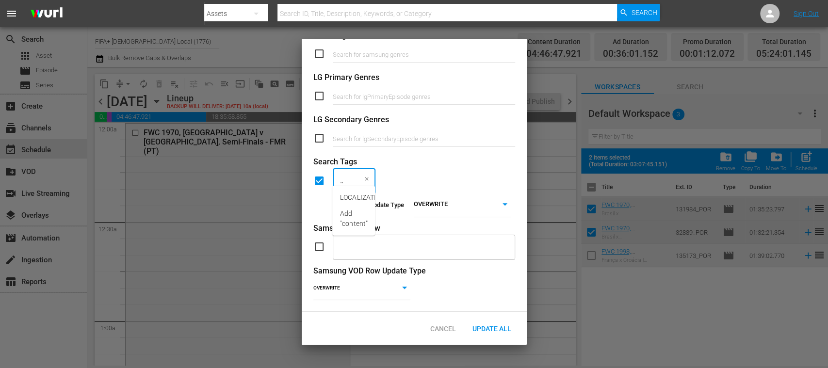
click at [446, 196] on body "menu Search By Assets Search ID, Title, Description, Keywords, or Category Sear…" at bounding box center [414, 184] width 828 height 368
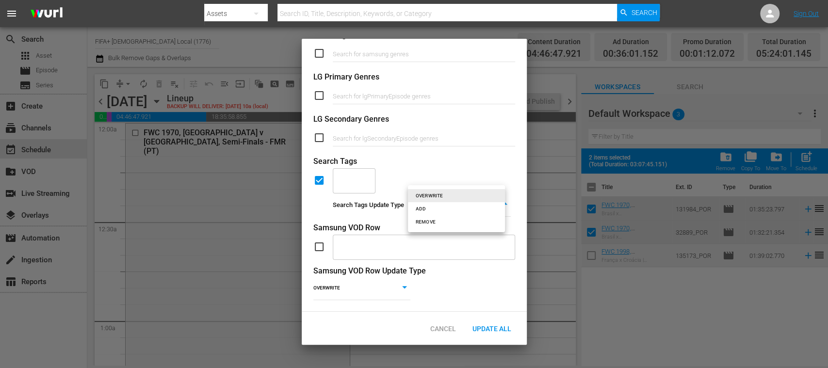
scroll to position [0, 0]
click at [437, 210] on li "ADD" at bounding box center [456, 208] width 97 height 13
type input "ADD"
click at [354, 172] on input "text" at bounding box center [346, 180] width 19 height 17
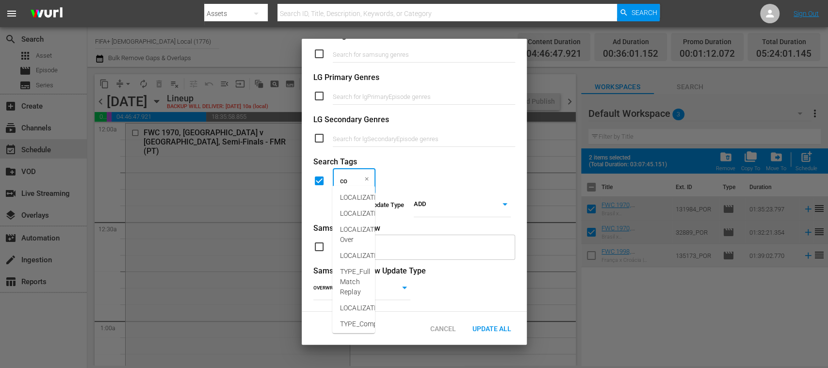
type input "con"
click at [356, 191] on li "LOCALIZATION_Content" at bounding box center [353, 198] width 43 height 16
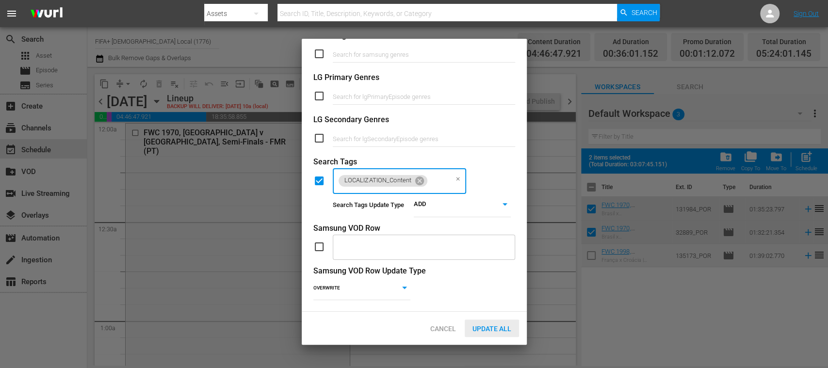
click at [492, 328] on span "Update All" at bounding box center [492, 329] width 54 height 8
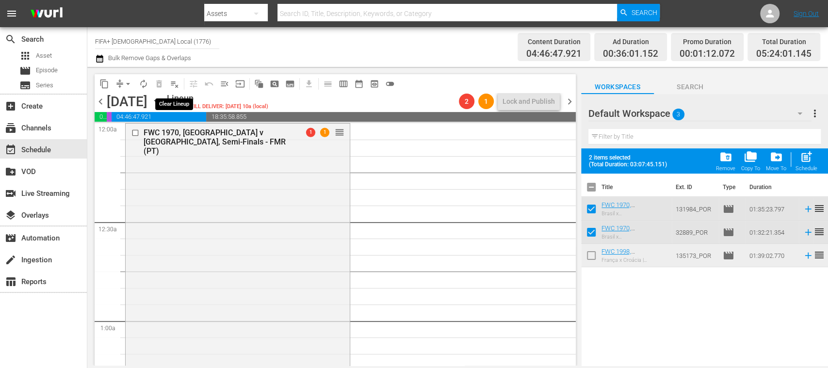
click at [174, 82] on span "playlist_remove_outlined" at bounding box center [175, 84] width 10 height 10
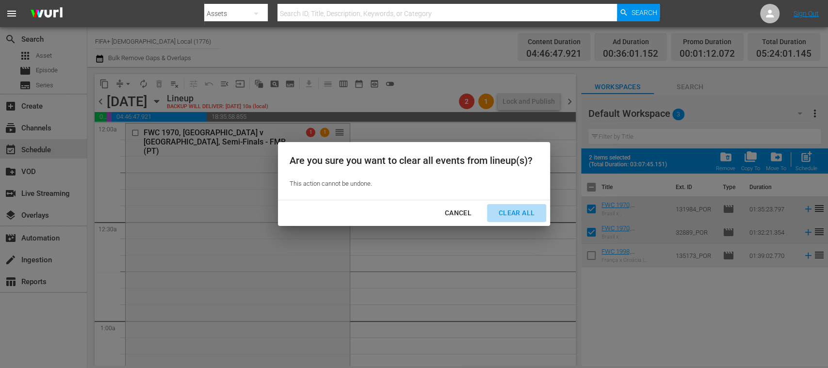
click at [513, 208] on div "Clear All" at bounding box center [516, 213] width 51 height 12
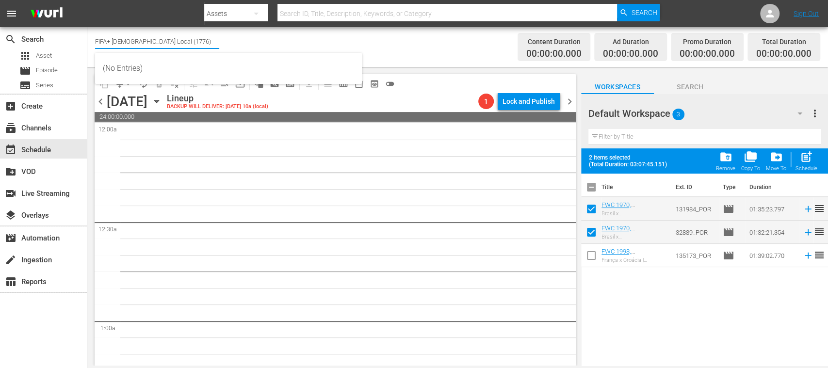
drag, startPoint x: 245, startPoint y: 43, endPoint x: 259, endPoint y: 42, distance: 13.6
click at [259, 42] on div "Channel Title FIFA+ Portuguese Local (1776) Bulk Remove Gaps & Overlaps" at bounding box center [292, 47] width 395 height 35
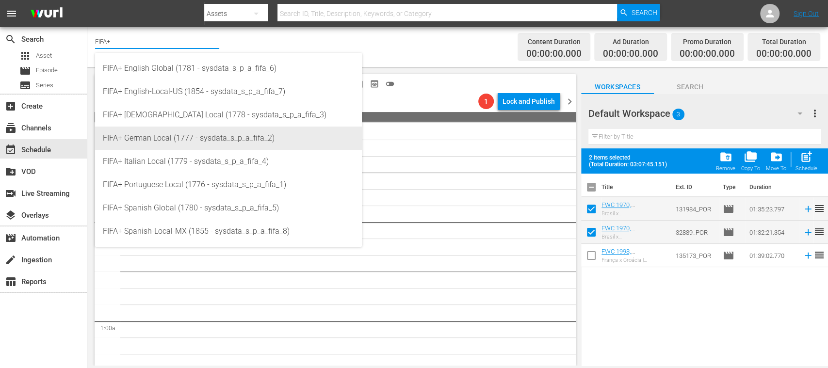
click at [198, 134] on div "FIFA+ German Local (1777 - sysdata_s_p_a_fifa_2)" at bounding box center [228, 138] width 251 height 23
type input "FIFA+ German Local (1777 - sysdata_s_p_a_fifa_2)"
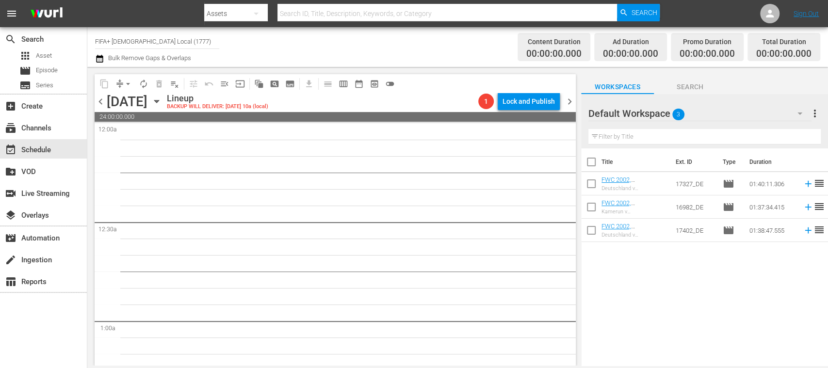
click at [594, 165] on input "checkbox" at bounding box center [591, 164] width 20 height 20
checkbox input "true"
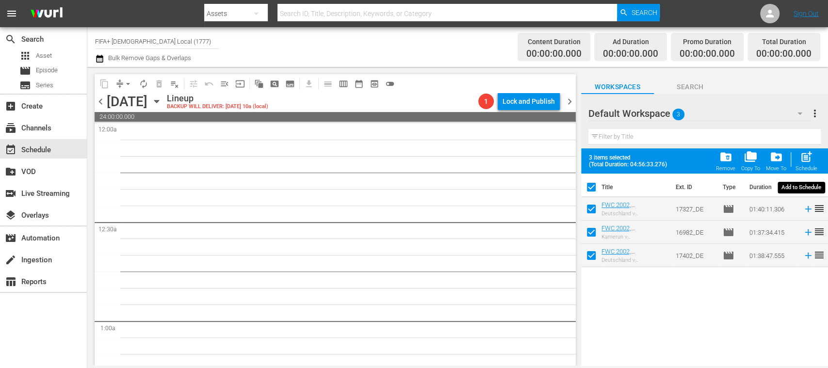
click at [808, 163] on span "post_add" at bounding box center [806, 156] width 13 height 13
checkbox input "false"
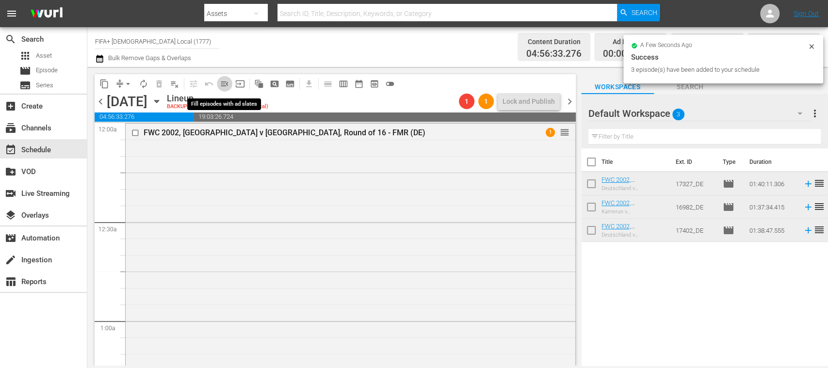
click at [225, 84] on span "menu_open" at bounding box center [225, 84] width 10 height 10
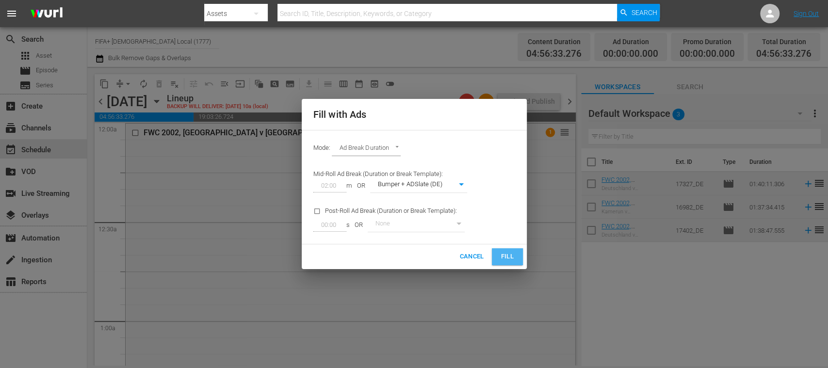
click at [508, 253] on span "Fill" at bounding box center [508, 256] width 16 height 11
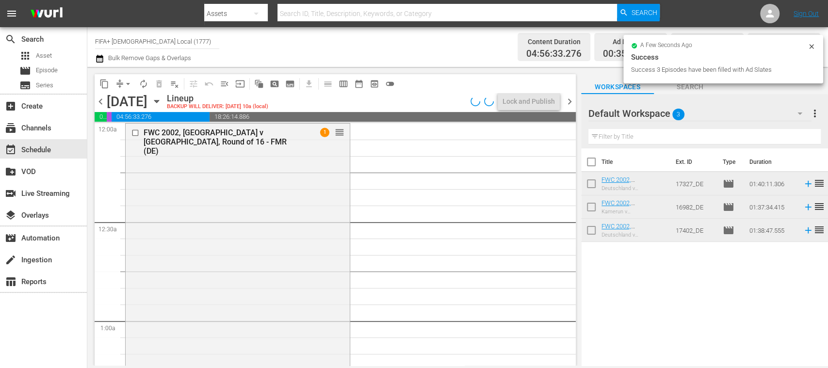
click at [815, 115] on span "more_vert" at bounding box center [815, 114] width 12 height 12
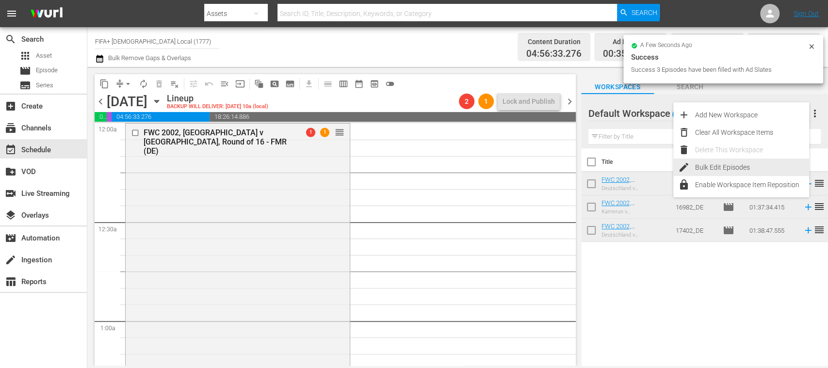
click at [740, 165] on div "Bulk Edit Episodes" at bounding box center [752, 167] width 114 height 17
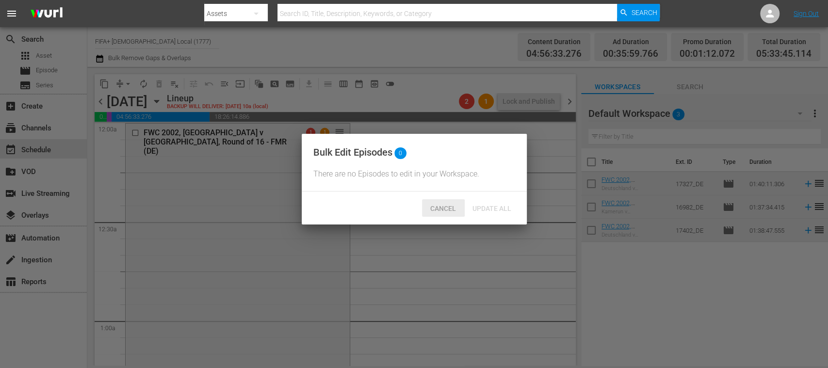
click at [449, 212] on span "Cancel" at bounding box center [442, 209] width 41 height 8
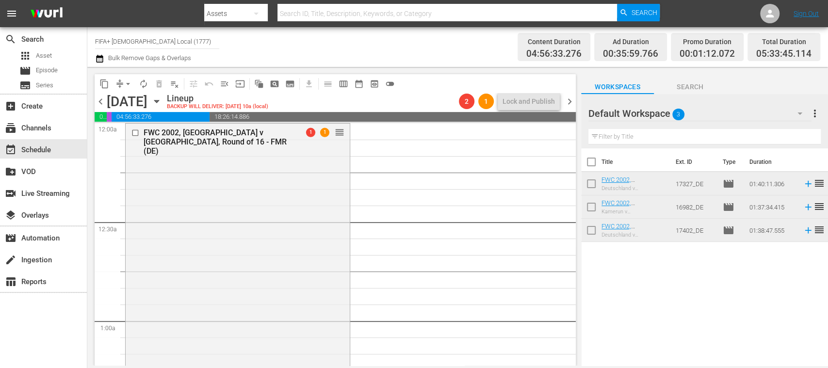
click at [589, 164] on input "checkbox" at bounding box center [591, 164] width 20 height 20
checkbox input "true"
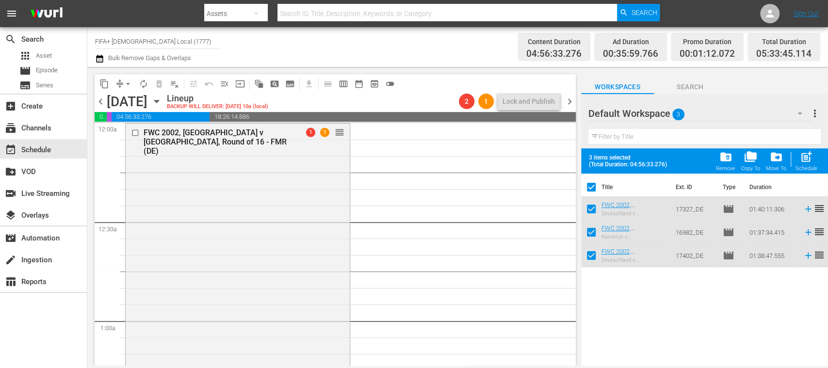
click at [813, 110] on span "more_vert" at bounding box center [815, 114] width 12 height 12
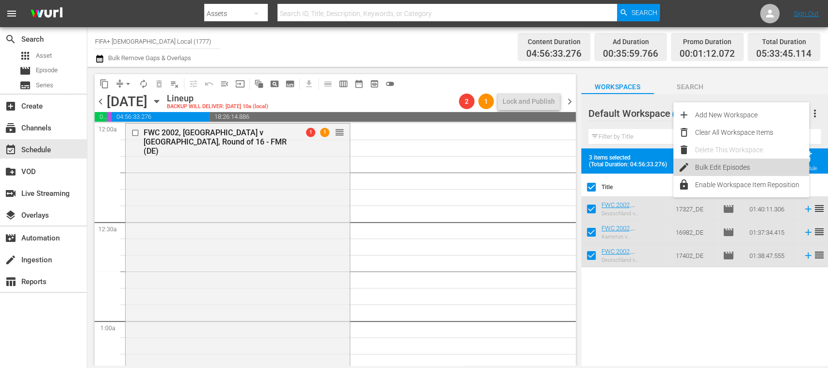
click at [730, 169] on div "Bulk Edit Episodes" at bounding box center [752, 167] width 114 height 17
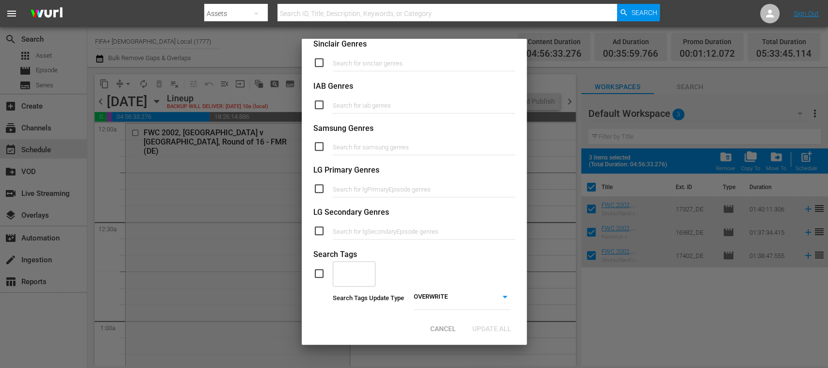
scroll to position [345, 0]
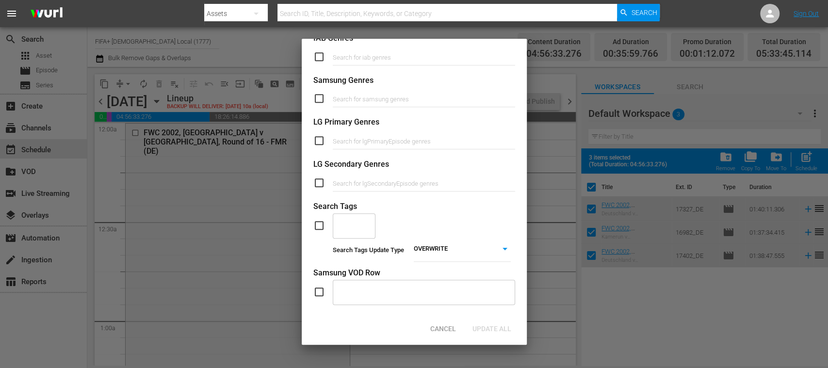
click at [316, 224] on input "checkbox" at bounding box center [322, 226] width 19 height 12
checkbox input "true"
click at [349, 222] on input "text" at bounding box center [346, 225] width 19 height 17
type input "full"
click at [365, 254] on span "TYPE_Full Match Replay" at bounding box center [355, 262] width 30 height 31
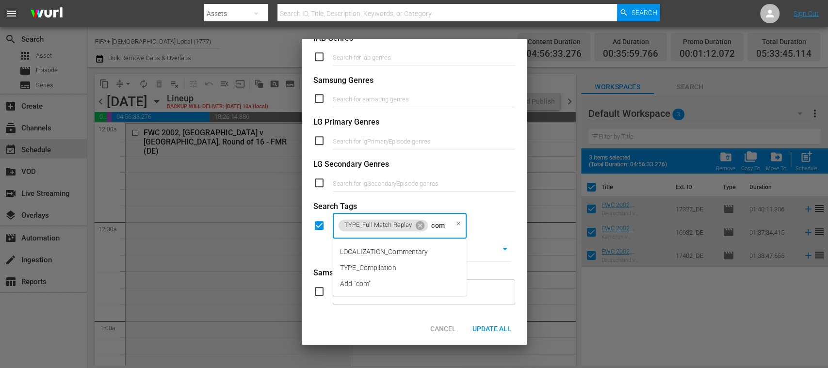
type input "comm"
click at [365, 253] on span "LOCALIZATION_Commentary" at bounding box center [384, 252] width 88 height 10
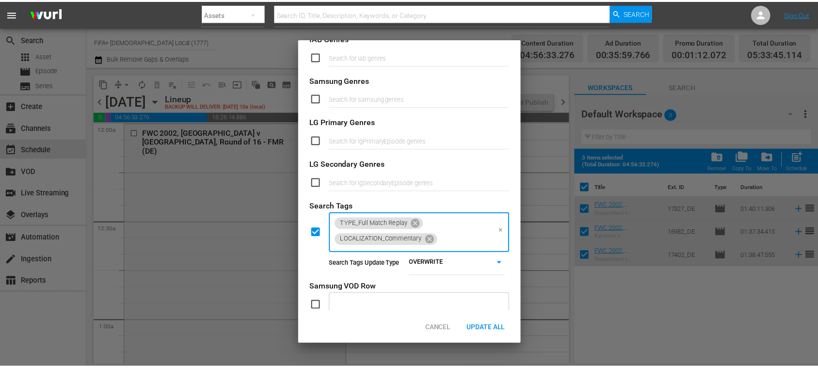
scroll to position [0, 0]
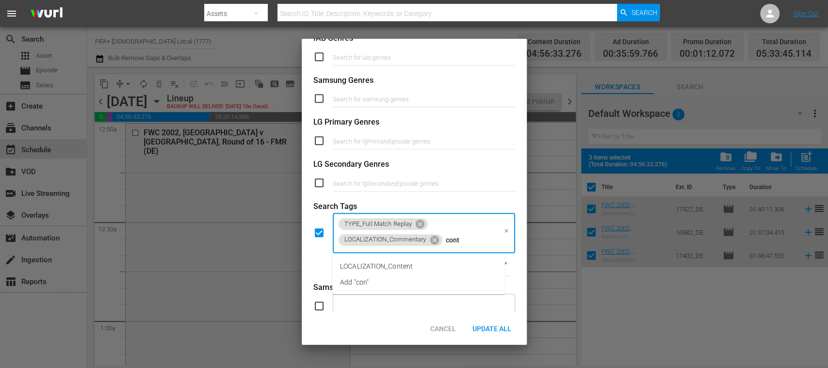
type input "conte"
click at [384, 265] on span "LOCALIZATION_Content" at bounding box center [376, 266] width 73 height 10
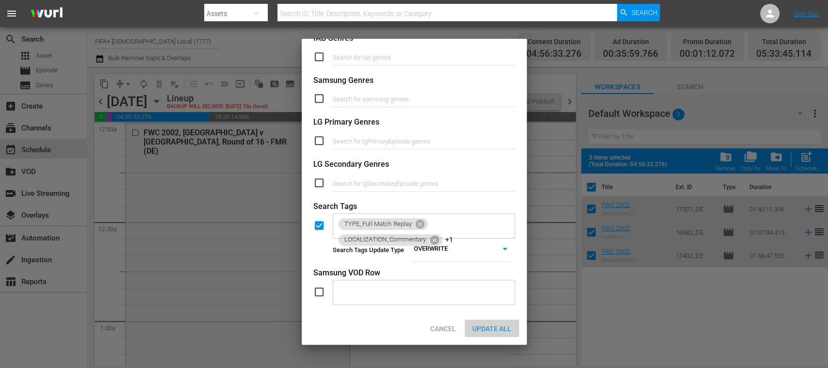
click at [494, 330] on span "Update All" at bounding box center [492, 329] width 54 height 8
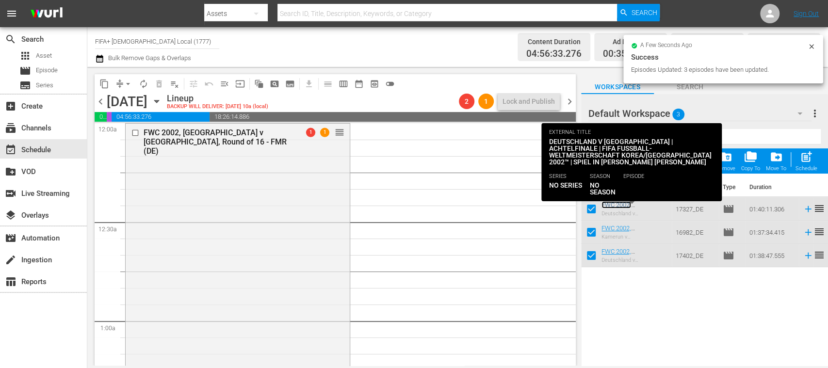
click at [628, 205] on link "FWC 2002, [GEOGRAPHIC_DATA] v [GEOGRAPHIC_DATA], Round of 16 - FMR (DE)" at bounding box center [632, 215] width 63 height 29
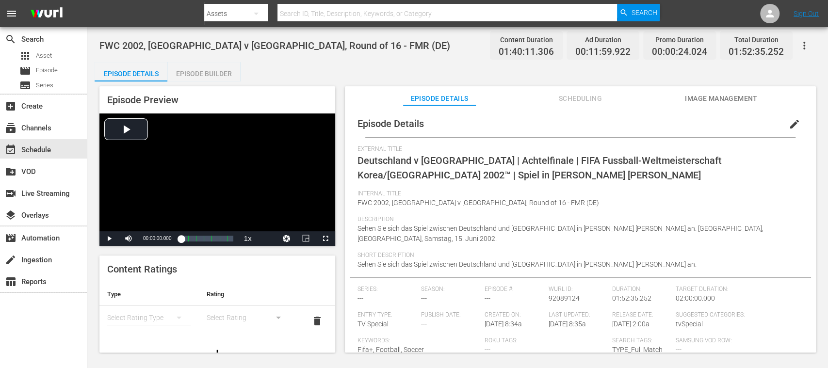
click at [738, 97] on span "Image Management" at bounding box center [721, 99] width 73 height 12
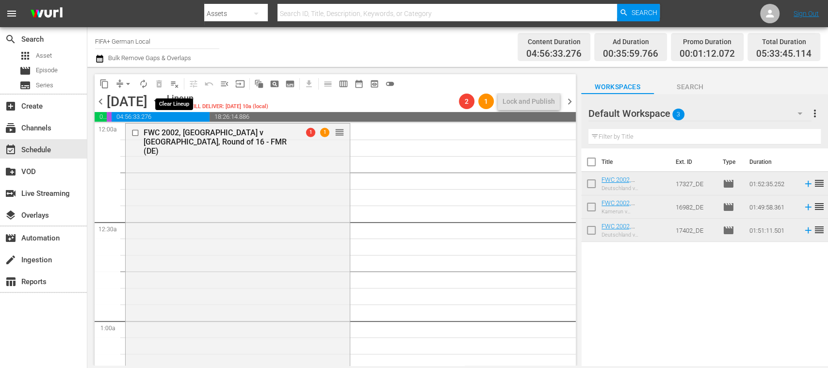
click at [178, 87] on span "playlist_remove_outlined" at bounding box center [175, 84] width 10 height 10
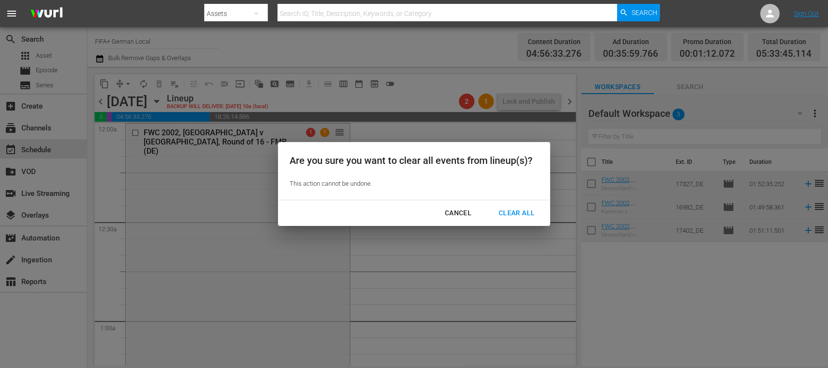
click at [512, 209] on div "Clear All" at bounding box center [516, 213] width 51 height 12
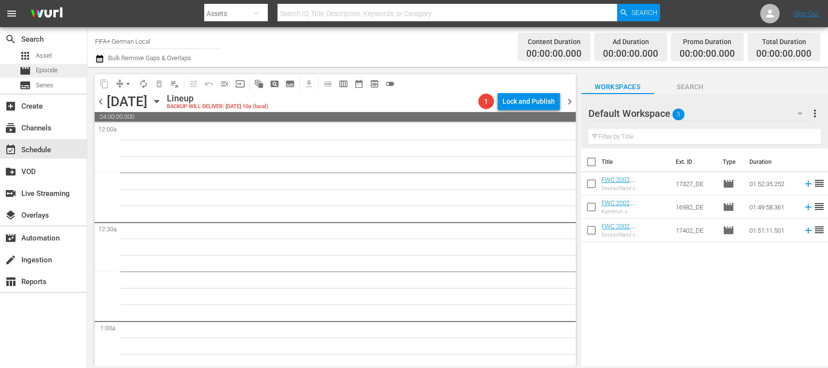
click at [47, 68] on span "Episode" at bounding box center [47, 70] width 22 height 10
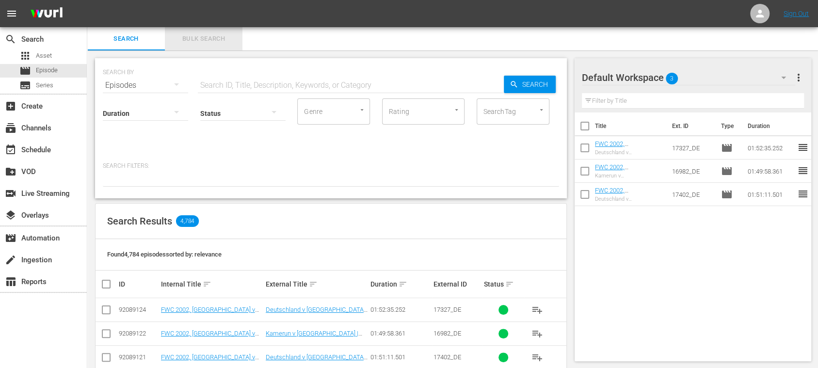
click at [214, 33] on span "Bulk Search" at bounding box center [204, 38] width 66 height 11
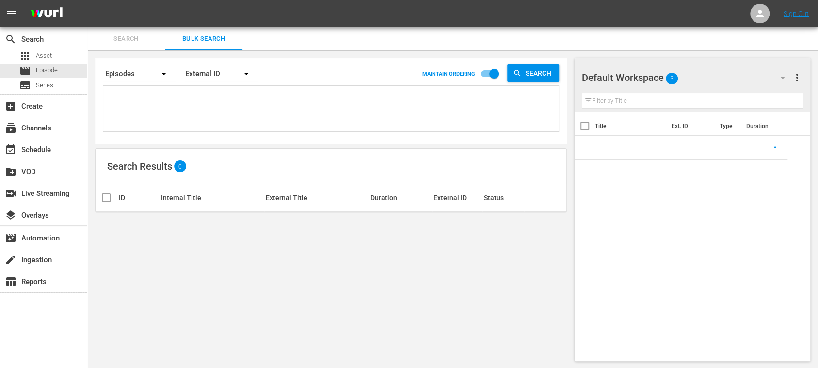
click at [156, 101] on textarea at bounding box center [332, 110] width 453 height 44
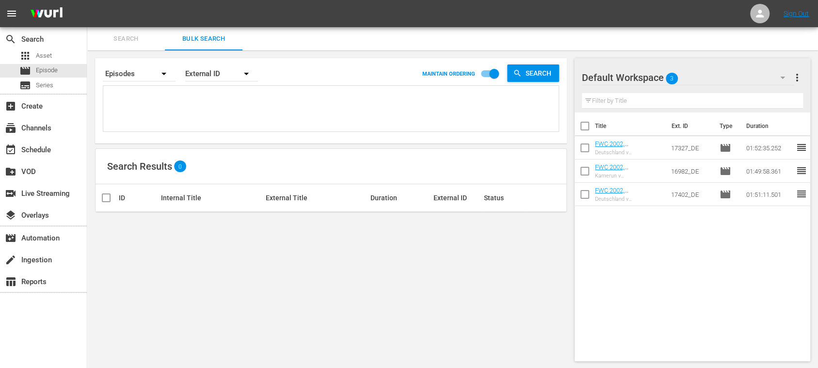
click at [170, 98] on textarea at bounding box center [332, 110] width 453 height 44
paste textarea "FWC 2022, [GEOGRAPHIC_DATA] v [GEOGRAPHIC_DATA], Final - FMR Eyes of the World …"
type textarea "FWC 2022, [GEOGRAPHIC_DATA] v [GEOGRAPHIC_DATA], Final - FMR Eyes of the World …"
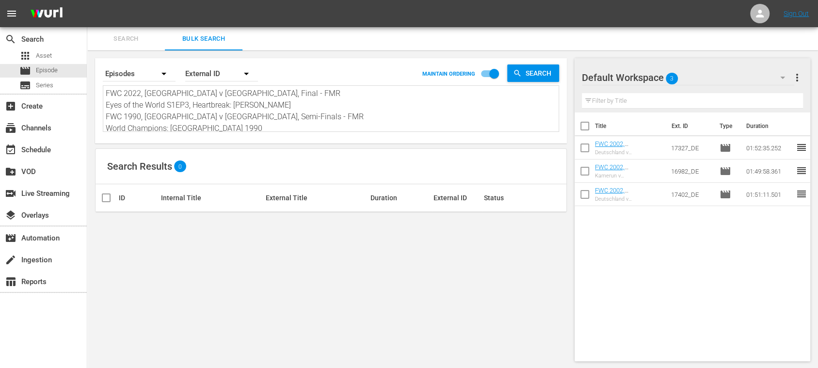
drag, startPoint x: 248, startPoint y: 121, endPoint x: 1, endPoint y: 18, distance: 267.6
click at [0, 19] on div "menu Sign Out search Search apps Asset movie Episode subtitles Series add_box C…" at bounding box center [409, 184] width 818 height 369
paste textarea "IM101244-M00_ES 2638_ES 24449_ES 142628_ES 134613_ES 4KAXdiM6yHCDARLFNHfGQi_ES …"
type textarea "FIM101244-M00_ES 2638_ES 24449_ES 142628_ES 134613_ES 4KAXdiM6yHCDARLFNHfGQi_ES…"
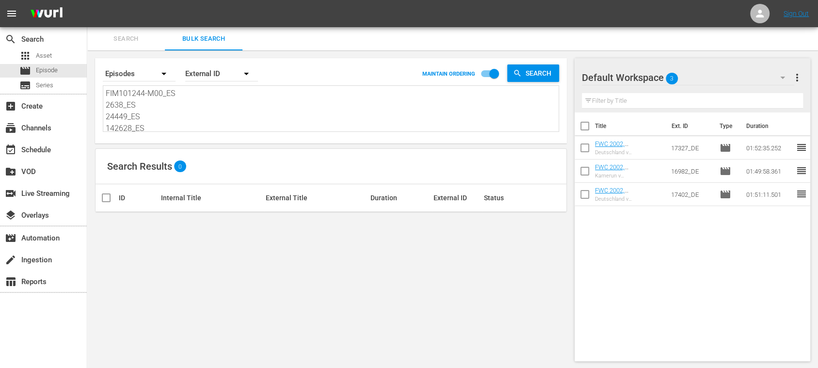
type textarea "FIM101244-M00_ES 2638_ES 24449_ES 142628_ES 134613_ES 4KAXdiM6yHCDARLFNHfGQi_ES…"
click at [794, 76] on span "more_vert" at bounding box center [797, 78] width 12 height 12
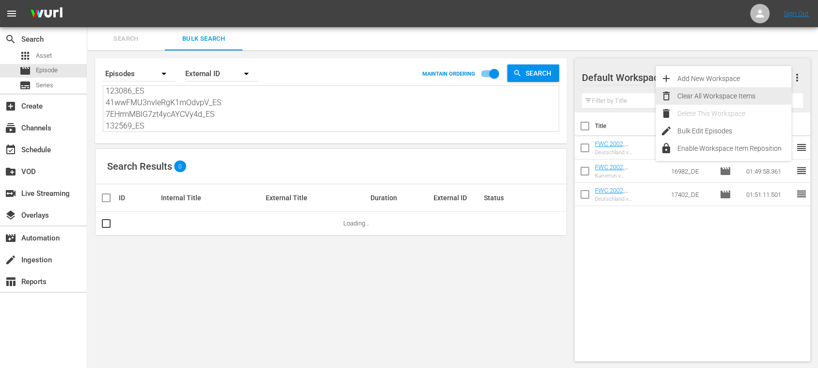
click at [760, 91] on div "Clear All Workspace Items" at bounding box center [735, 95] width 114 height 17
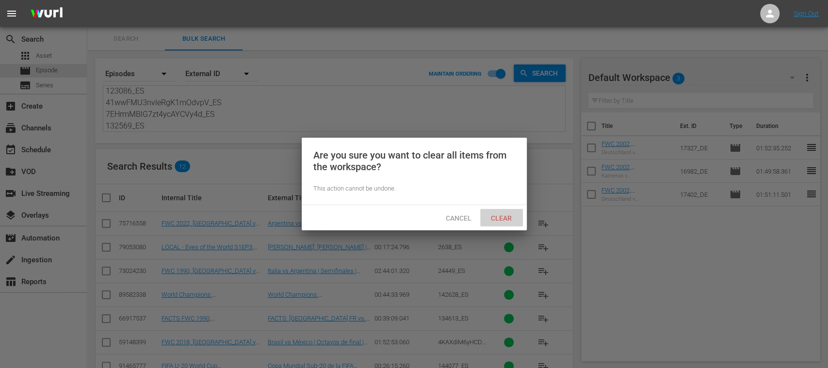
drag, startPoint x: 508, startPoint y: 214, endPoint x: 475, endPoint y: 217, distance: 32.6
click at [507, 215] on span "Clear" at bounding box center [501, 218] width 36 height 8
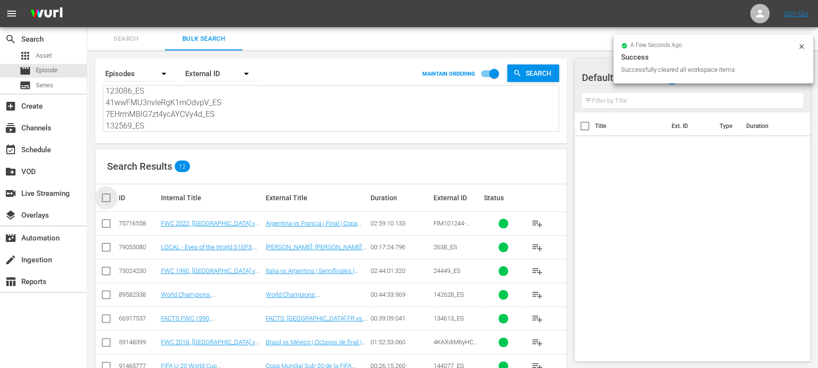
click at [110, 196] on input "checkbox" at bounding box center [109, 198] width 19 height 12
checkbox input "true"
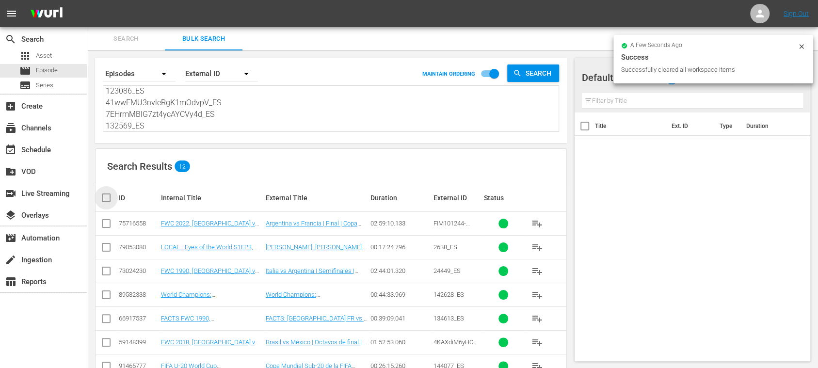
checkbox input "true"
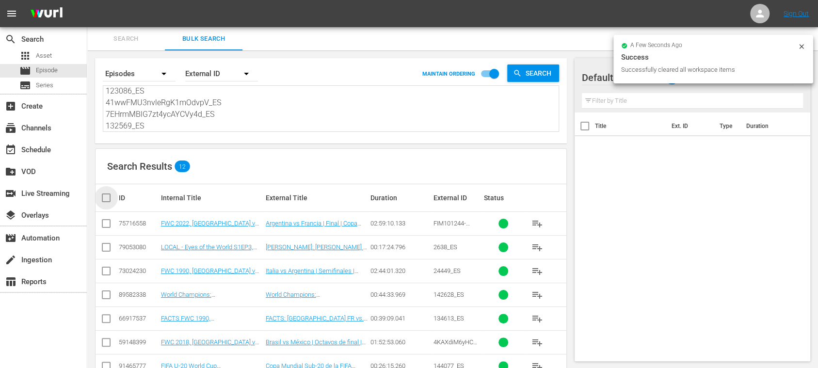
checkbox input "true"
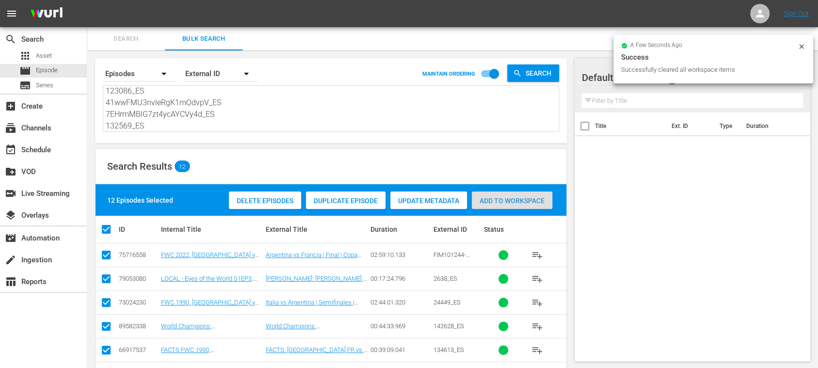
click at [530, 201] on span "Add to Workspace" at bounding box center [512, 201] width 81 height 8
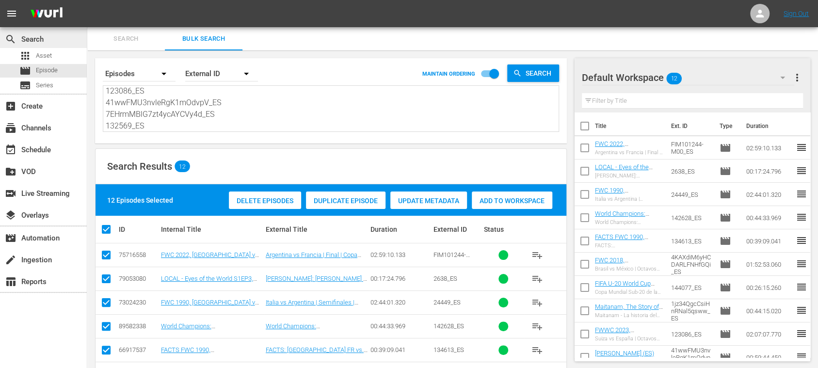
scroll to position [0, 0]
drag, startPoint x: 118, startPoint y: 103, endPoint x: 37, endPoint y: 32, distance: 106.9
click at [87, 0] on div "search Search apps Asset movie Episode subtitles Series add_box Create subscrip…" at bounding box center [452, 0] width 731 height 0
paste textarea "3vunriEC53XWX34x0PykxI_ES 5mDB3xevgX0jNXRCnqqRwR_ES 14411_ES 138011_ES 138205_E…"
type textarea "3vunriEC53XWX34x0PykxI_ES 5mDB3xevgX0jNXRCnqqRwR_ES 14411_ES 138011_ES 138205_E…"
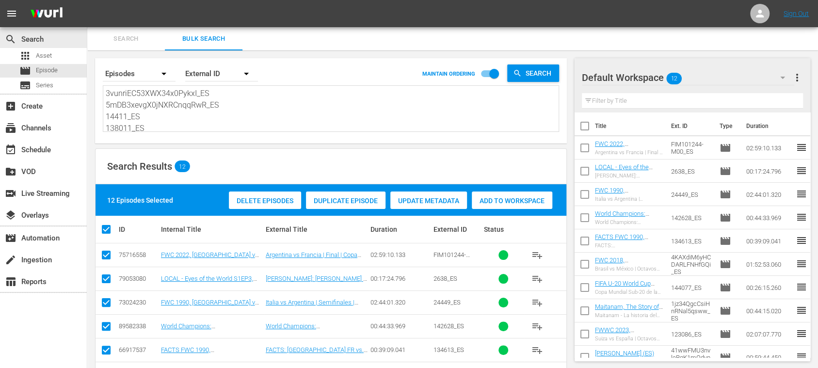
type textarea "3vunriEC53XWX34x0PykxI_ES 5mDB3xevgX0jNXRCnqqRwR_ES 14411_ES 138011_ES 138205_E…"
click at [802, 78] on span "more_vert" at bounding box center [797, 78] width 12 height 12
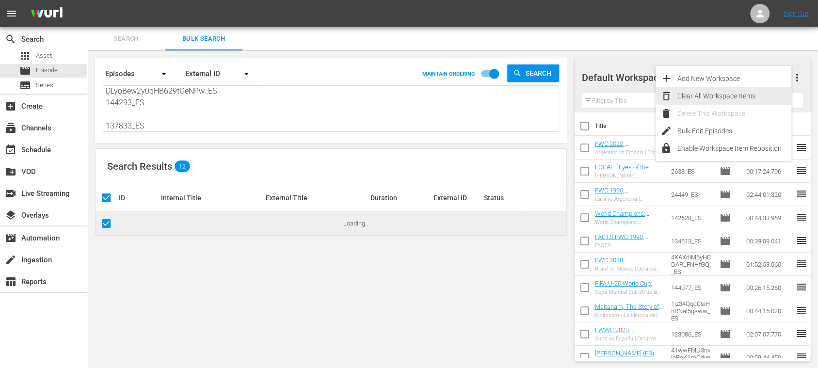
click at [746, 96] on div "Clear All Workspace Items" at bounding box center [735, 95] width 114 height 17
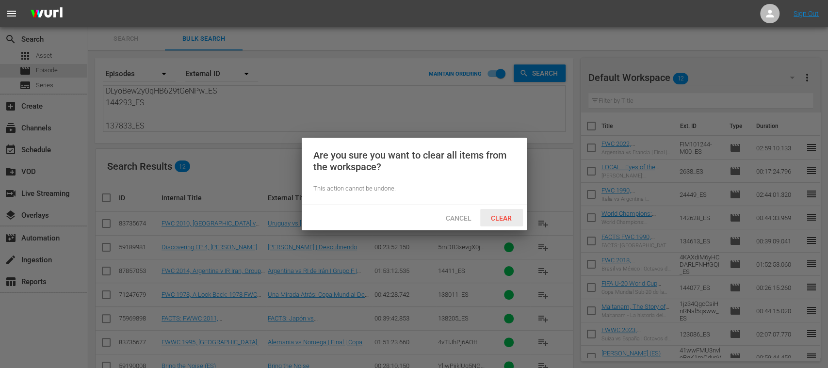
click at [505, 217] on span "Clear" at bounding box center [501, 218] width 36 height 8
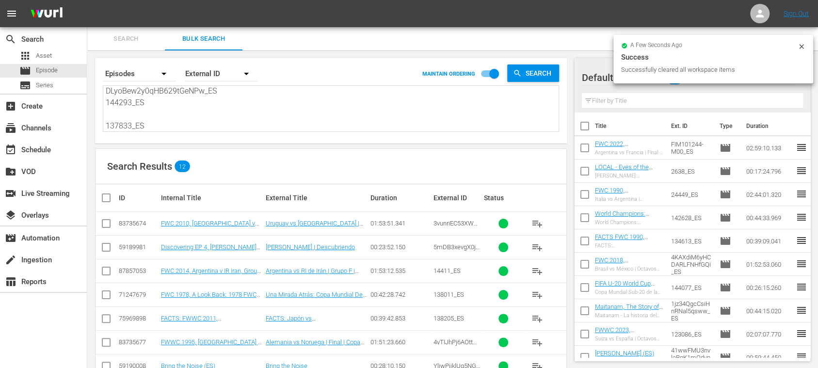
click at [106, 195] on input "checkbox" at bounding box center [109, 198] width 19 height 12
checkbox input "true"
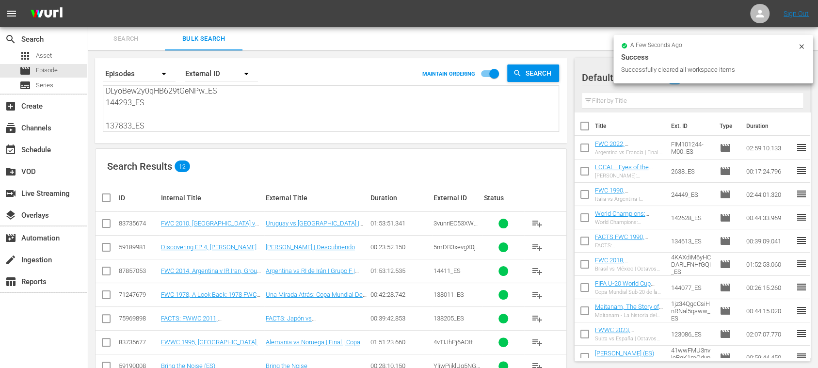
checkbox input "true"
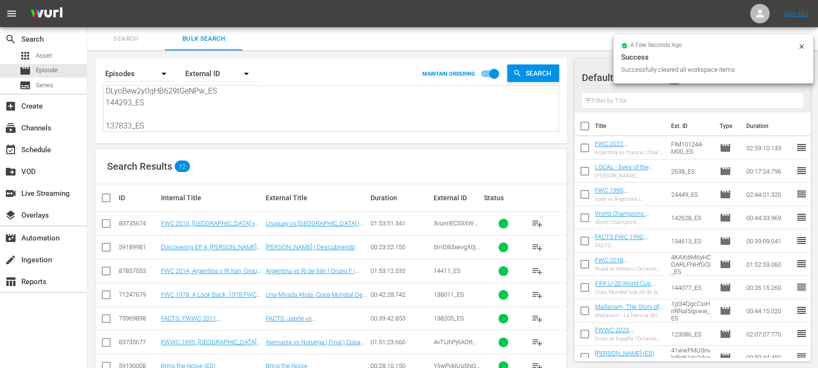
checkbox input "true"
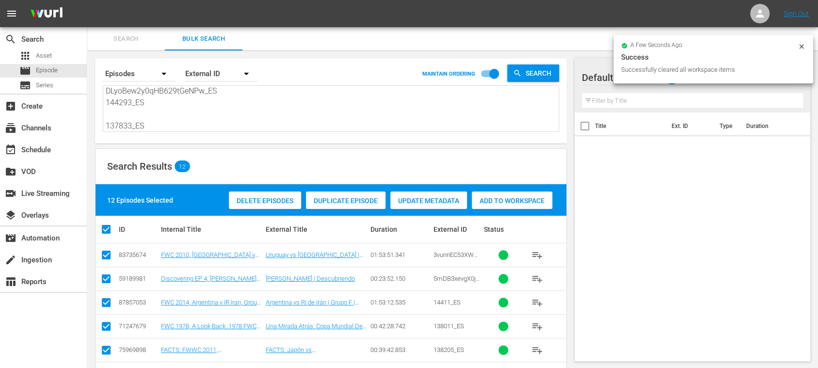
click at [498, 197] on span "Add to Workspace" at bounding box center [512, 201] width 81 height 8
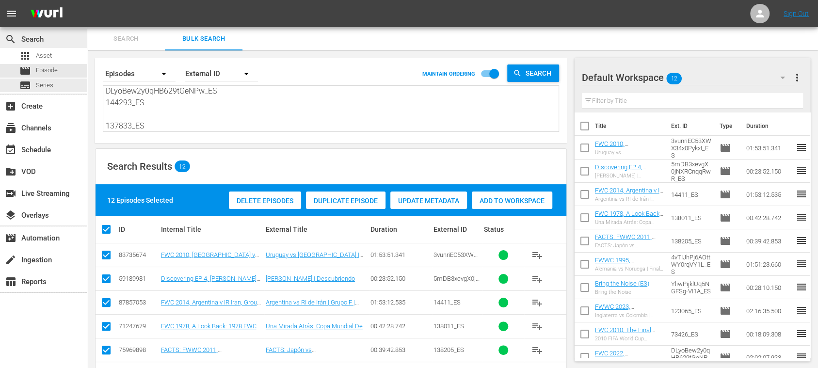
scroll to position [0, 0]
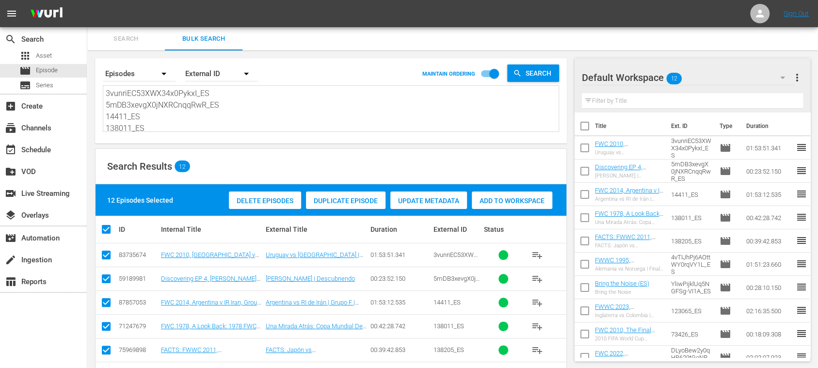
drag, startPoint x: 158, startPoint y: 120, endPoint x: 15, endPoint y: 5, distance: 184.2
click at [14, 9] on div "menu Sign Out search Search apps Asset movie Episode subtitles Series add_box C…" at bounding box center [409, 273] width 818 height 547
paste textarea "5gHFVHGXu1z25dDe6id7TE_DE #N/D 122770_DE #N/D 134613_DE 133702_DE 7on10qPcnyLaj…"
type textarea "5gHFVHGXu1z25dDe6id7TE_DE #N/D 122770_DE #N/D 134613_DE 133702_DE 7on10qPcnyLaj…"
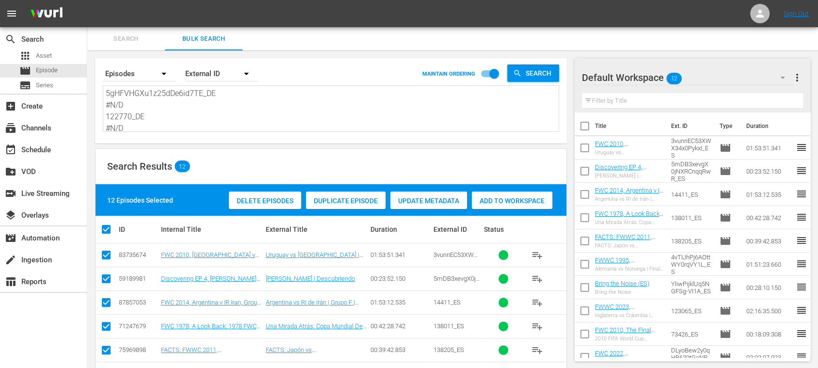
scroll to position [129, 0]
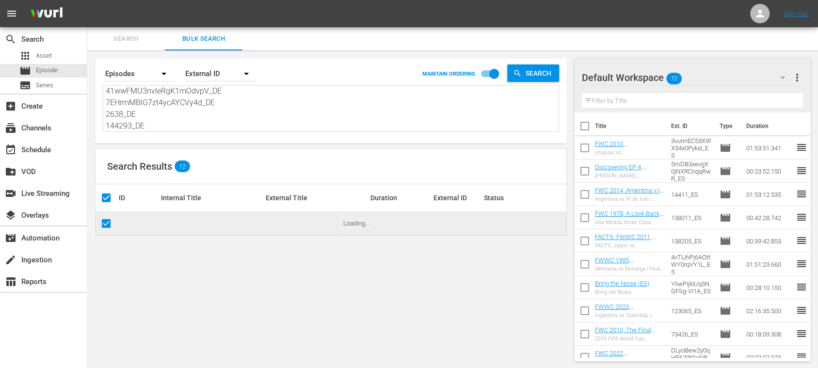
type textarea "5gHFVHGXu1z25dDe6id7TE_DE #N/D 122770_DE #N/D 134613_DE 133702_DE 7on10qPcnyLaj…"
drag, startPoint x: 798, startPoint y: 78, endPoint x: 768, endPoint y: 81, distance: 30.3
click at [797, 78] on span "more_vert" at bounding box center [797, 78] width 12 height 12
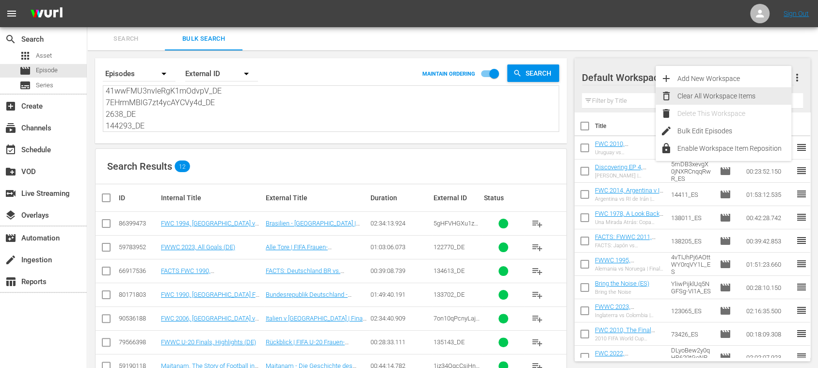
click at [744, 96] on div "Clear All Workspace Items" at bounding box center [735, 95] width 114 height 17
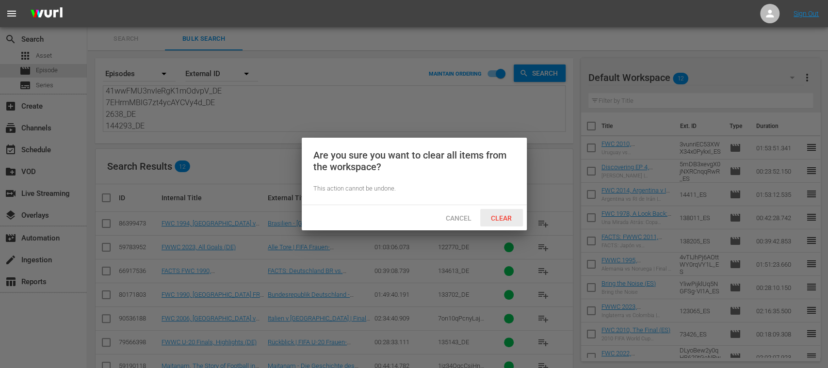
click at [510, 221] on span "Clear" at bounding box center [501, 218] width 36 height 8
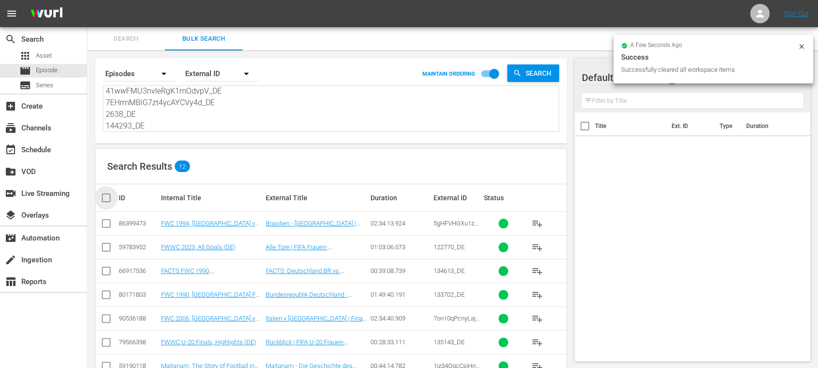
click at [106, 200] on input "checkbox" at bounding box center [109, 198] width 19 height 12
checkbox input "true"
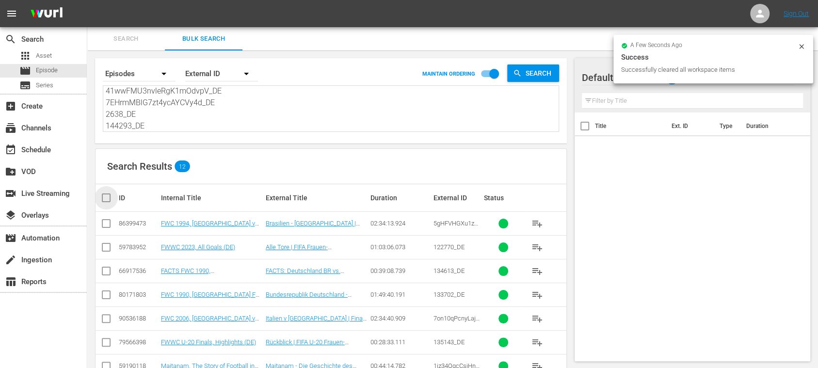
checkbox input "true"
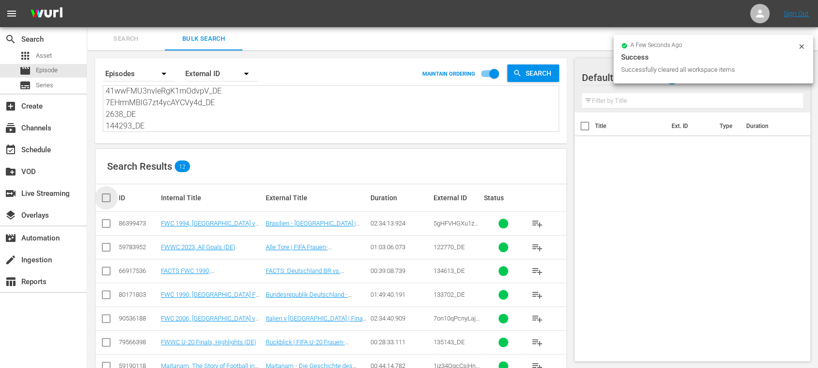
checkbox input "true"
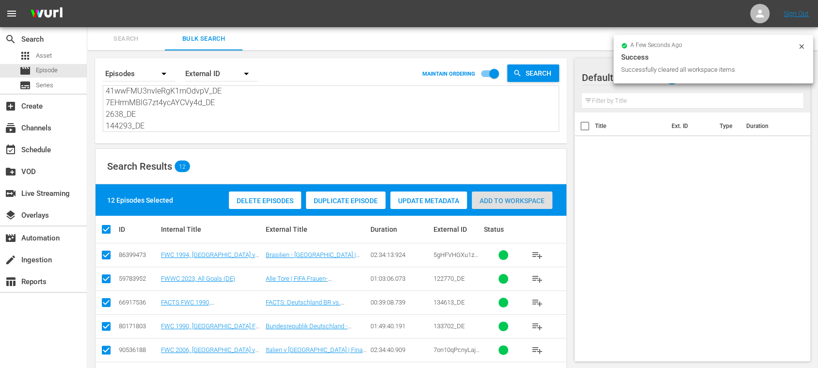
click at [534, 198] on span "Add to Workspace" at bounding box center [512, 201] width 81 height 8
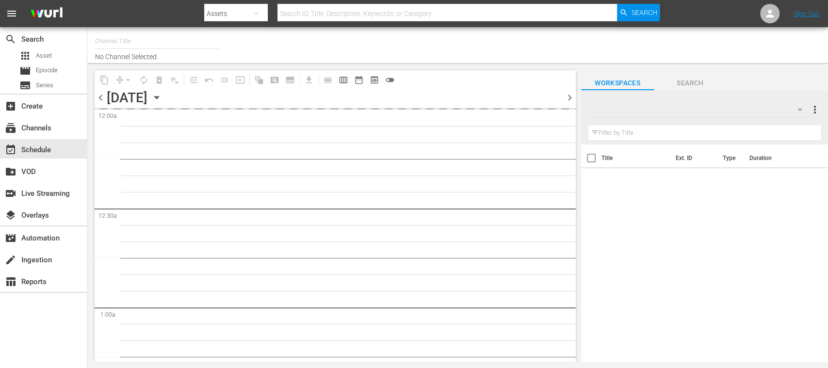
type input "FIFA+ [DEMOGRAPHIC_DATA]-Local-MX (1855)"
click at [569, 97] on span "chevron_right" at bounding box center [570, 98] width 12 height 12
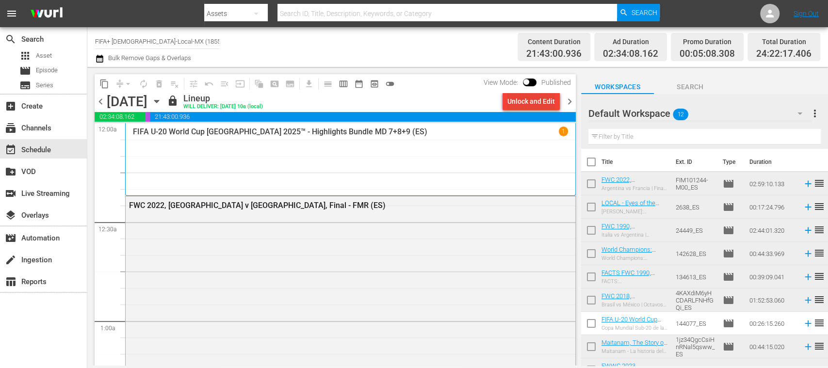
click at [541, 102] on div "Unlock and Edit" at bounding box center [531, 101] width 48 height 17
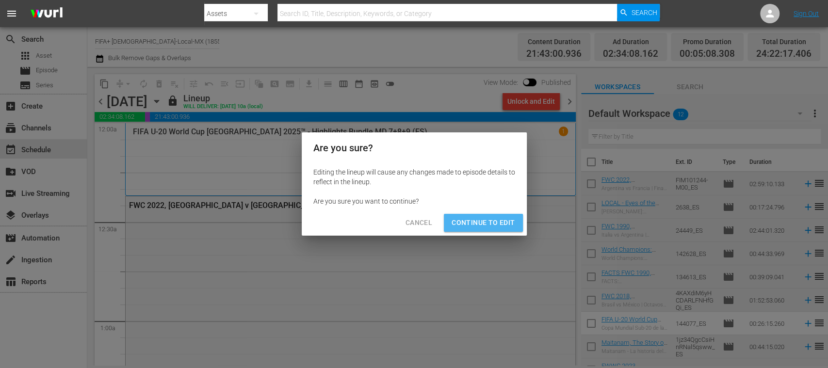
click at [504, 223] on span "Continue to Edit" at bounding box center [483, 223] width 63 height 12
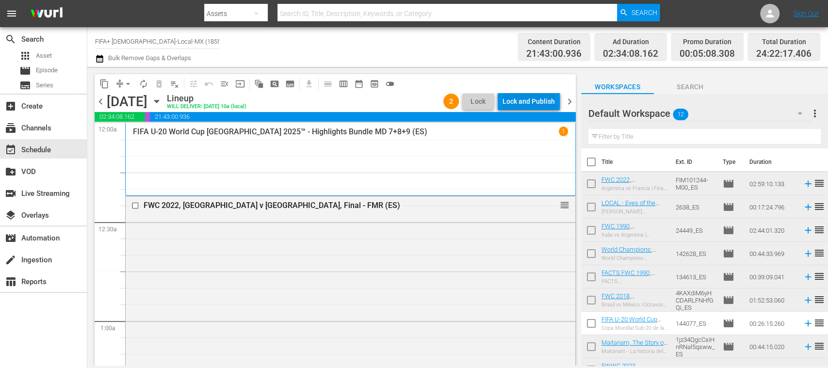
click at [540, 102] on div "Lock and Publish" at bounding box center [528, 101] width 52 height 17
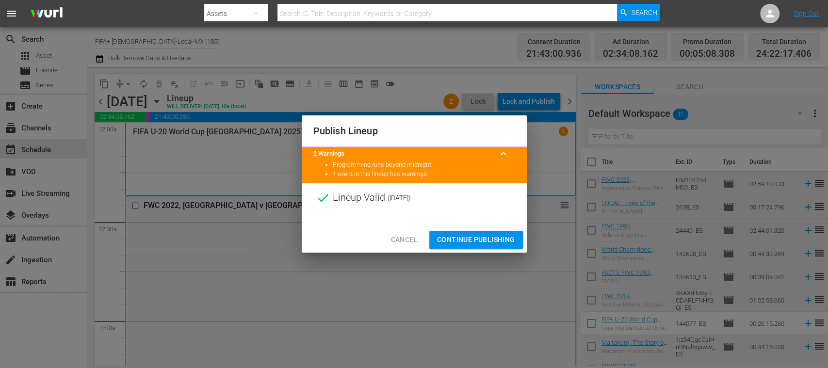
click at [502, 234] on span "Continue Publishing" at bounding box center [476, 240] width 78 height 12
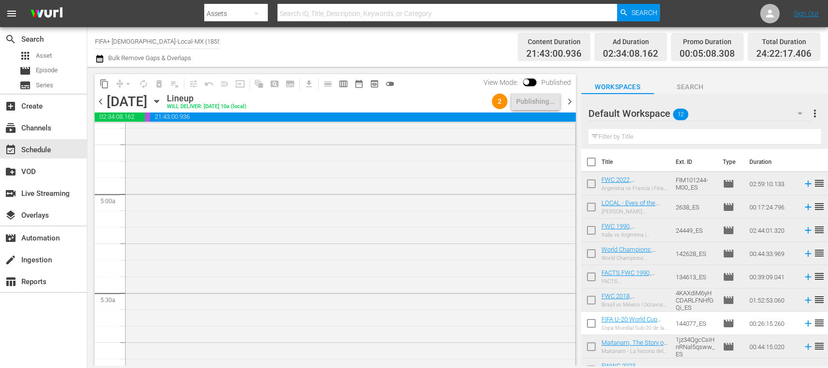
scroll to position [767, 0]
click at [570, 97] on span "chevron_right" at bounding box center [570, 102] width 12 height 12
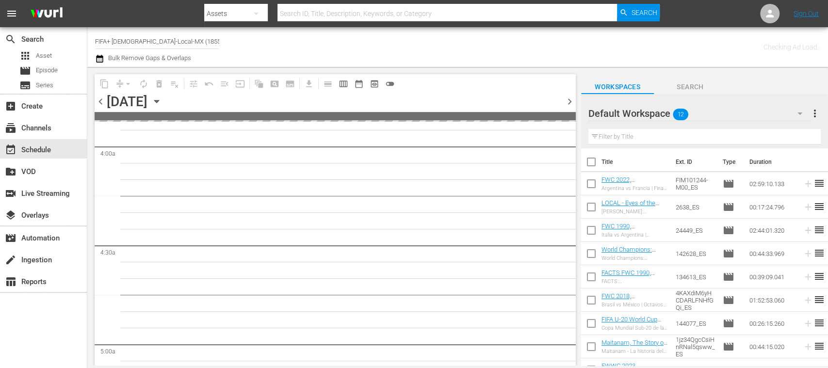
scroll to position [816, 0]
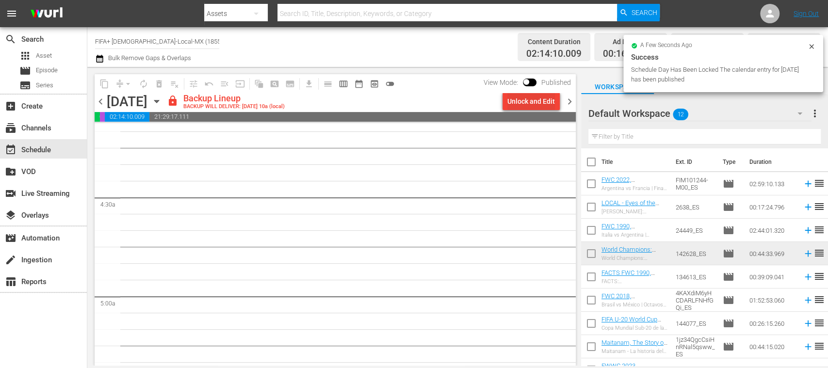
click at [543, 105] on div "Unlock and Edit" at bounding box center [531, 101] width 48 height 17
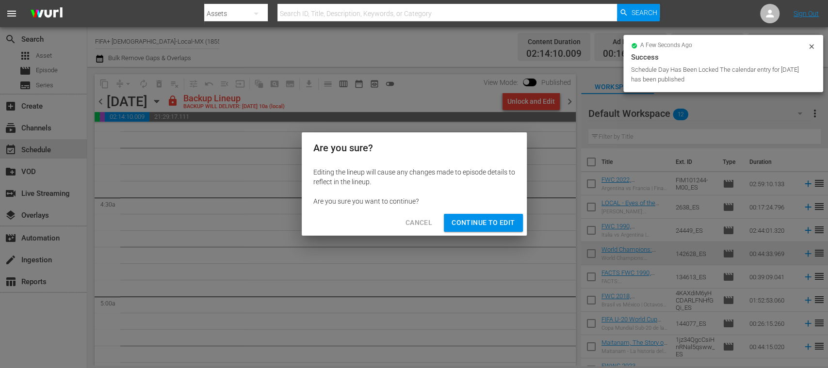
click at [499, 223] on span "Continue to Edit" at bounding box center [483, 223] width 63 height 12
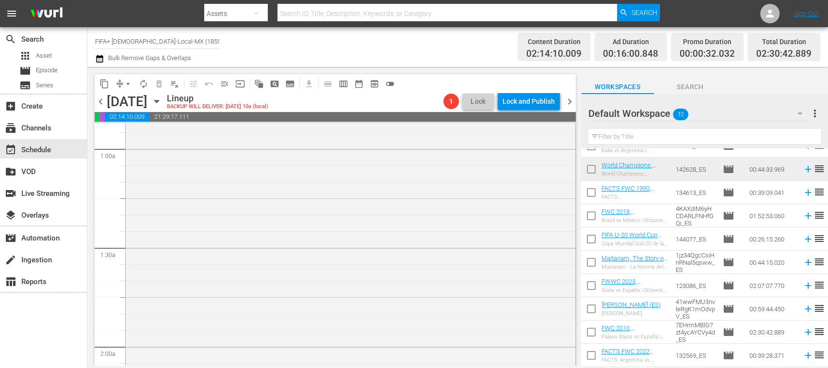
scroll to position [0, 0]
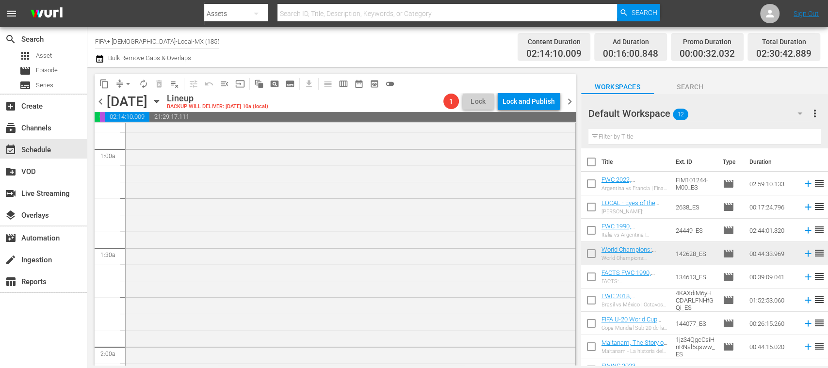
click at [592, 163] on input "checkbox" at bounding box center [591, 164] width 20 height 20
checkbox input "true"
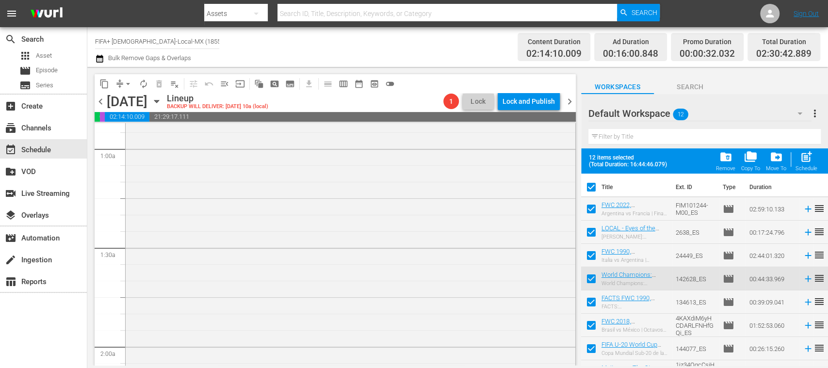
checkbox input "true"
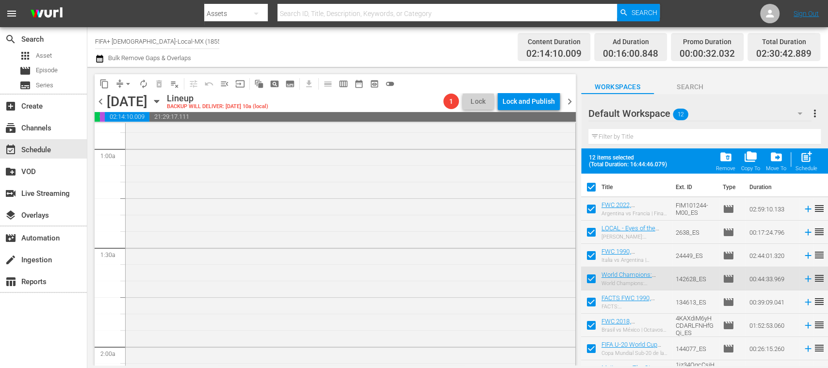
checkbox input "true"
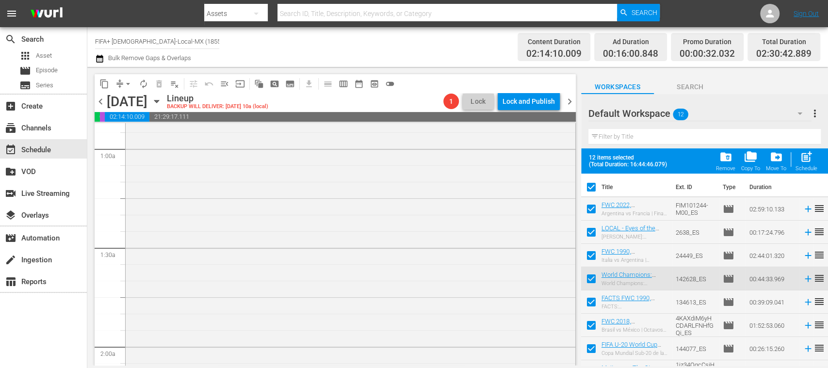
checkbox input "true"
click at [809, 161] on span "post_add" at bounding box center [806, 156] width 13 height 13
checkbox input "false"
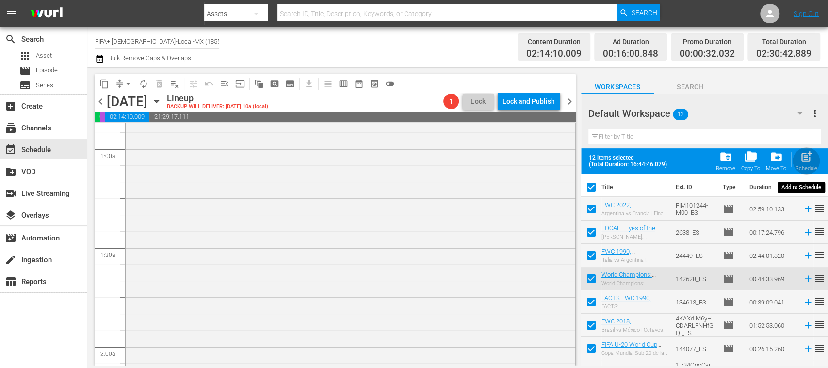
checkbox input "false"
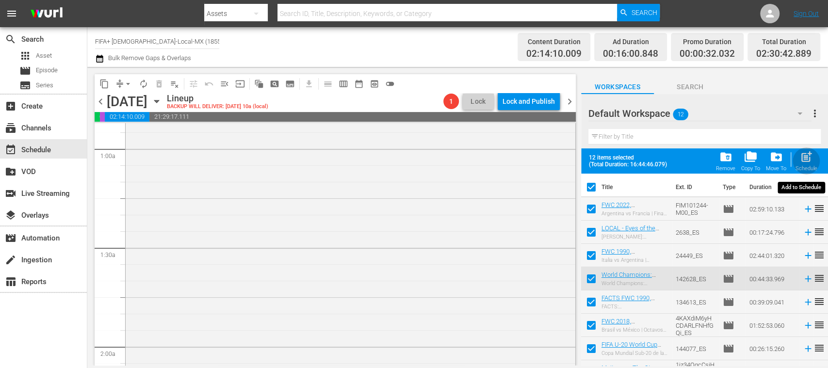
checkbox input "false"
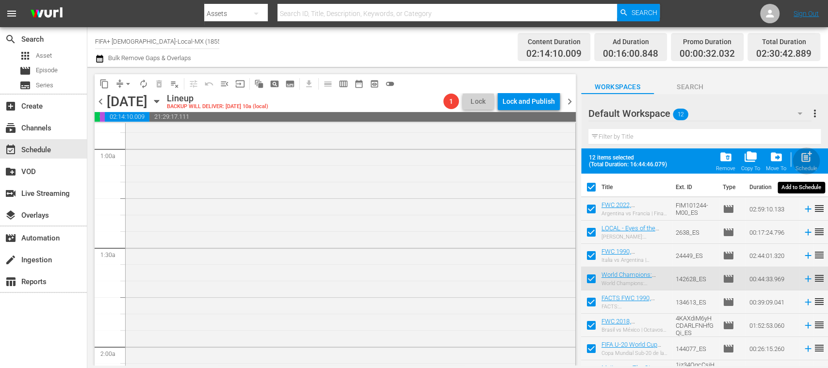
checkbox input "false"
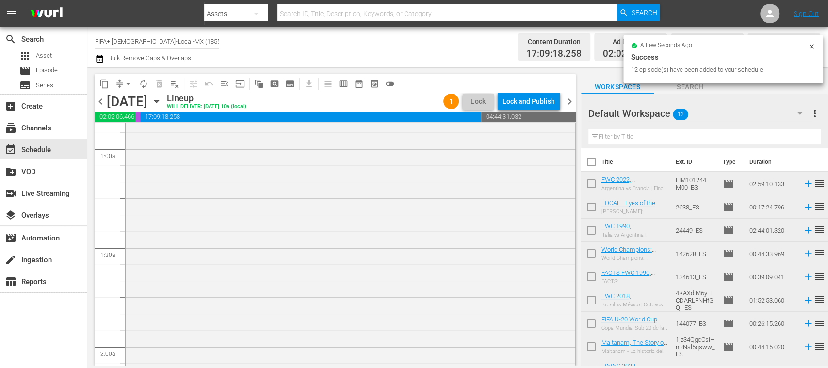
click at [592, 162] on input "checkbox" at bounding box center [591, 164] width 20 height 20
checkbox input "true"
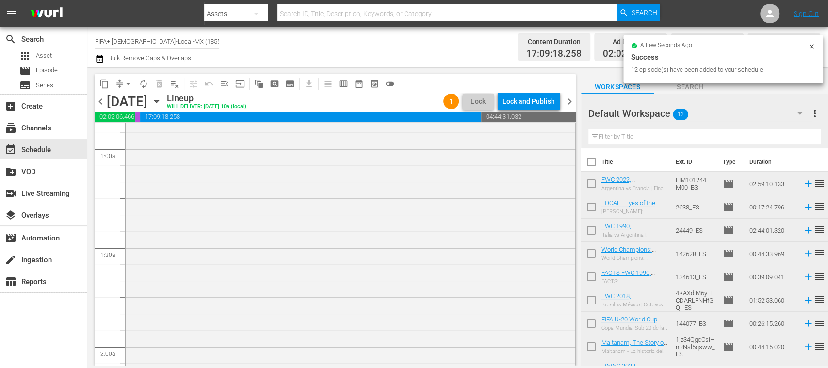
checkbox input "true"
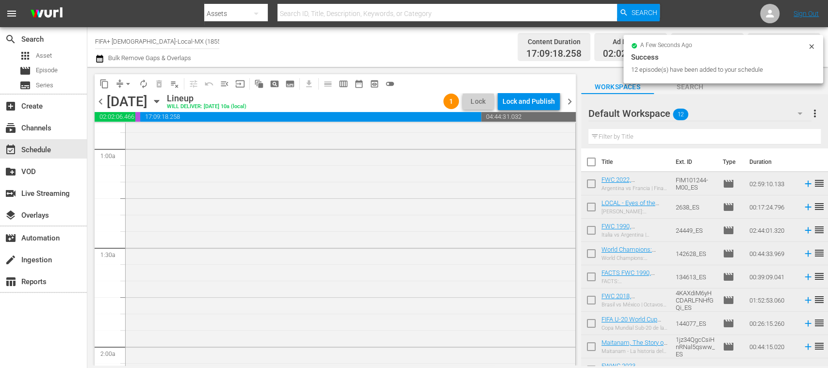
checkbox input "true"
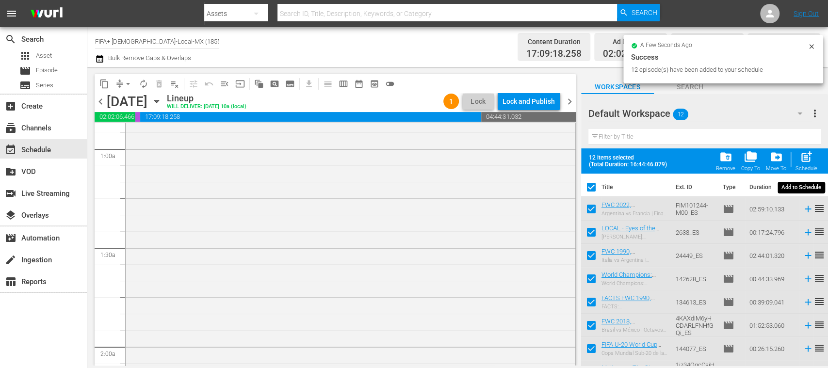
click at [803, 159] on span "post_add" at bounding box center [806, 156] width 13 height 13
checkbox input "false"
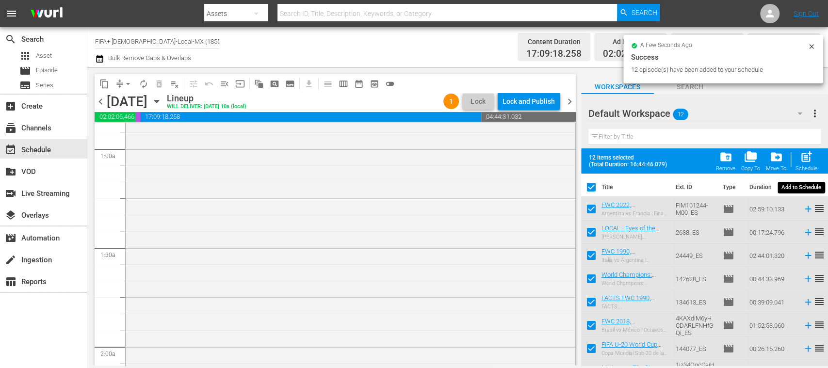
checkbox input "false"
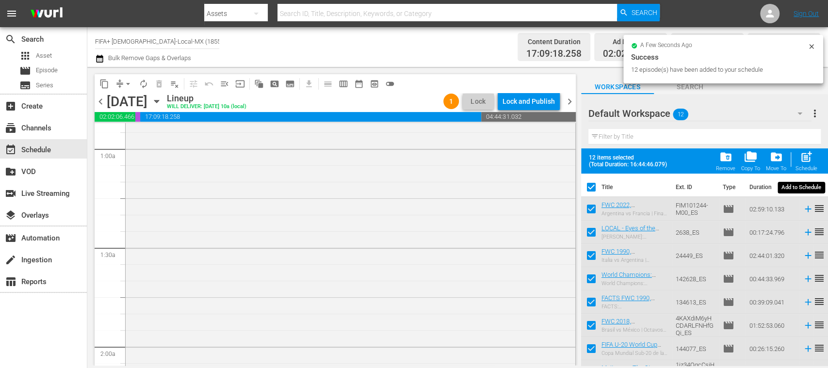
checkbox input "false"
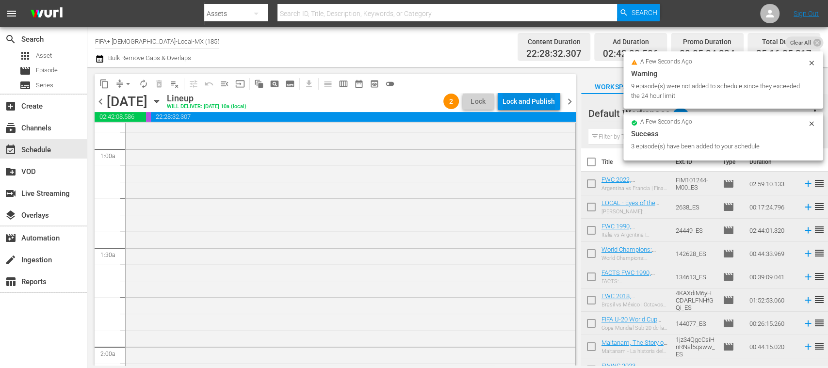
click at [534, 102] on div "Lock and Publish" at bounding box center [528, 101] width 52 height 17
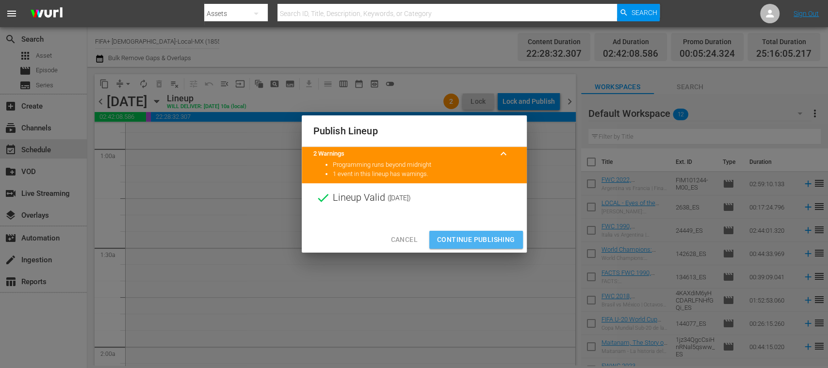
click at [493, 235] on span "Continue Publishing" at bounding box center [476, 240] width 78 height 12
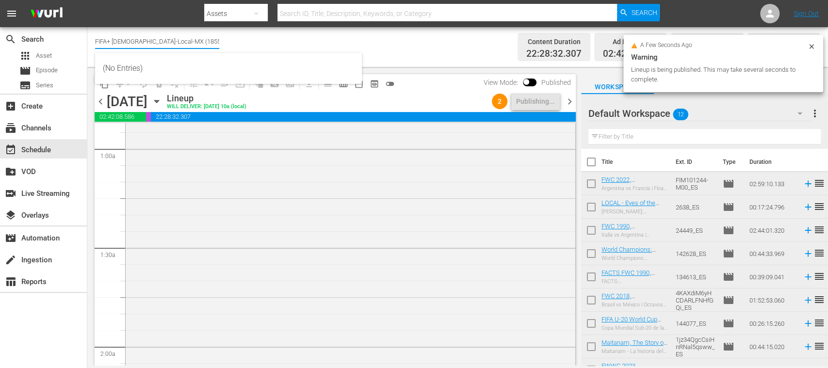
drag, startPoint x: 113, startPoint y: 40, endPoint x: 253, endPoint y: 46, distance: 139.8
click at [253, 46] on div "Channel Title FIFA+ Spanish-Local-MX (1855) Bulk Remove Gaps & Overlaps" at bounding box center [292, 47] width 395 height 35
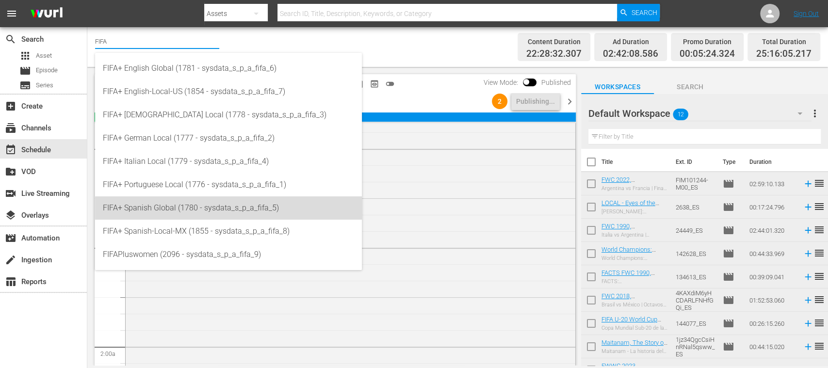
click at [240, 213] on div "FIFA+ Spanish Global (1780 - sysdata_s_p_a_fifa_5)" at bounding box center [228, 207] width 251 height 23
type input "FIFA+ Spanish Global (1780 - sysdata_s_p_a_fifa_5)"
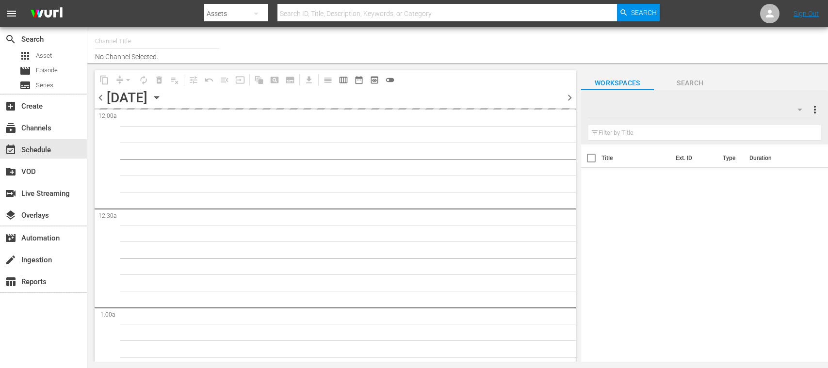
type input "FIFA+ Spanish Global (1780)"
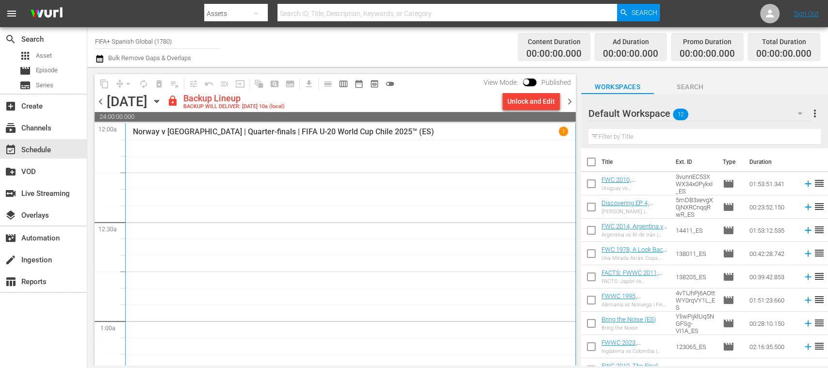
click at [534, 110] on div "chevron_left [DATE] [DATE] lock Backup Lineup BACKUP WILL DELIVER: [DATE] 10a (…" at bounding box center [335, 102] width 481 height 19
click at [533, 104] on div "Unlock and Edit" at bounding box center [531, 101] width 48 height 17
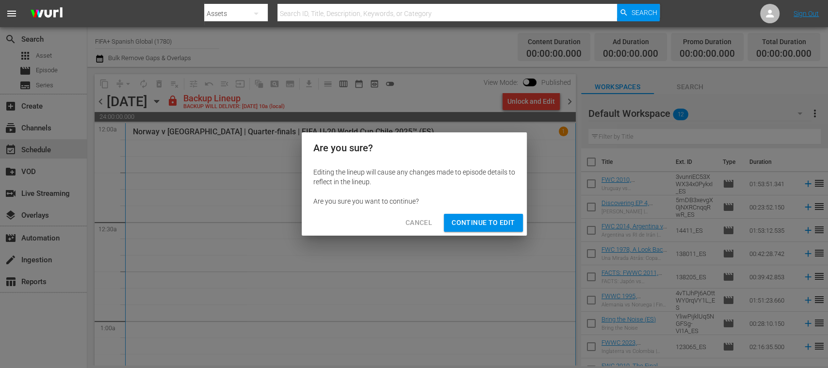
drag, startPoint x: 505, startPoint y: 218, endPoint x: 589, endPoint y: 203, distance: 84.8
click at [503, 220] on span "Continue to Edit" at bounding box center [483, 223] width 63 height 12
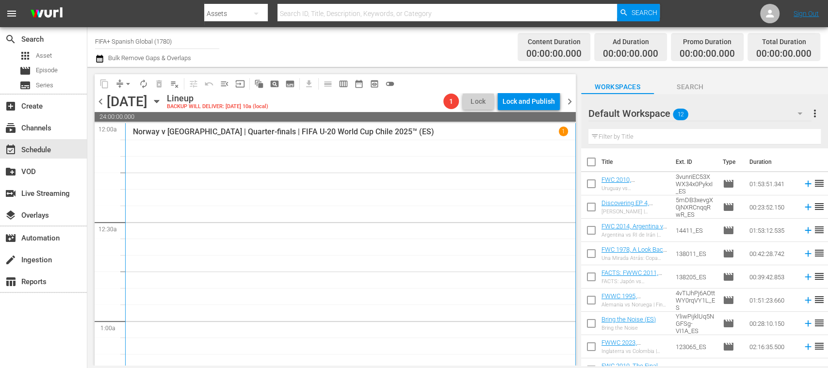
click at [592, 165] on input "checkbox" at bounding box center [591, 164] width 20 height 20
checkbox input "true"
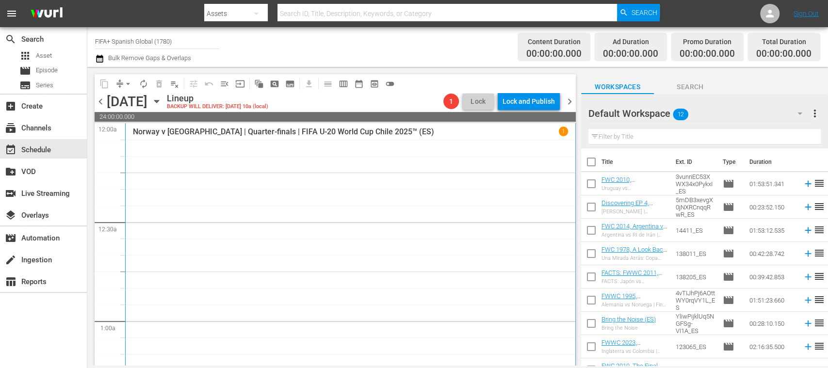
checkbox input "true"
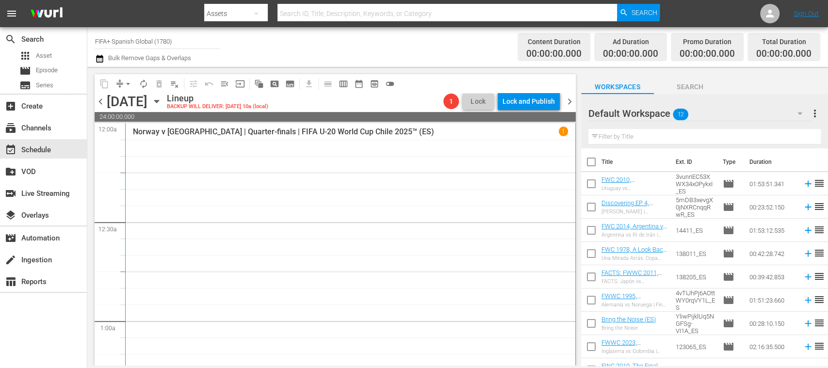
checkbox input "true"
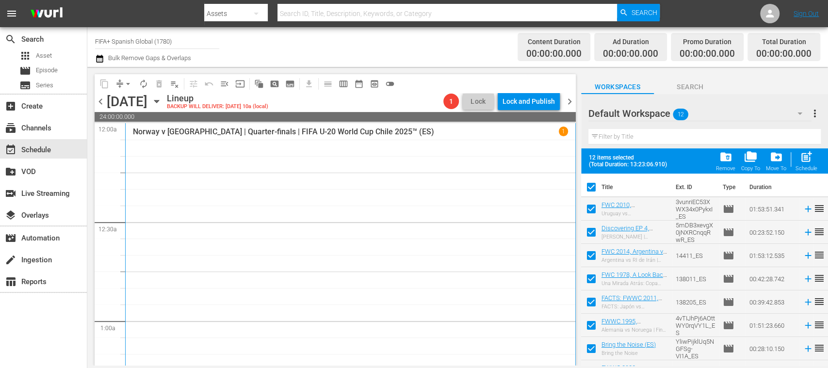
click at [807, 160] on span "post_add" at bounding box center [806, 156] width 13 height 13
checkbox input "false"
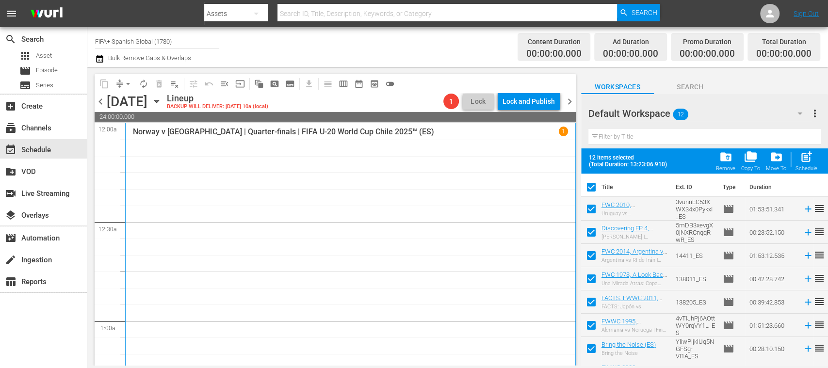
checkbox input "false"
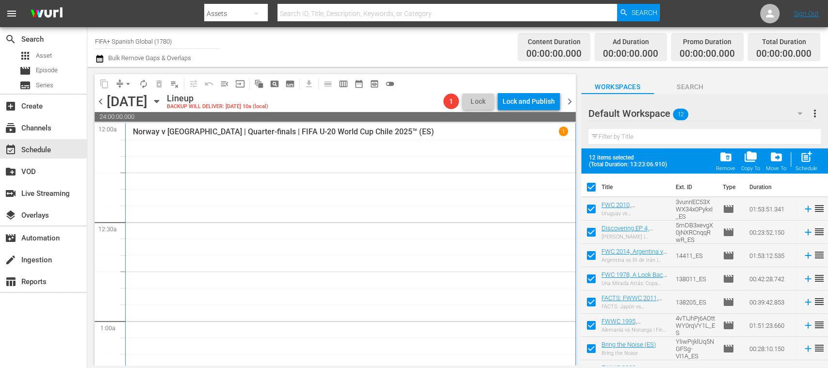
checkbox input "false"
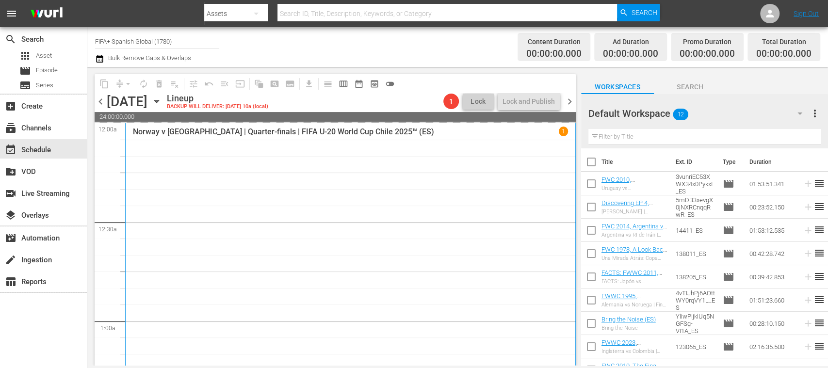
click at [592, 164] on input "checkbox" at bounding box center [591, 164] width 20 height 20
checkbox input "true"
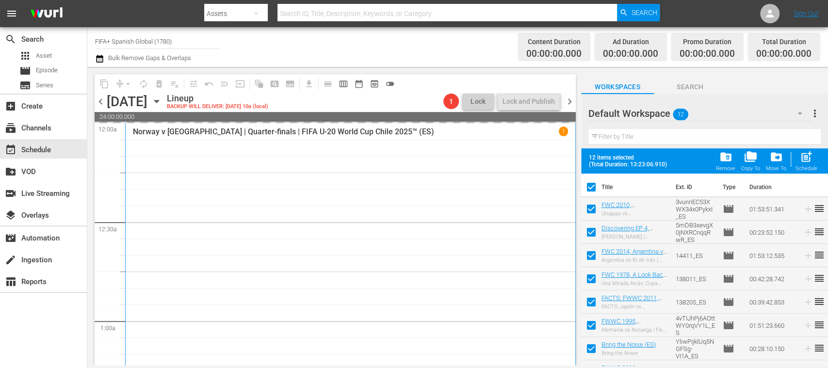
checkbox input "true"
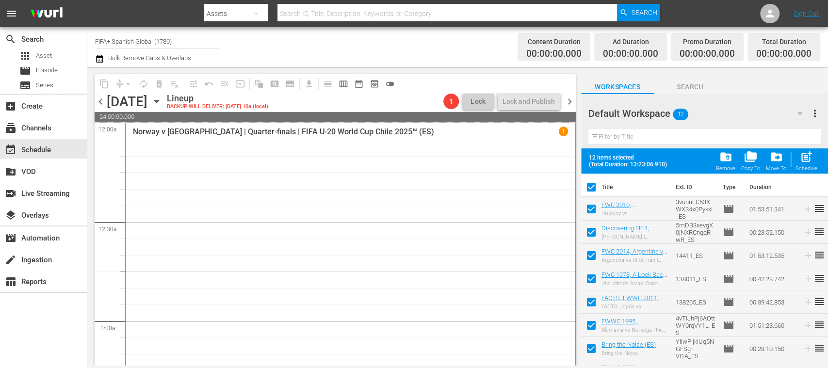
checkbox input "true"
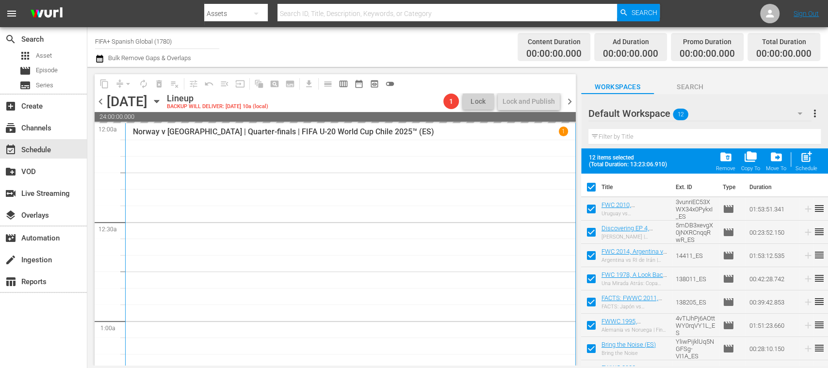
checkbox input "true"
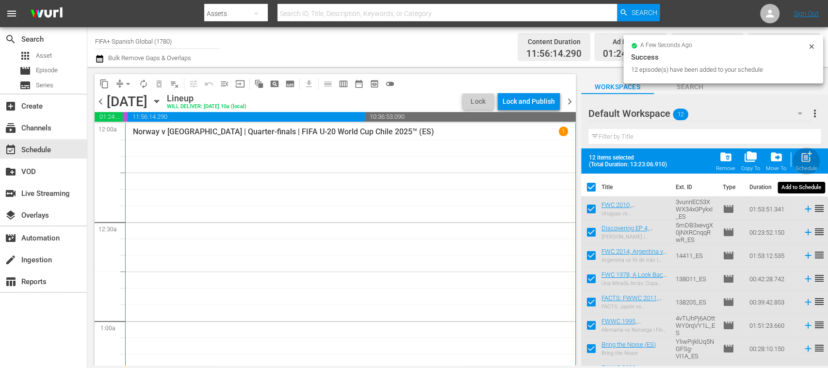
click at [809, 161] on span "post_add" at bounding box center [806, 156] width 13 height 13
checkbox input "false"
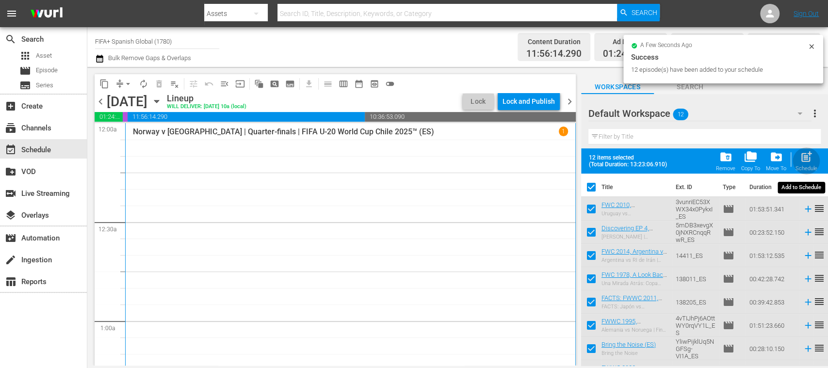
checkbox input "false"
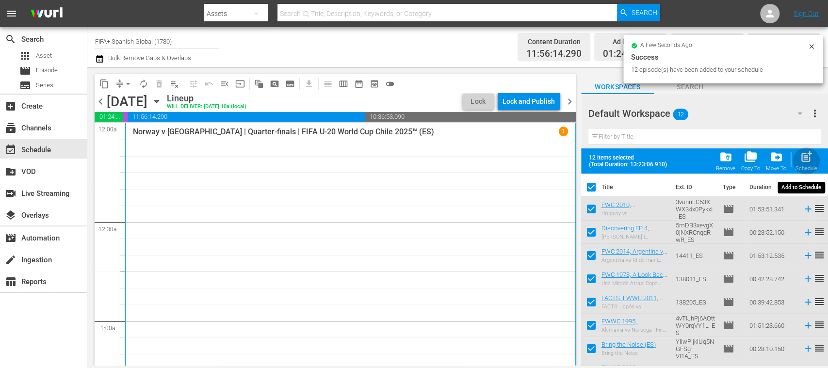
checkbox input "false"
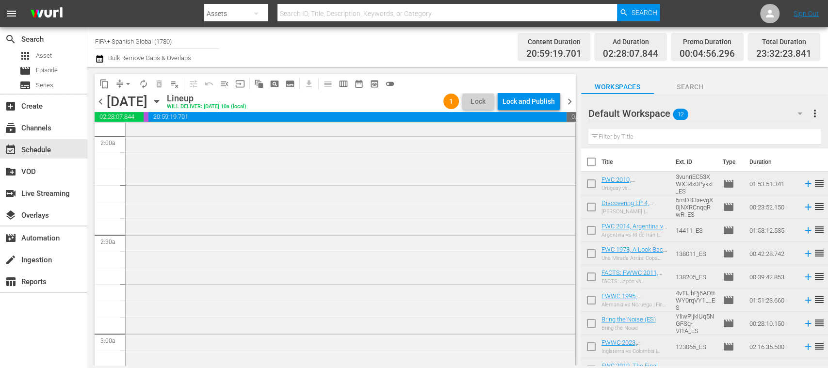
scroll to position [96, 0]
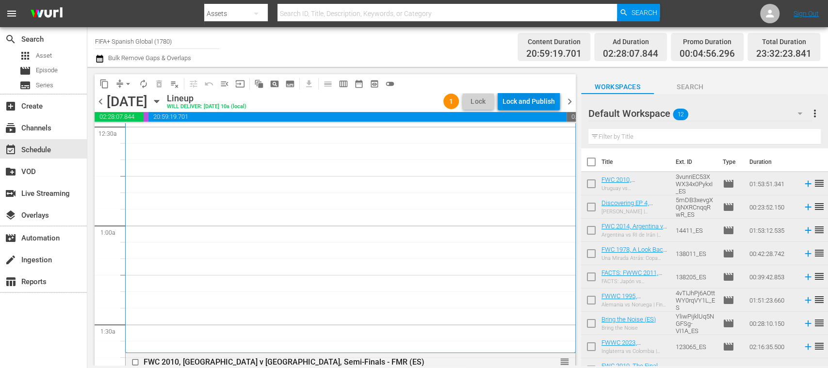
click at [541, 101] on div "Lock and Publish" at bounding box center [528, 101] width 52 height 17
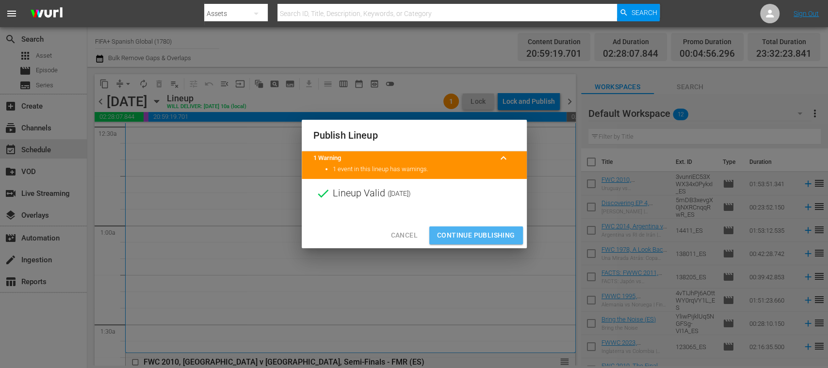
click at [486, 236] on span "Continue Publishing" at bounding box center [476, 235] width 78 height 12
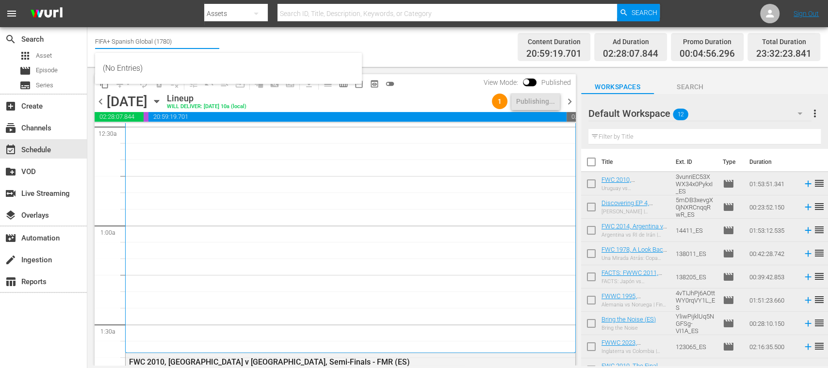
drag, startPoint x: 114, startPoint y: 40, endPoint x: 188, endPoint y: 41, distance: 74.2
click at [188, 41] on input "FIFA+ Spanish Global (1780)" at bounding box center [157, 41] width 124 height 23
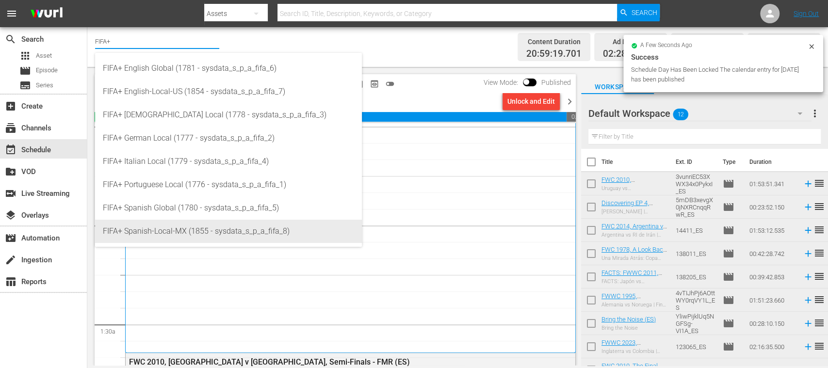
click at [189, 228] on div "FIFA+ Spanish-Local-MX (1855 - sysdata_s_p_a_fifa_8)" at bounding box center [228, 231] width 251 height 23
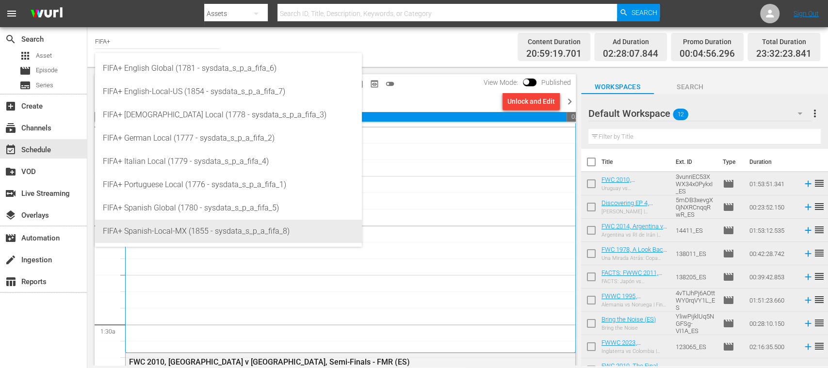
type input "FIFA+ Spanish-Local-MX (1855 - sysdata_s_p_a_fifa_8)"
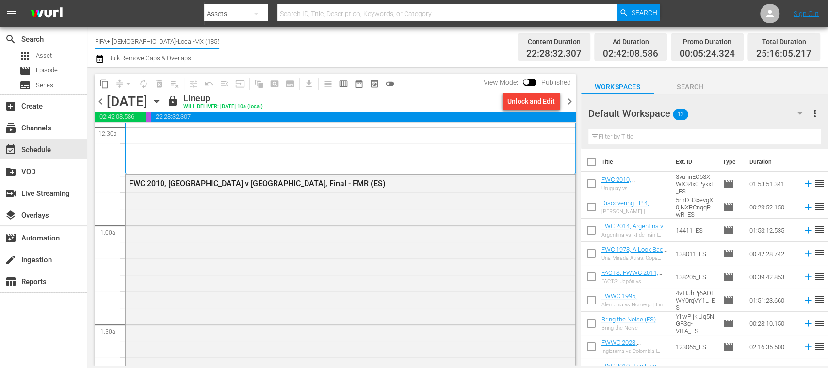
drag, startPoint x: 134, startPoint y: 45, endPoint x: 203, endPoint y: 47, distance: 68.4
click at [203, 47] on input "FIFA+ Spanish-Local-MX (1855)" at bounding box center [157, 41] width 124 height 23
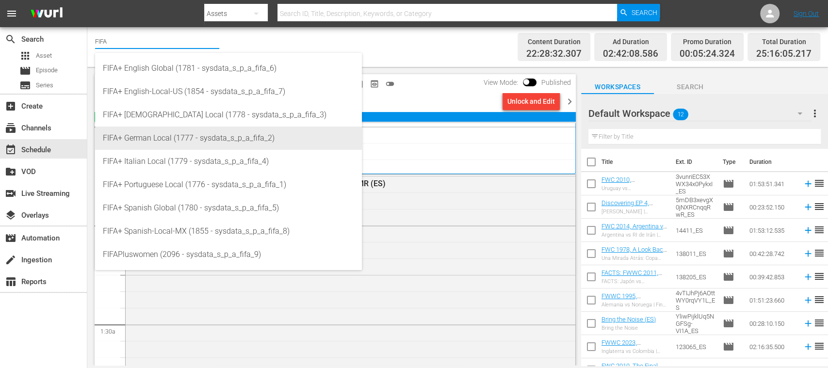
click at [188, 140] on div "FIFA+ German Local (1777 - sysdata_s_p_a_fifa_2)" at bounding box center [228, 138] width 251 height 23
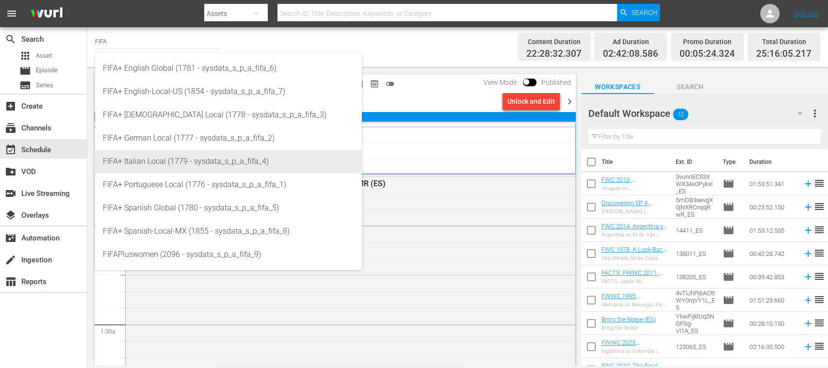
type input "FIFA+ German Local (1777 - sysdata_s_p_a_fifa_2)"
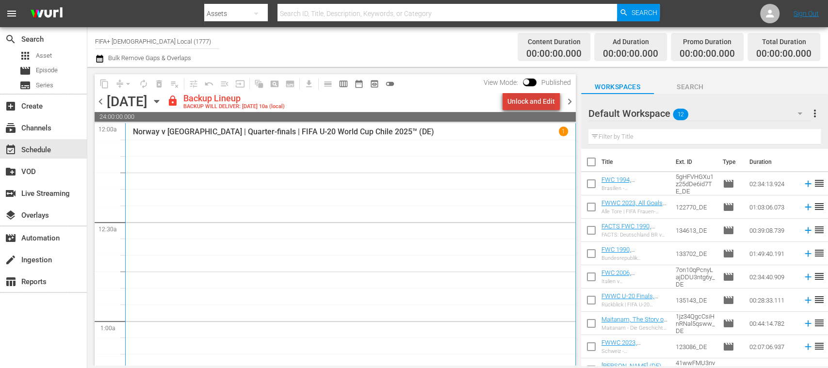
click at [551, 102] on div "Unlock and Edit" at bounding box center [531, 101] width 48 height 17
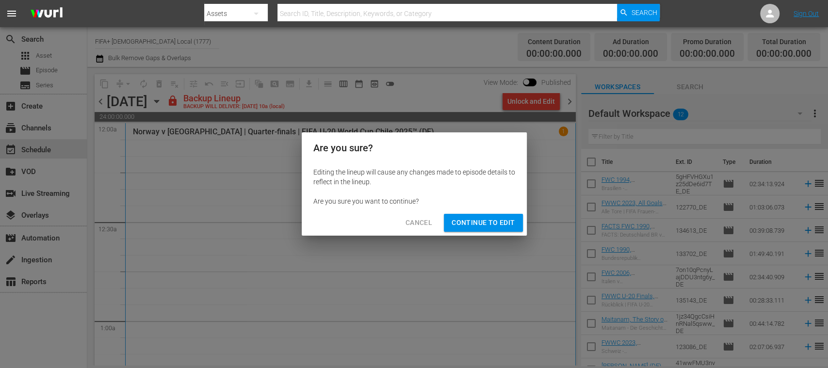
click at [494, 212] on div "Cancel Continue to Edit" at bounding box center [414, 223] width 225 height 26
click at [495, 216] on button "Continue to Edit" at bounding box center [483, 223] width 79 height 18
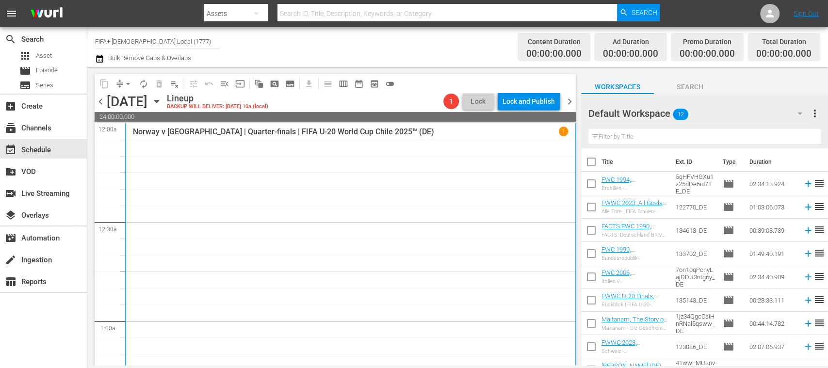
click at [602, 163] on th "Title" at bounding box center [635, 161] width 68 height 27
click at [596, 164] on input "checkbox" at bounding box center [591, 164] width 20 height 20
checkbox input "true"
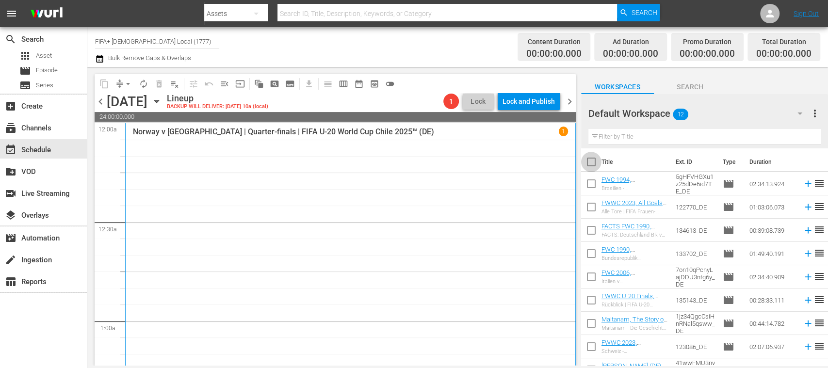
checkbox input "true"
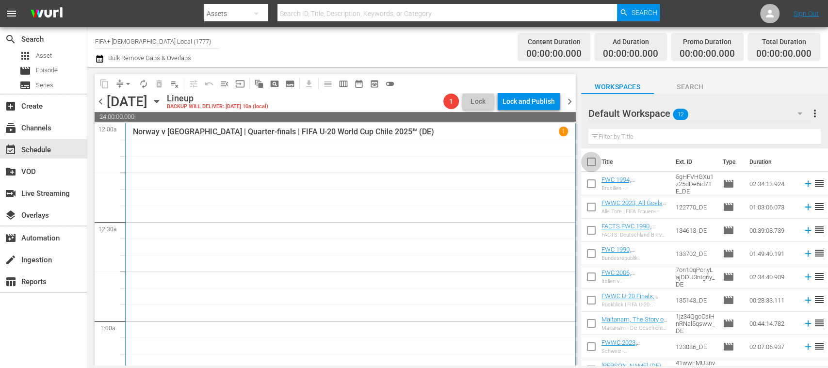
checkbox input "true"
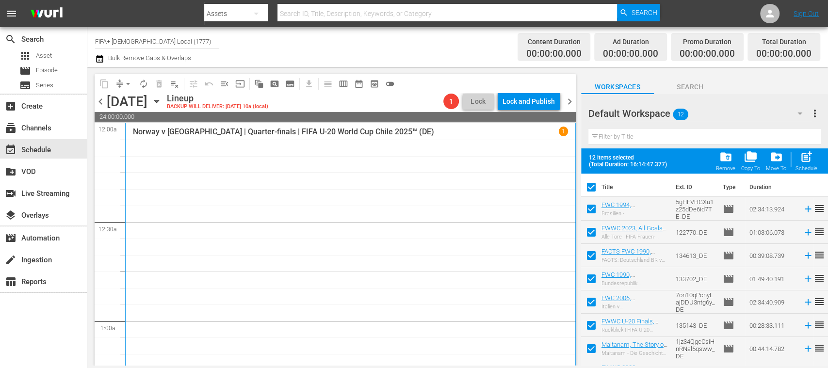
click at [809, 158] on span "post_add" at bounding box center [806, 156] width 13 height 13
checkbox input "false"
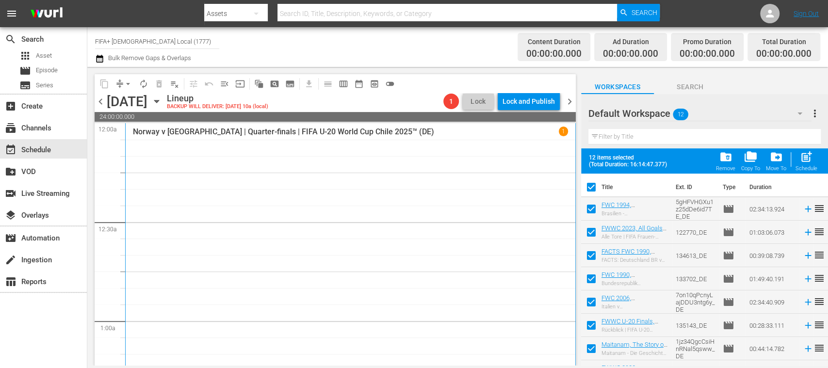
checkbox input "false"
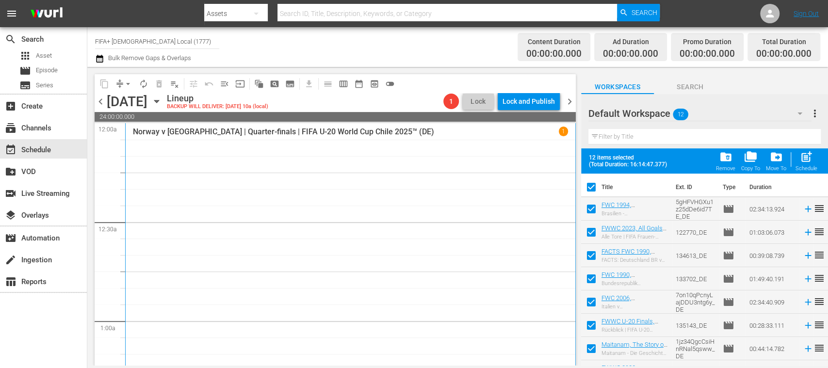
checkbox input "false"
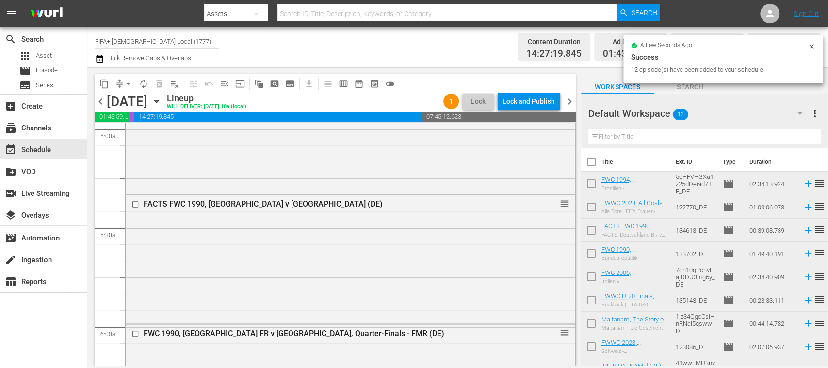
scroll to position [1104, 0]
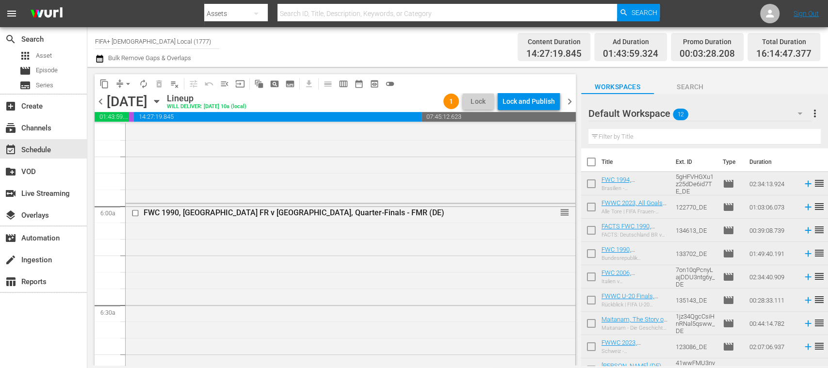
click at [595, 161] on input "checkbox" at bounding box center [591, 164] width 20 height 20
checkbox input "true"
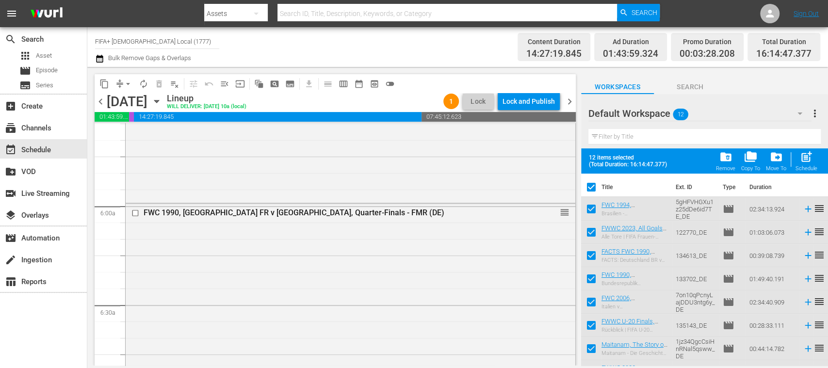
checkbox input "true"
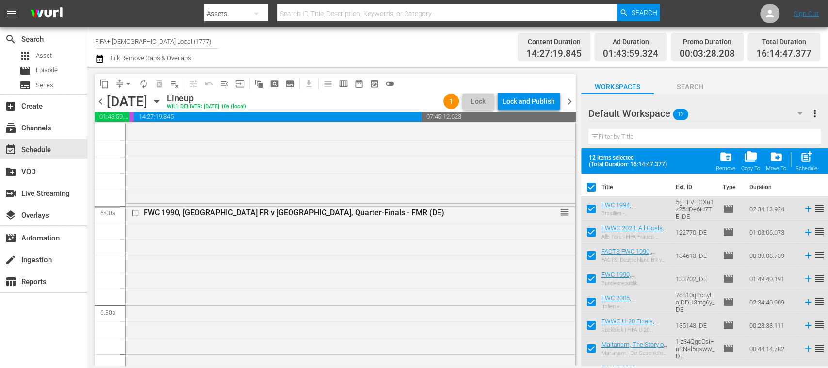
checkbox input "true"
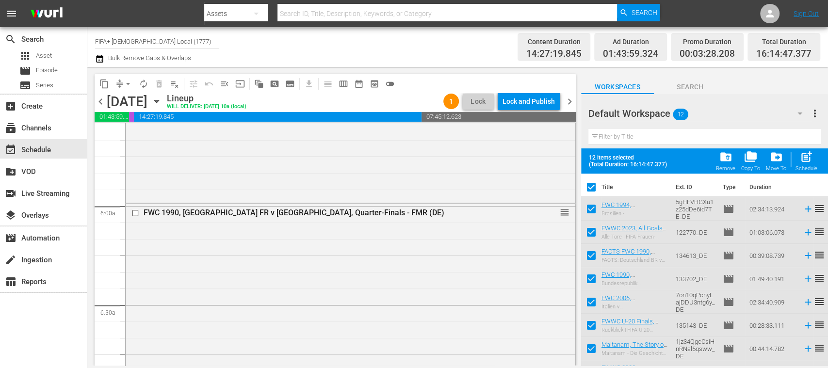
checkbox input "true"
click at [807, 161] on span "post_add" at bounding box center [806, 156] width 13 height 13
checkbox input "false"
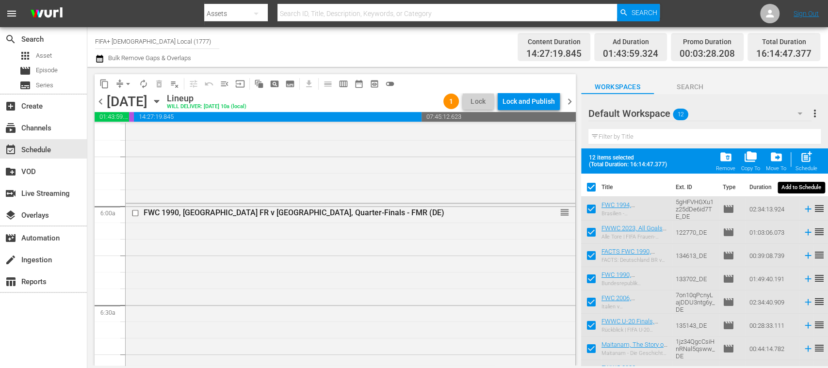
checkbox input "false"
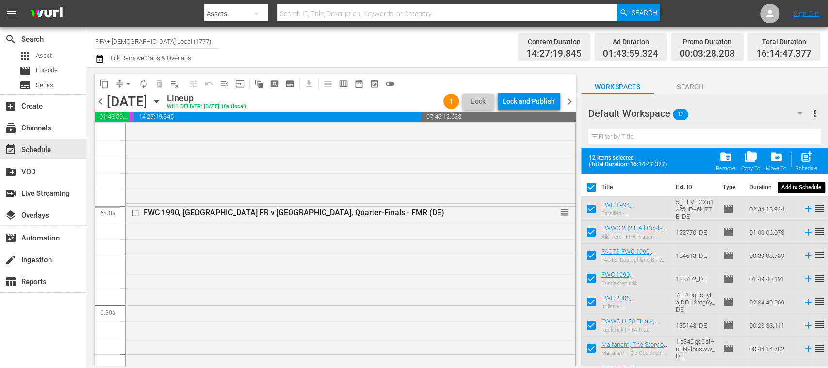
checkbox input "false"
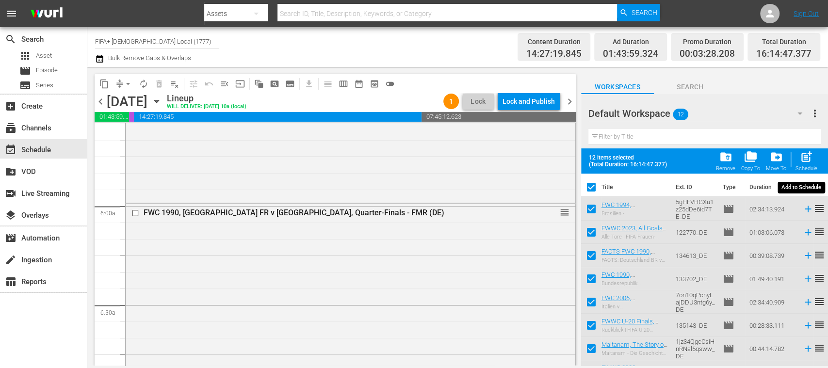
checkbox input "false"
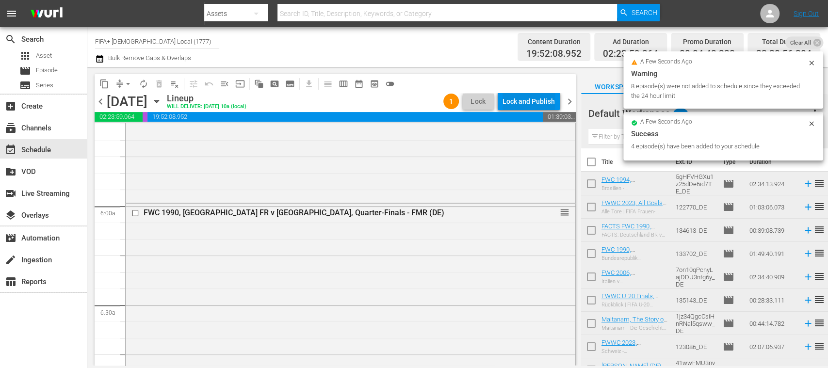
click at [528, 104] on div "Lock and Publish" at bounding box center [528, 101] width 52 height 17
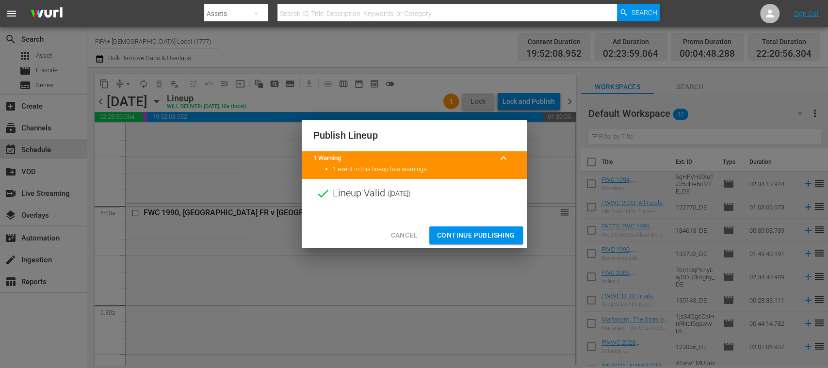
drag, startPoint x: 494, startPoint y: 233, endPoint x: 574, endPoint y: 213, distance: 82.9
click at [493, 233] on span "Continue Publishing" at bounding box center [476, 235] width 78 height 12
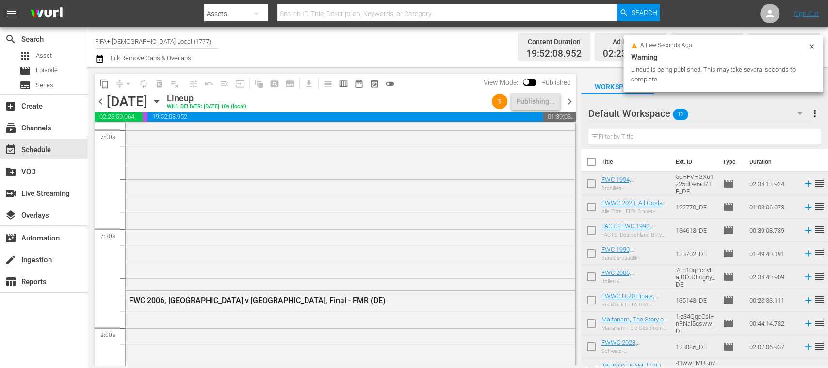
scroll to position [0, 0]
